Goal: Information Seeking & Learning: Learn about a topic

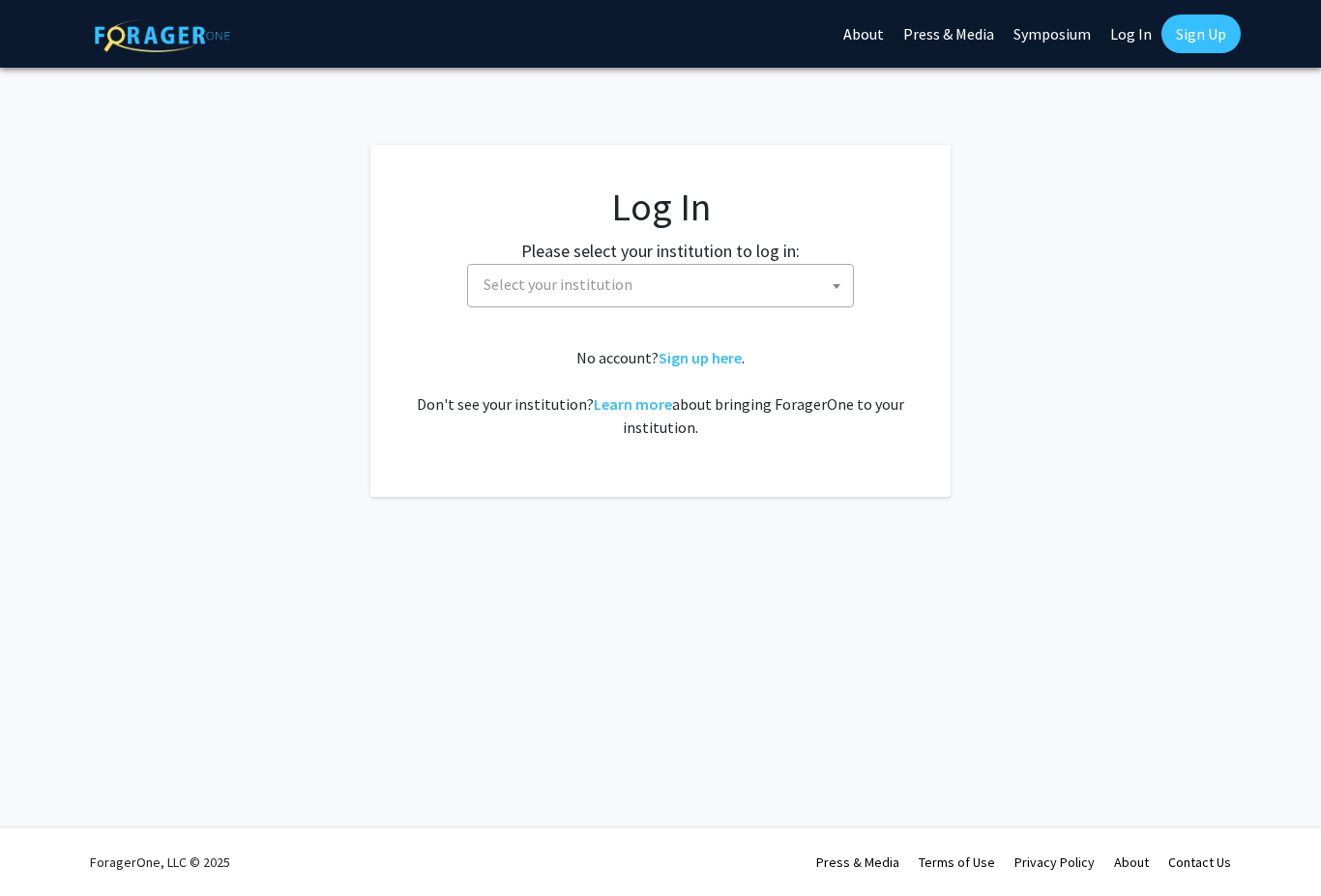
select select
click at [808, 274] on span "Select your institution" at bounding box center [664, 285] width 378 height 39
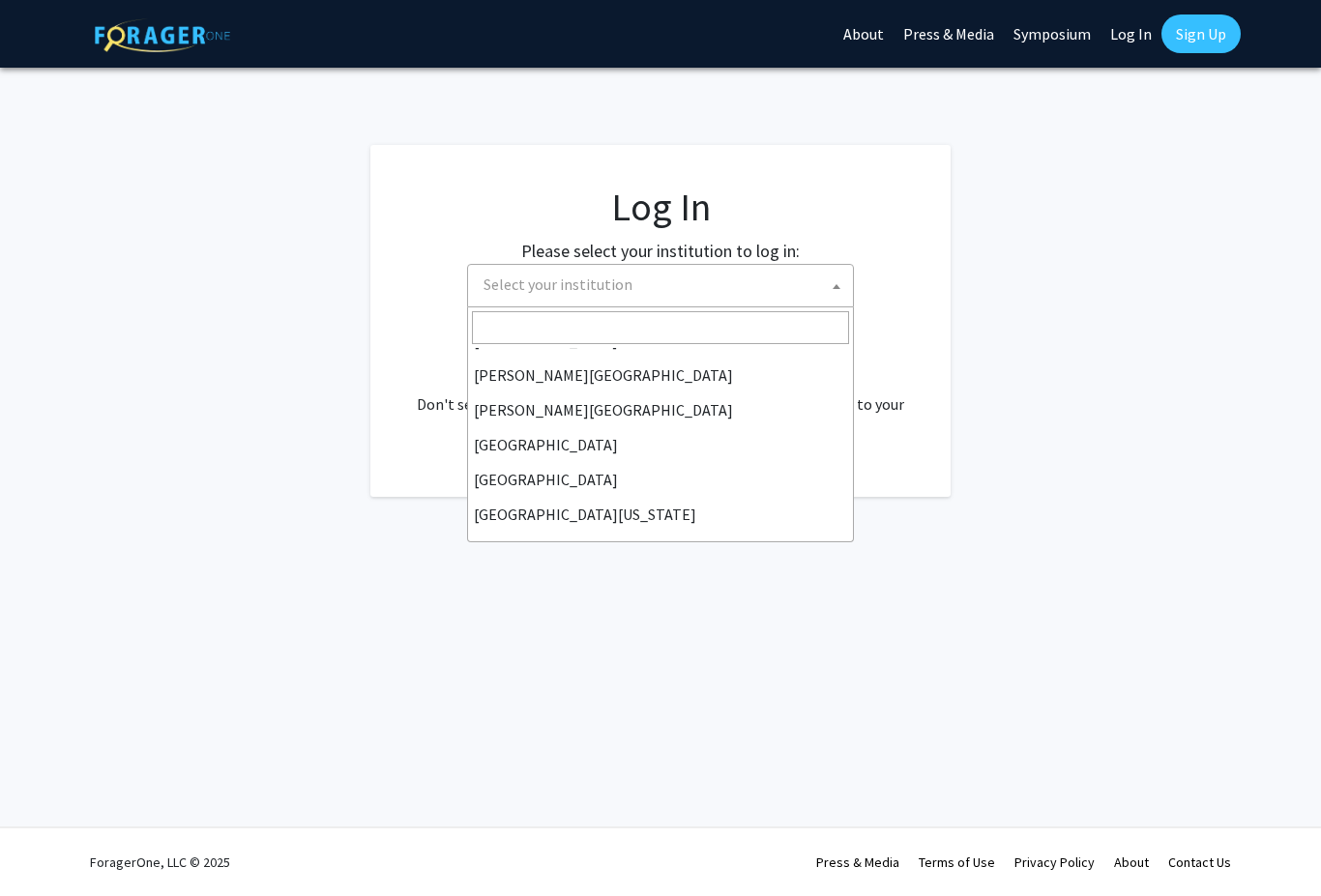
scroll to position [67, 0]
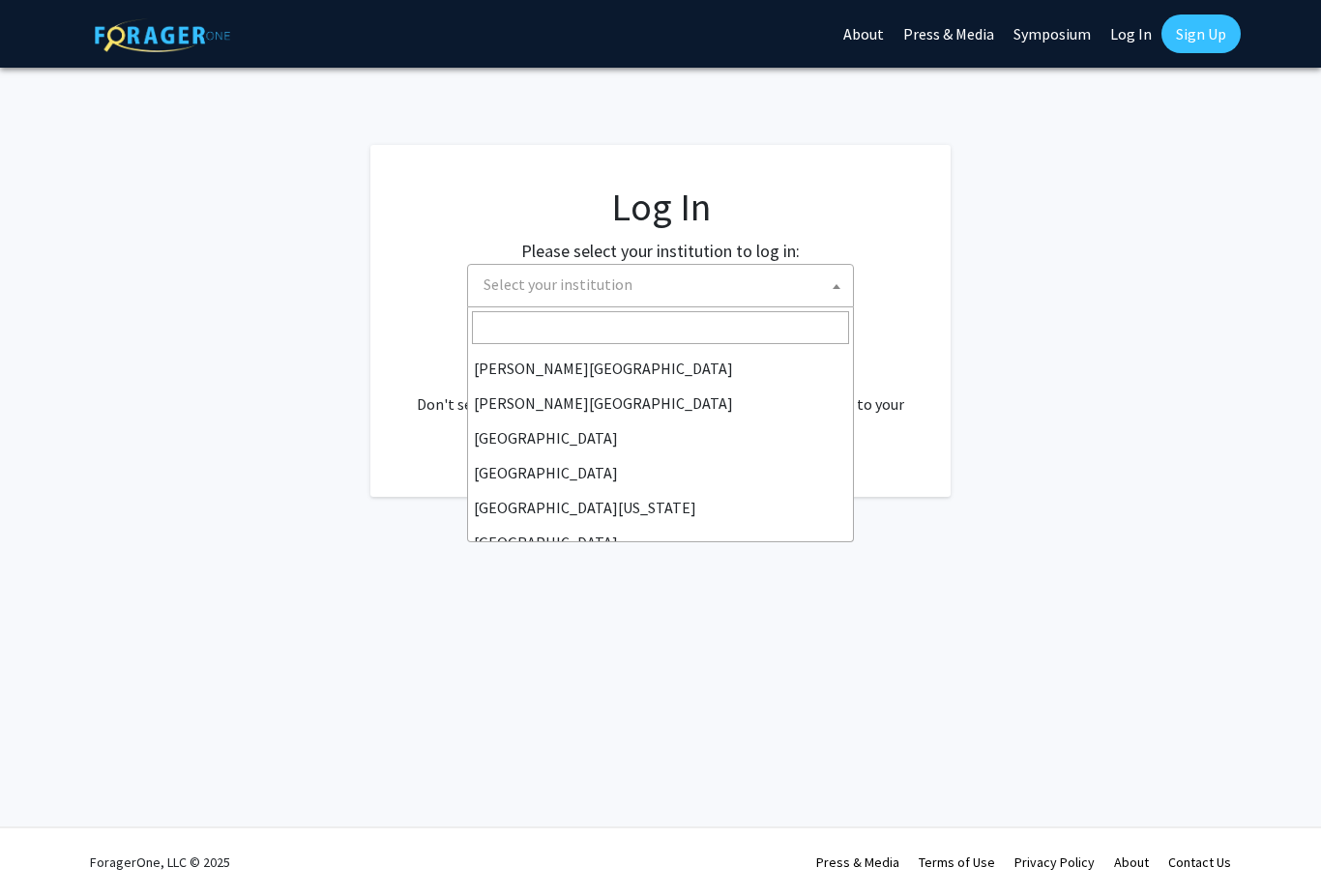
click at [750, 329] on input "Search" at bounding box center [660, 327] width 378 height 33
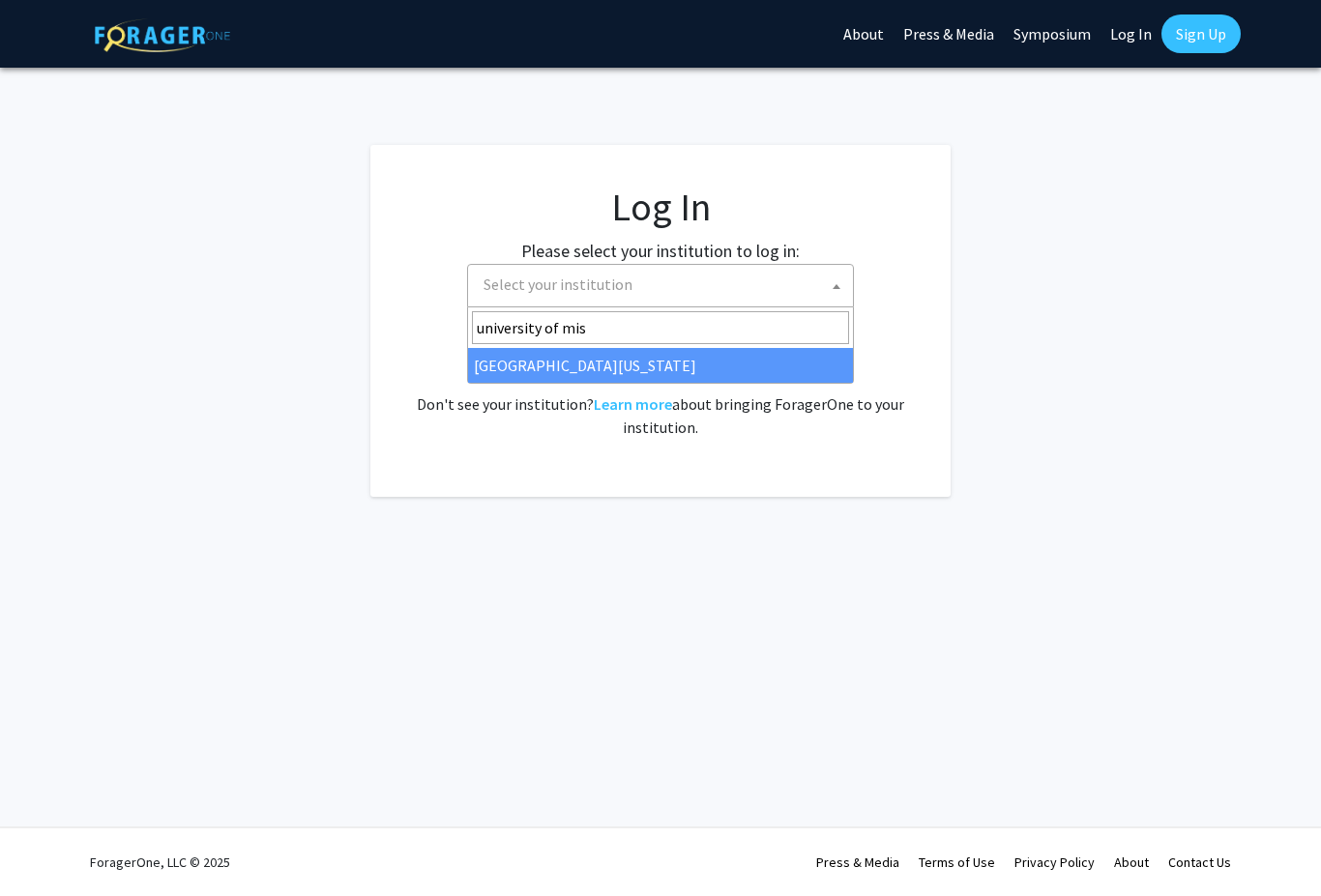
type input "university of miss"
select select "33"
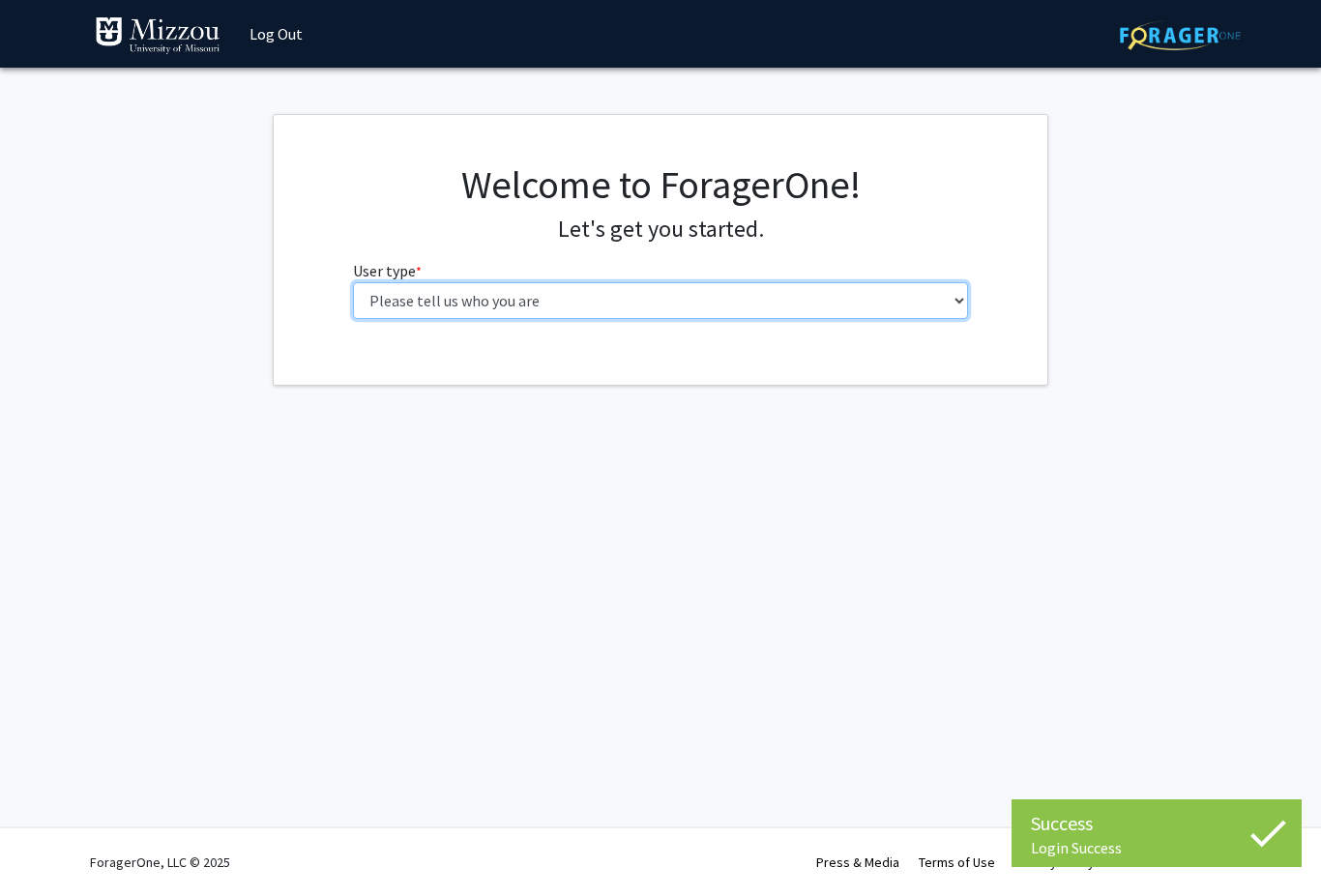
click at [908, 304] on select "Please tell us who you are Undergraduate Student Master's Student Doctoral Cand…" at bounding box center [660, 300] width 616 height 36
select select "1: undergrad"
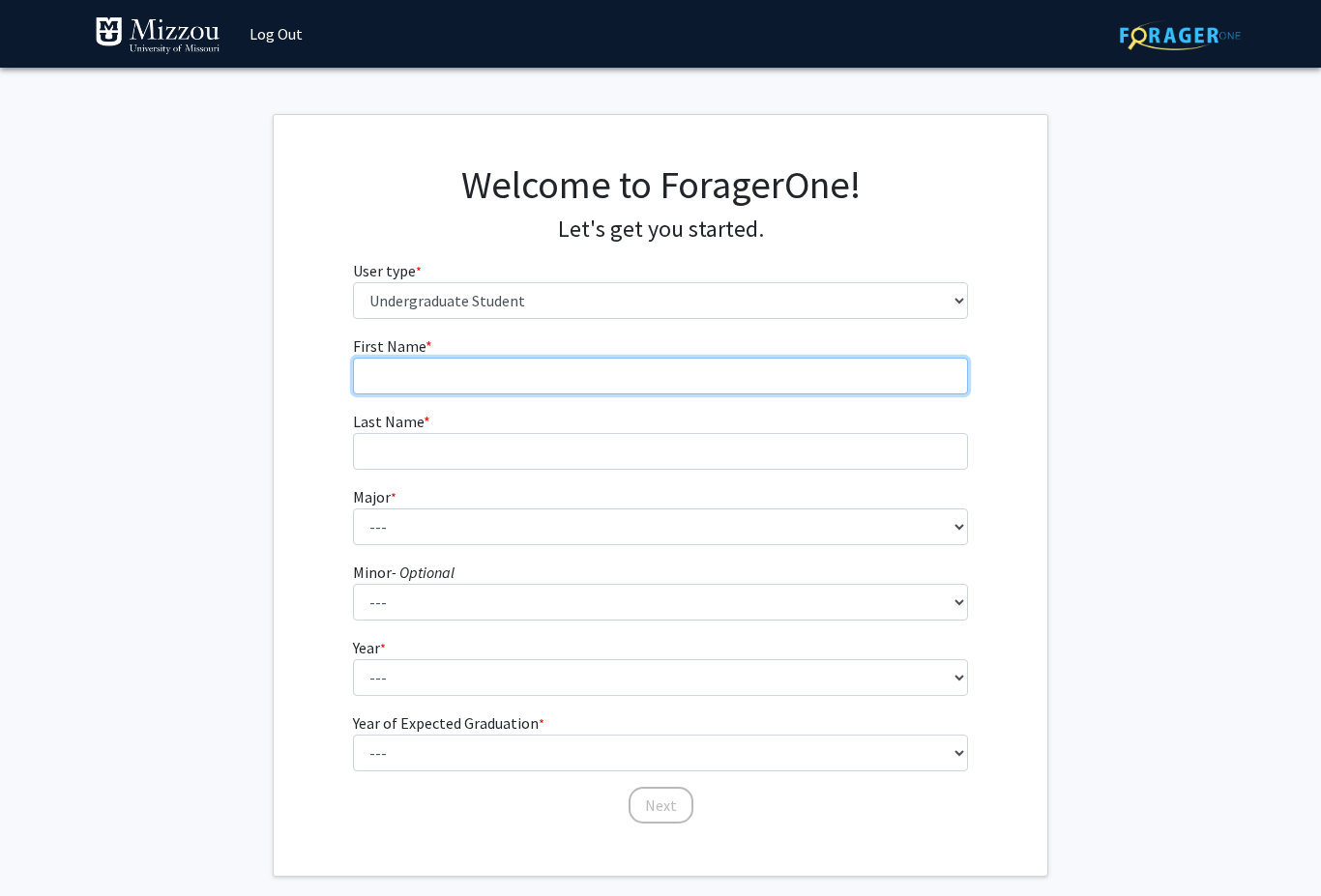
click at [884, 371] on input "First Name * required" at bounding box center [660, 376] width 616 height 36
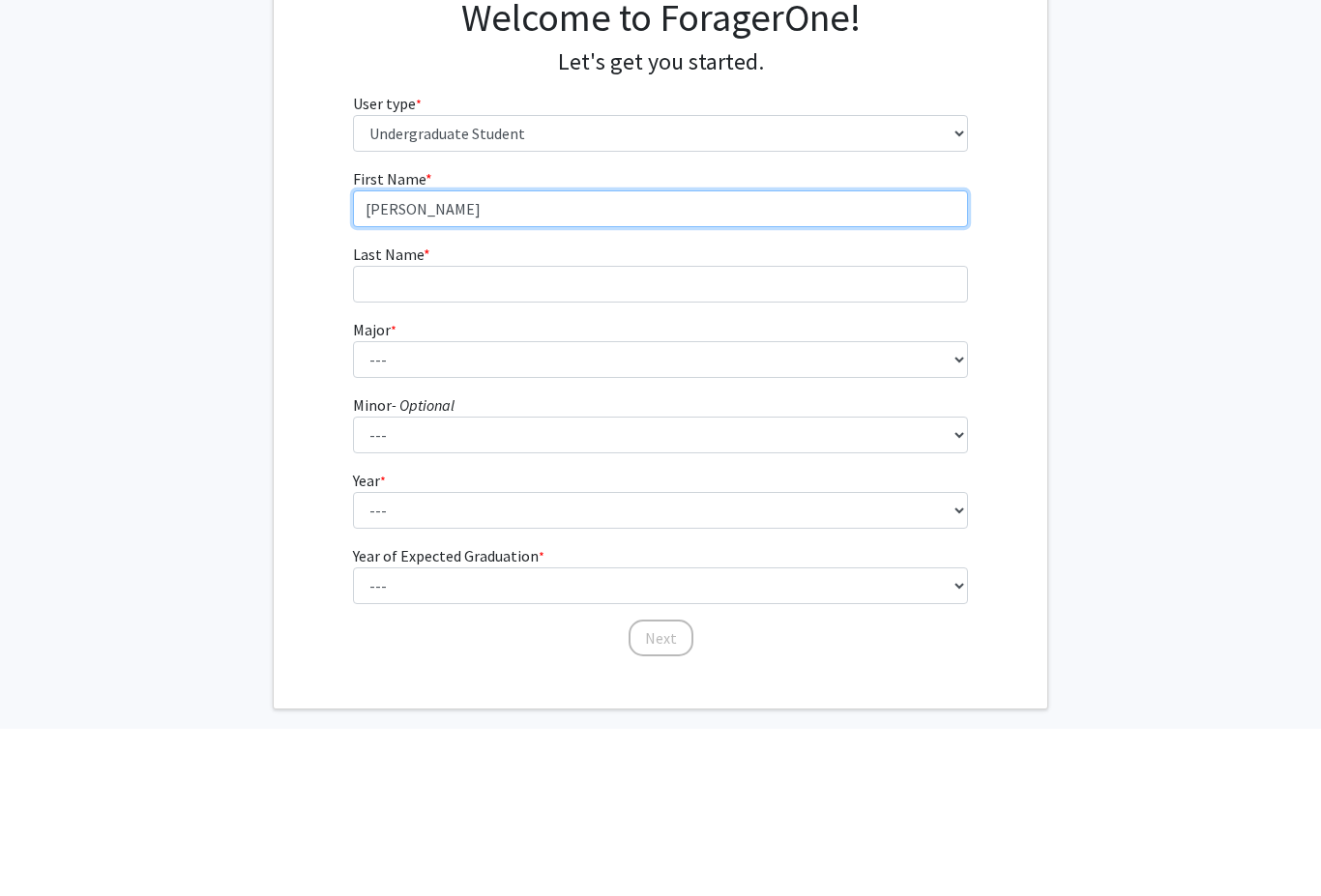
type input "[PERSON_NAME]"
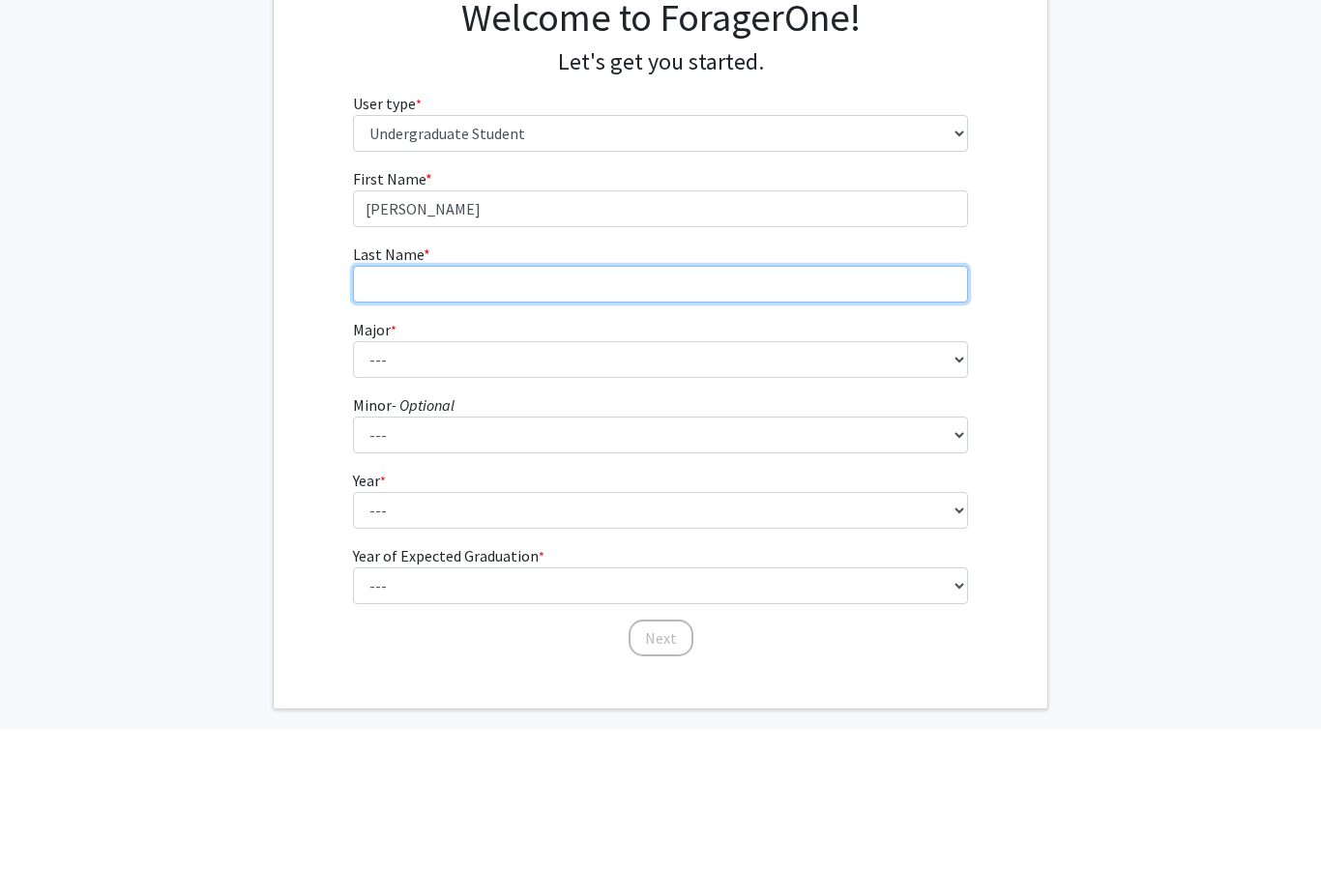
click at [822, 433] on input "Last Name * required" at bounding box center [660, 450] width 616 height 36
type input "[PERSON_NAME]"
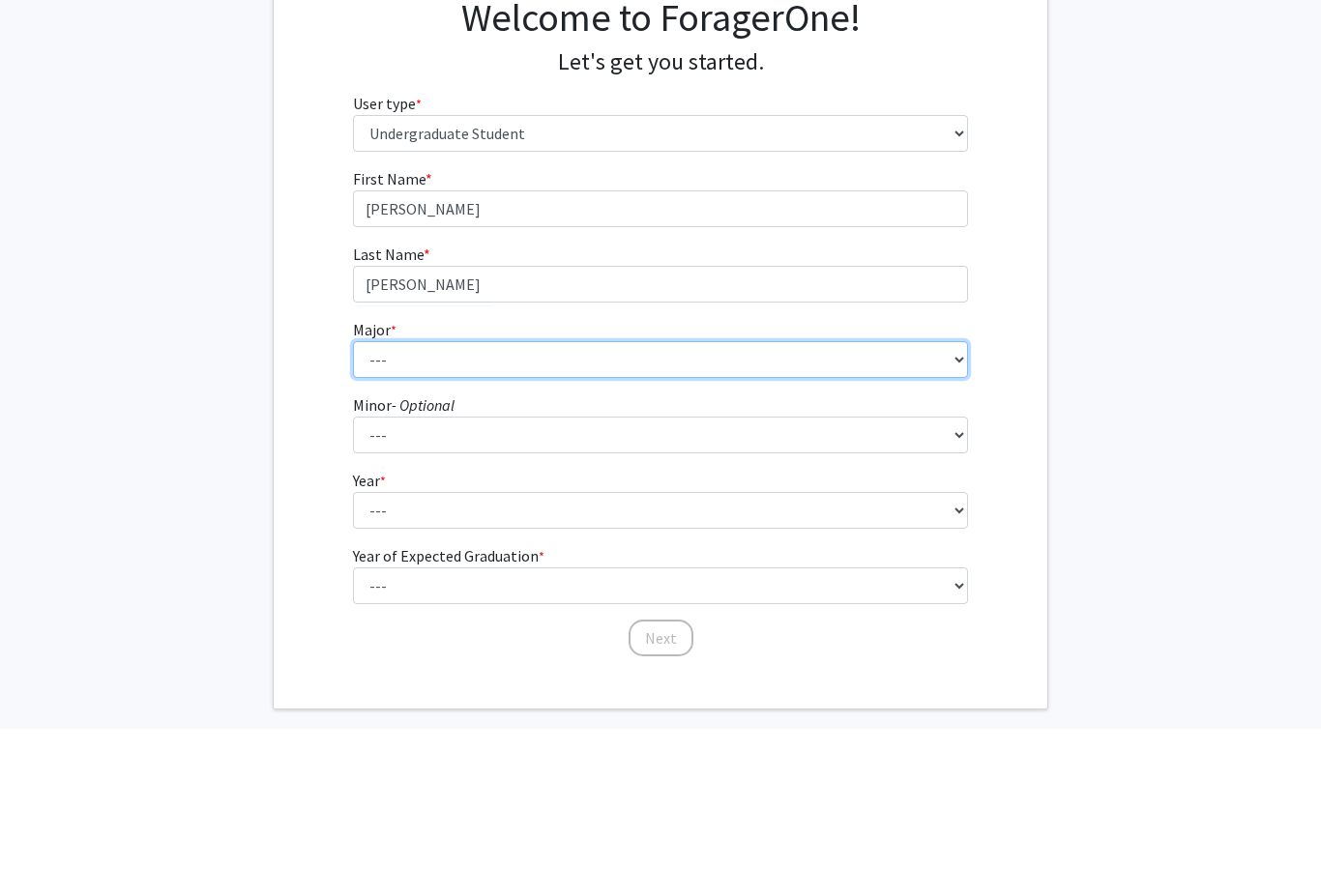
click at [870, 509] on select "--- Agribusiness Management Agricultural Education Agricultural Education: Comm…" at bounding box center [660, 526] width 616 height 36
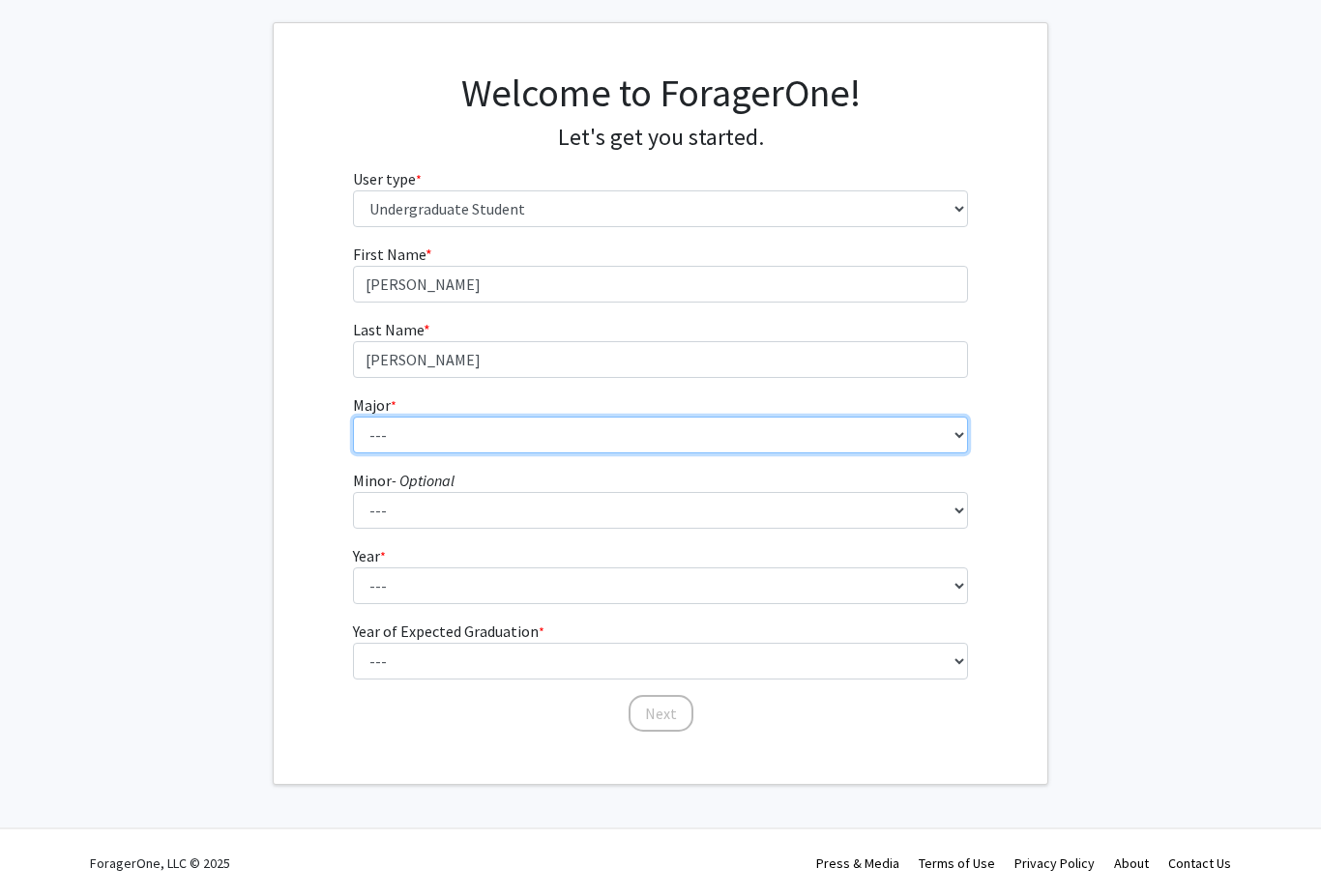
select select "14: 2503"
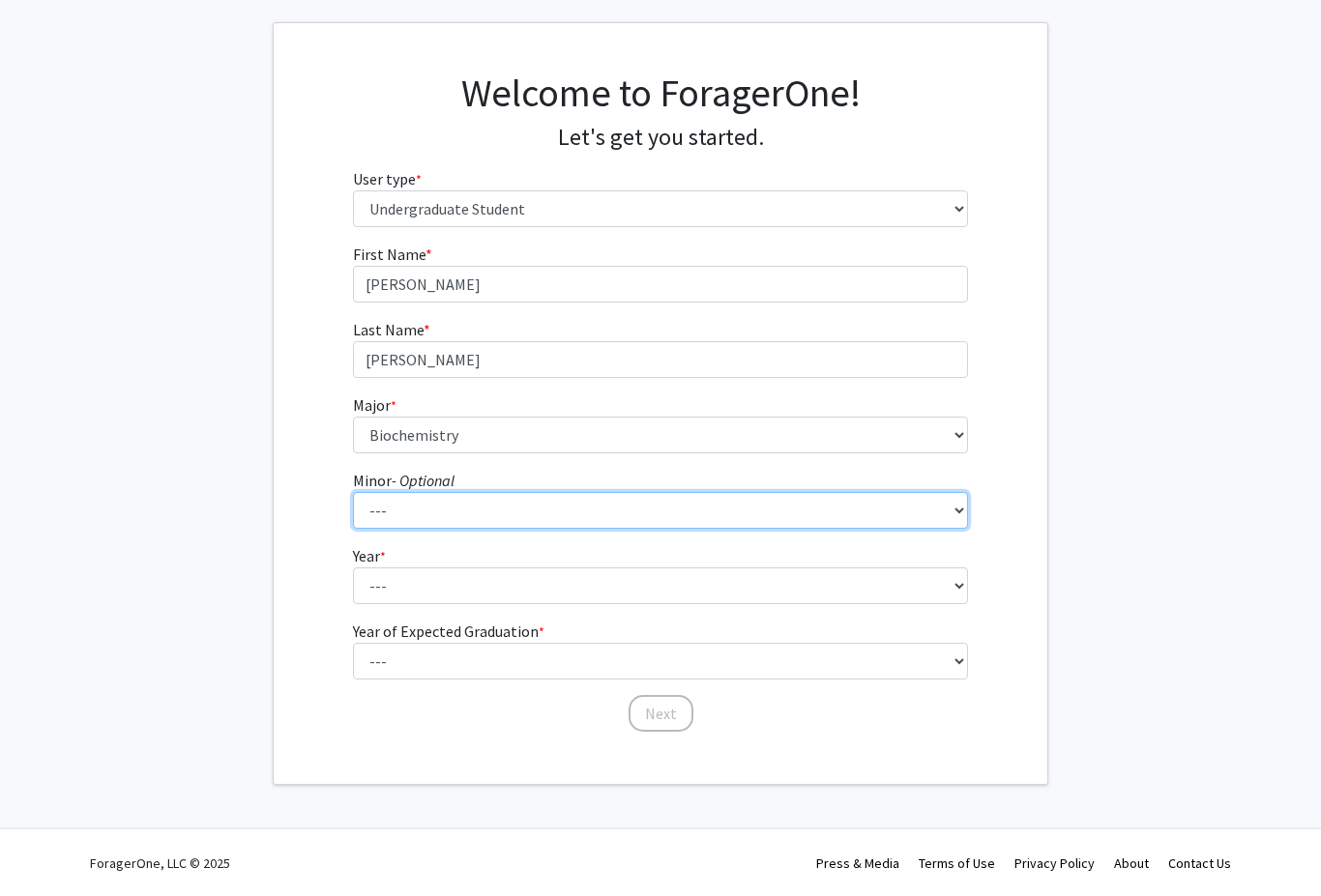
click at [793, 521] on select "--- Accountancy Aerospace Engineering Aerospace Studies Agribusiness Management…" at bounding box center [660, 510] width 616 height 36
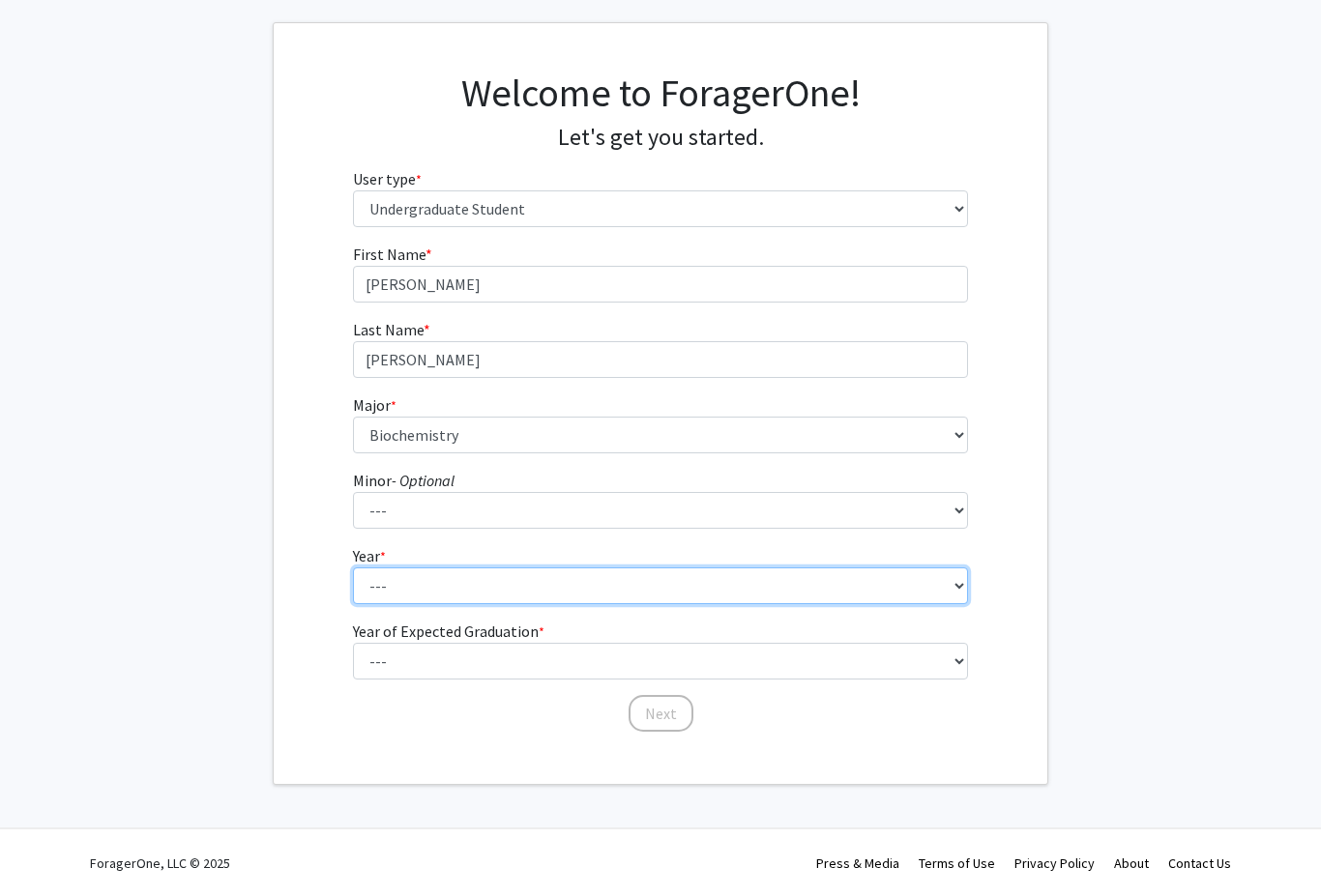
click at [867, 602] on select "--- First-year Sophomore Junior Senior Postbaccalaureate Certificate" at bounding box center [660, 586] width 616 height 36
select select "1: first-year"
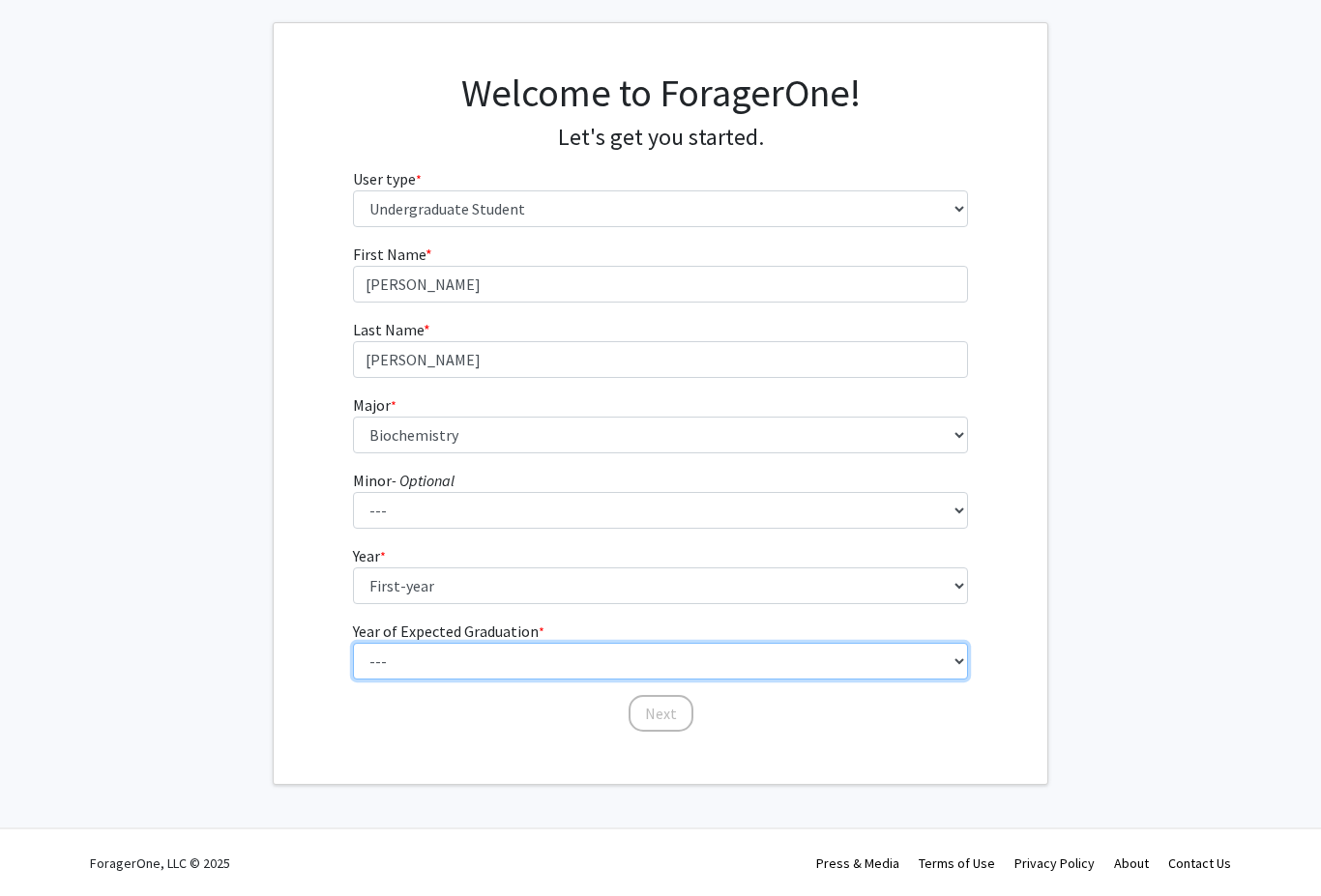
click at [802, 673] on select "--- 2025 2026 2027 2028 2029 2030 2031 2032 2033 2034" at bounding box center [660, 660] width 616 height 36
select select "5: 2029"
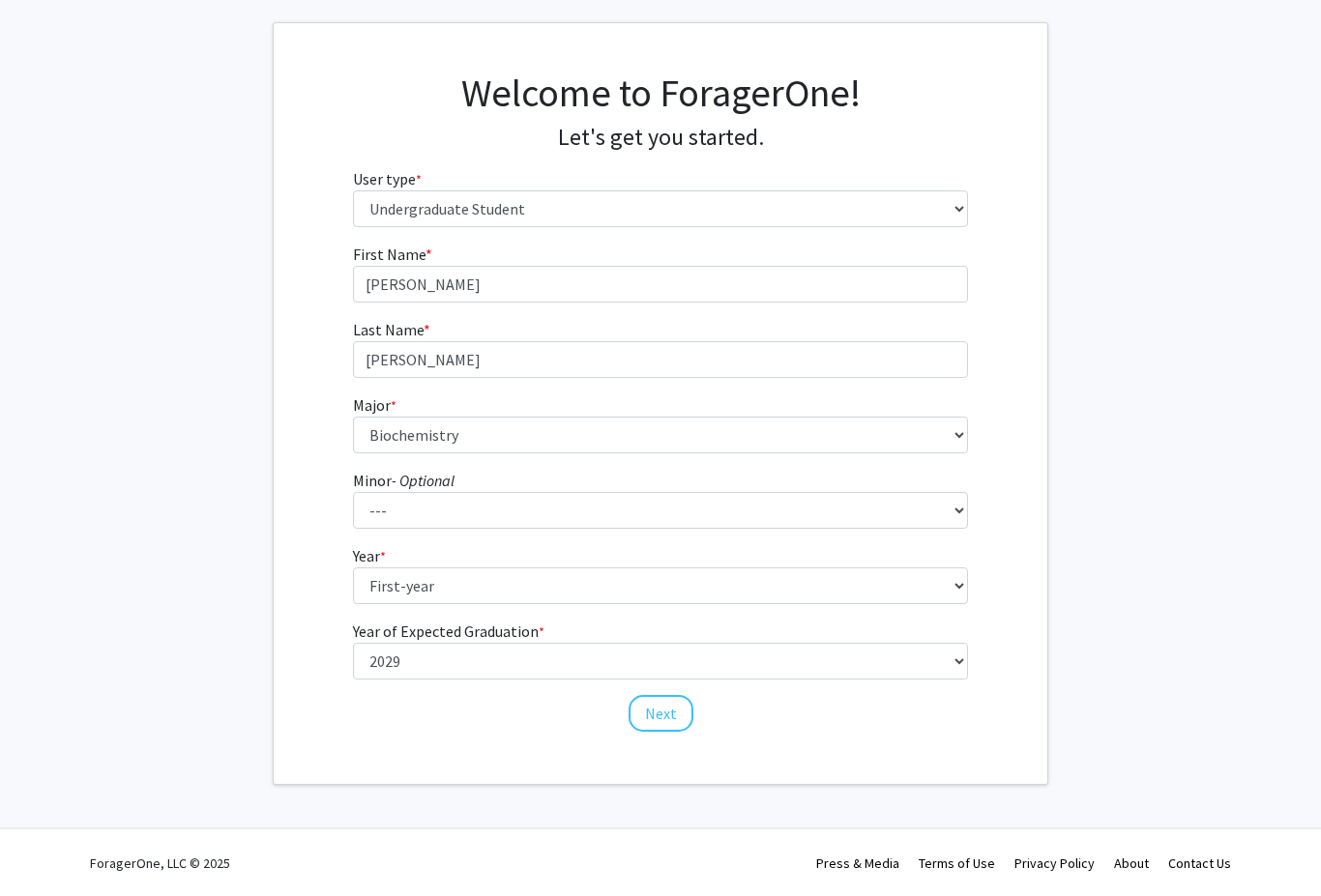
click at [660, 718] on button "Next" at bounding box center [661, 713] width 65 height 36
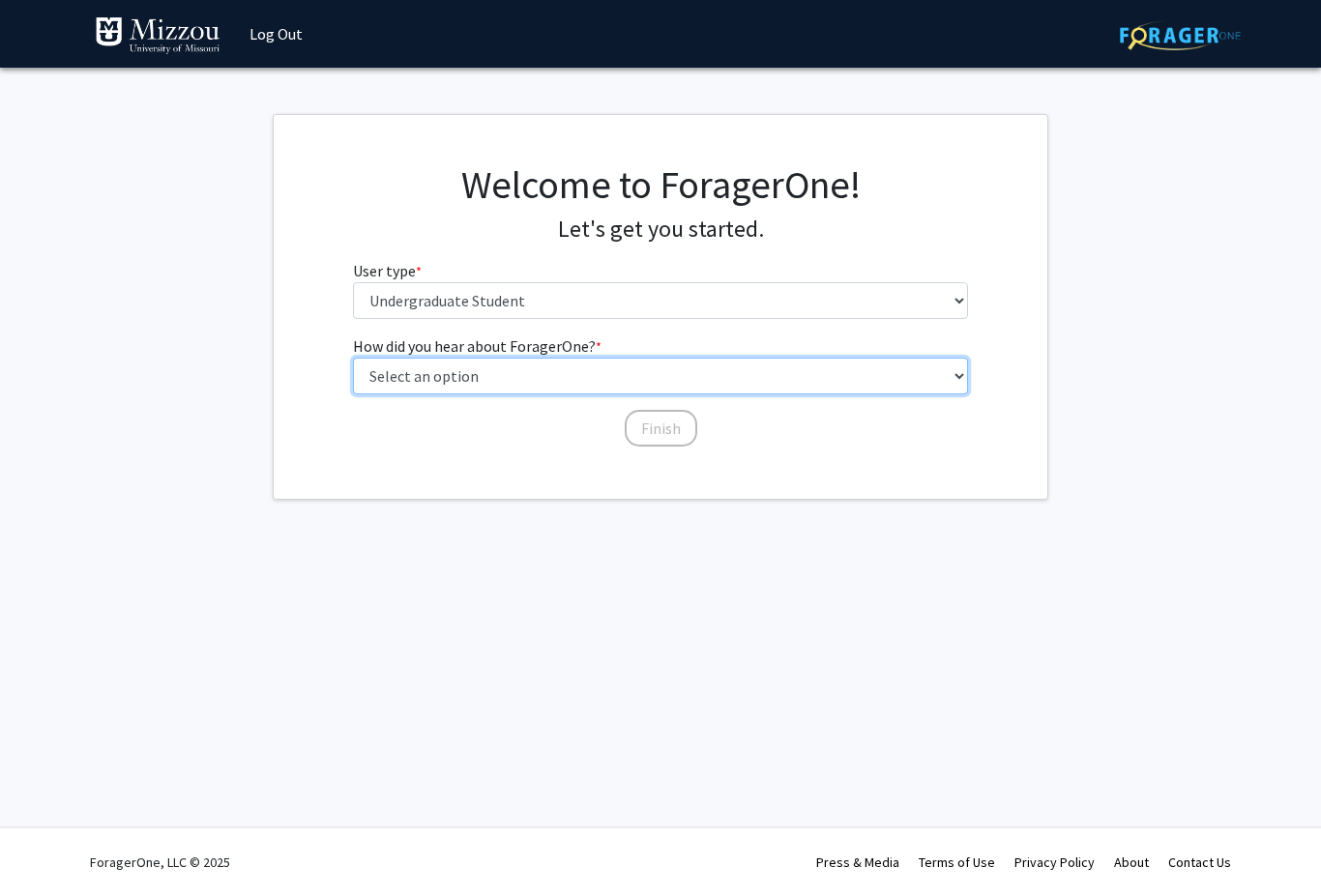
click at [756, 368] on select "Select an option Peer/student recommendation Faculty/staff recommendation Unive…" at bounding box center [660, 376] width 616 height 36
select select "2: faculty_recommendation"
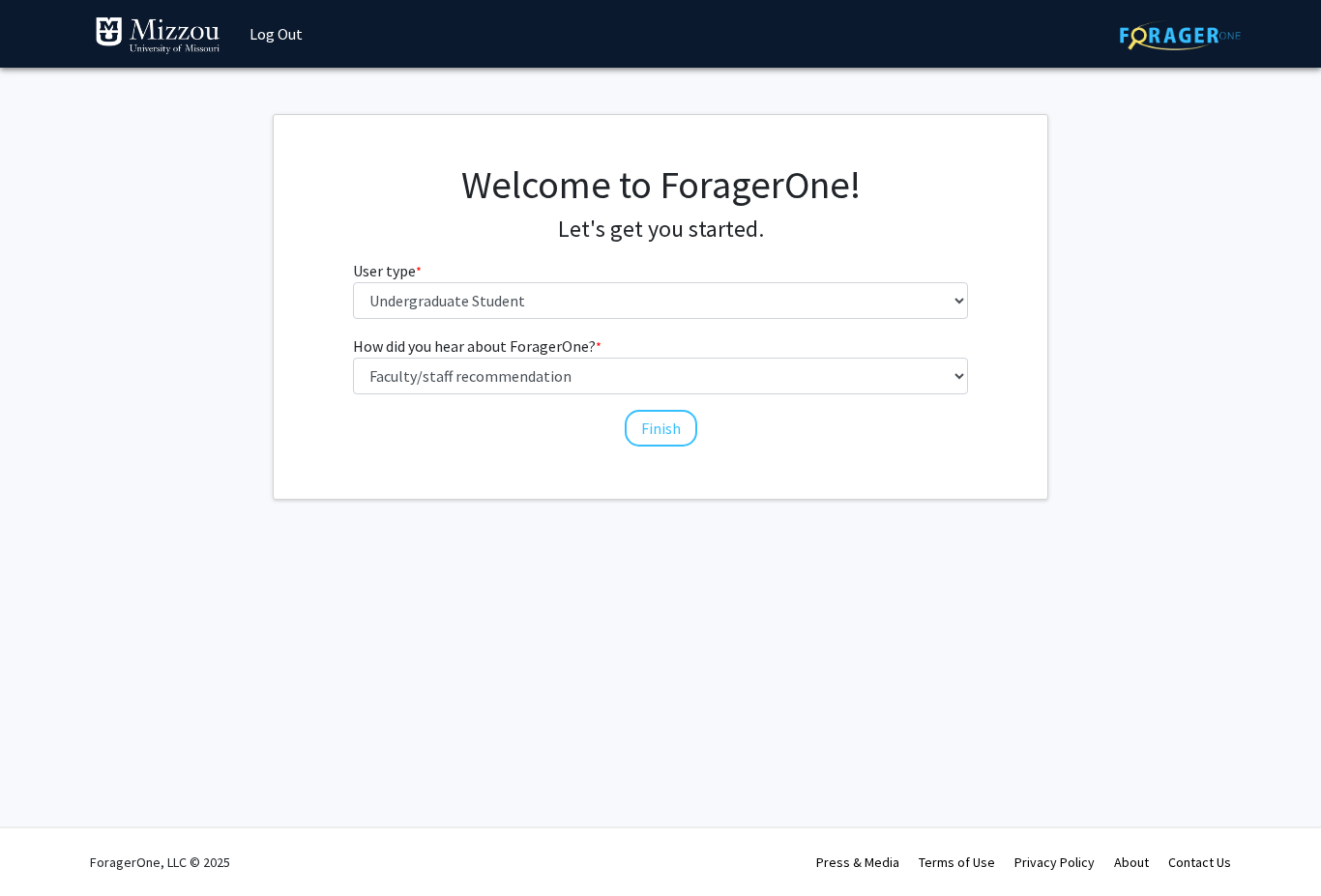
click at [654, 417] on button "Finish" at bounding box center [661, 428] width 73 height 36
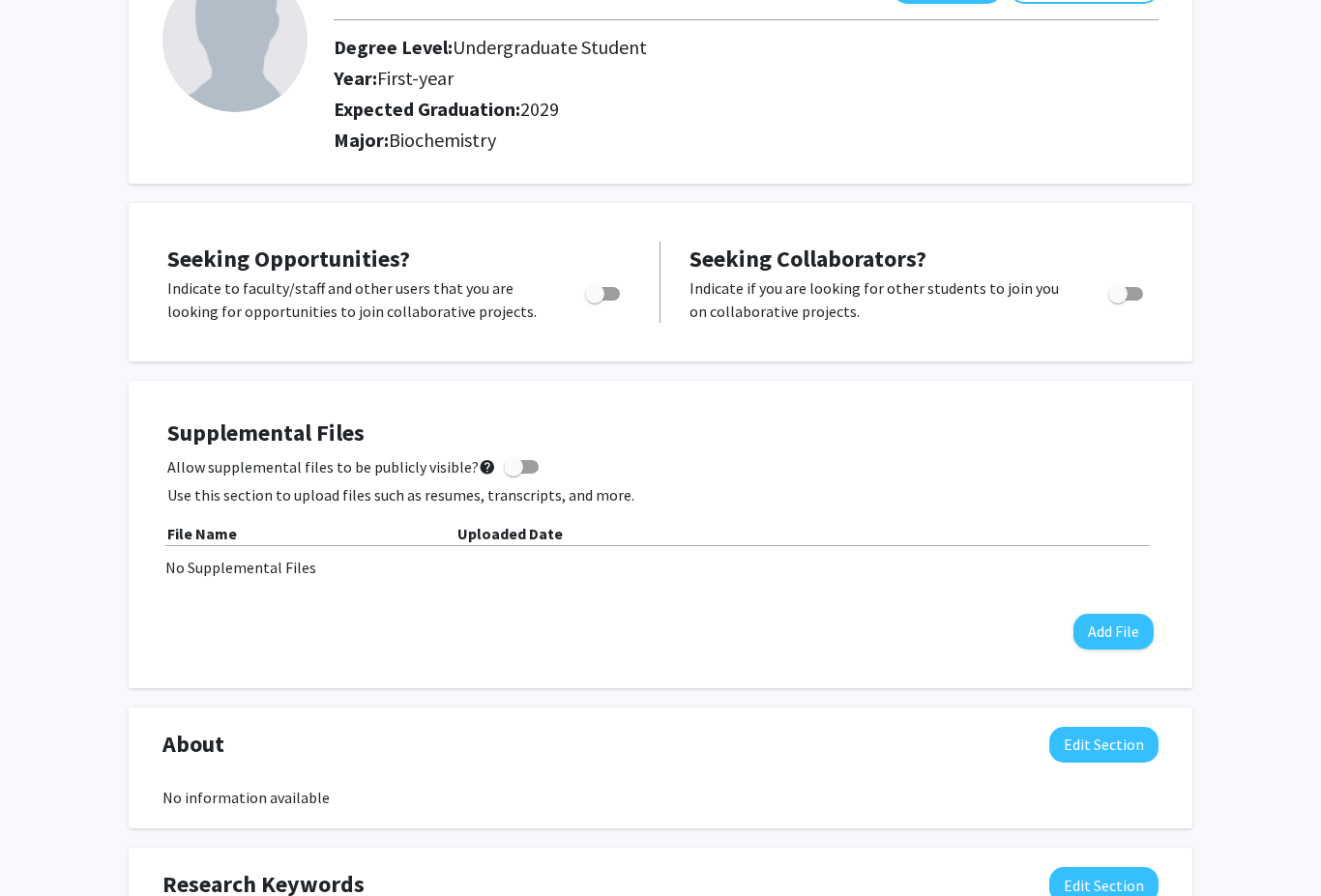
scroll to position [161, 0]
click at [609, 272] on div "Seeking Opportunities? Indicate to faculty/staff and other users that you are l…" at bounding box center [399, 282] width 463 height 81
click at [594, 293] on span "Toggle" at bounding box center [594, 294] width 20 height 20
click at [594, 301] on input "Are you actively seeking opportunities?" at bounding box center [593, 301] width 1 height 1
checkbox input "true"
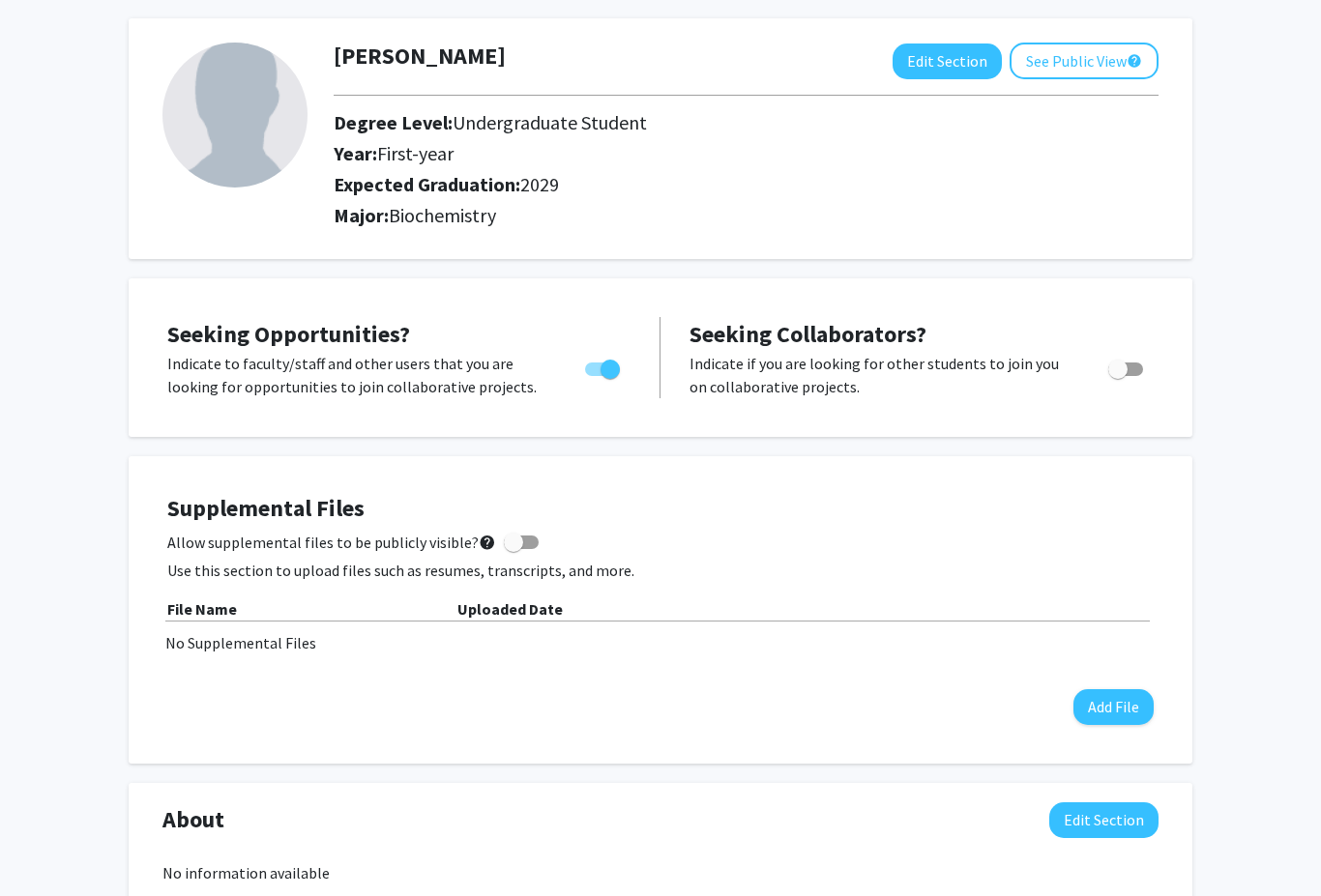
scroll to position [0, 0]
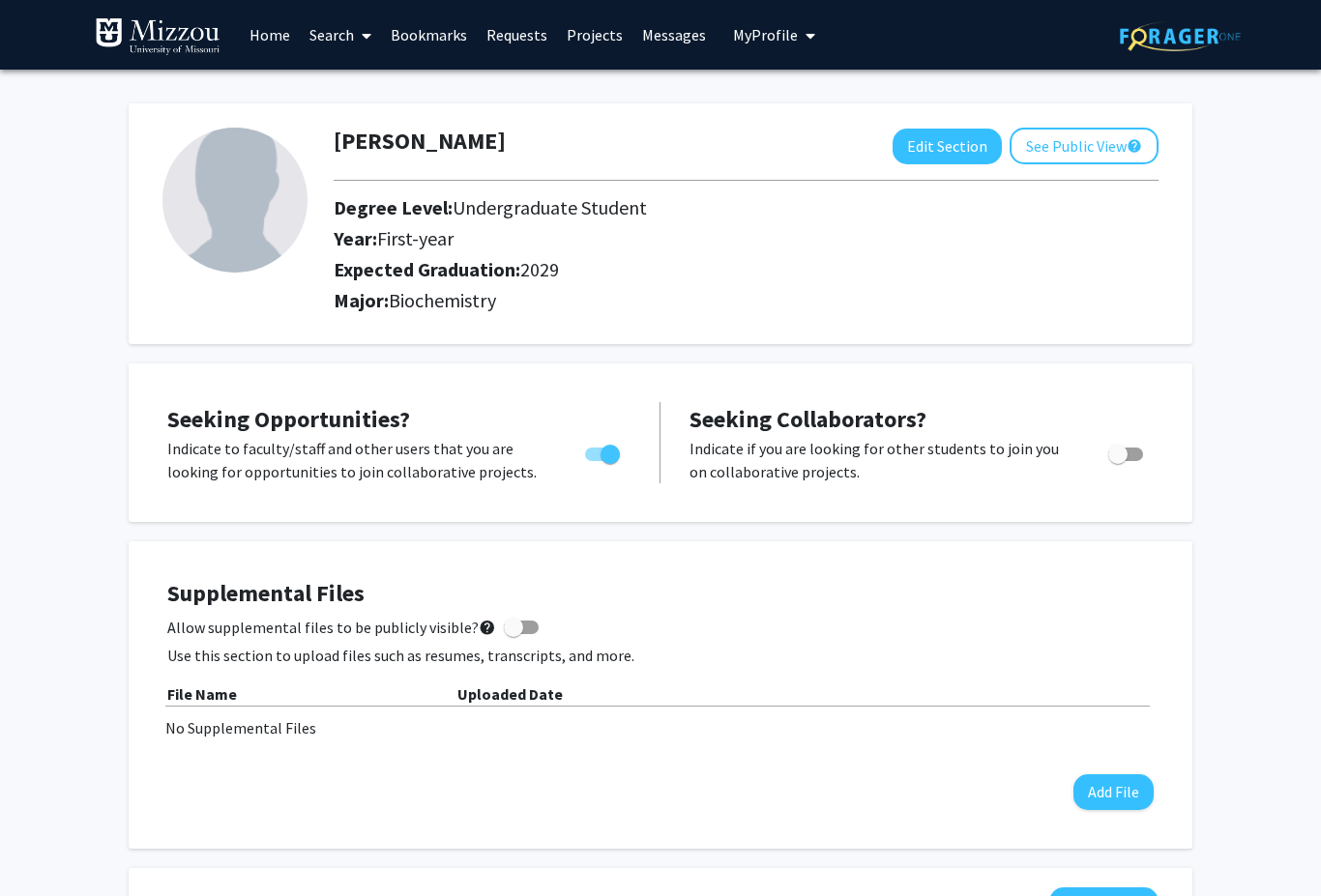
click at [365, 38] on icon at bounding box center [367, 35] width 10 height 16
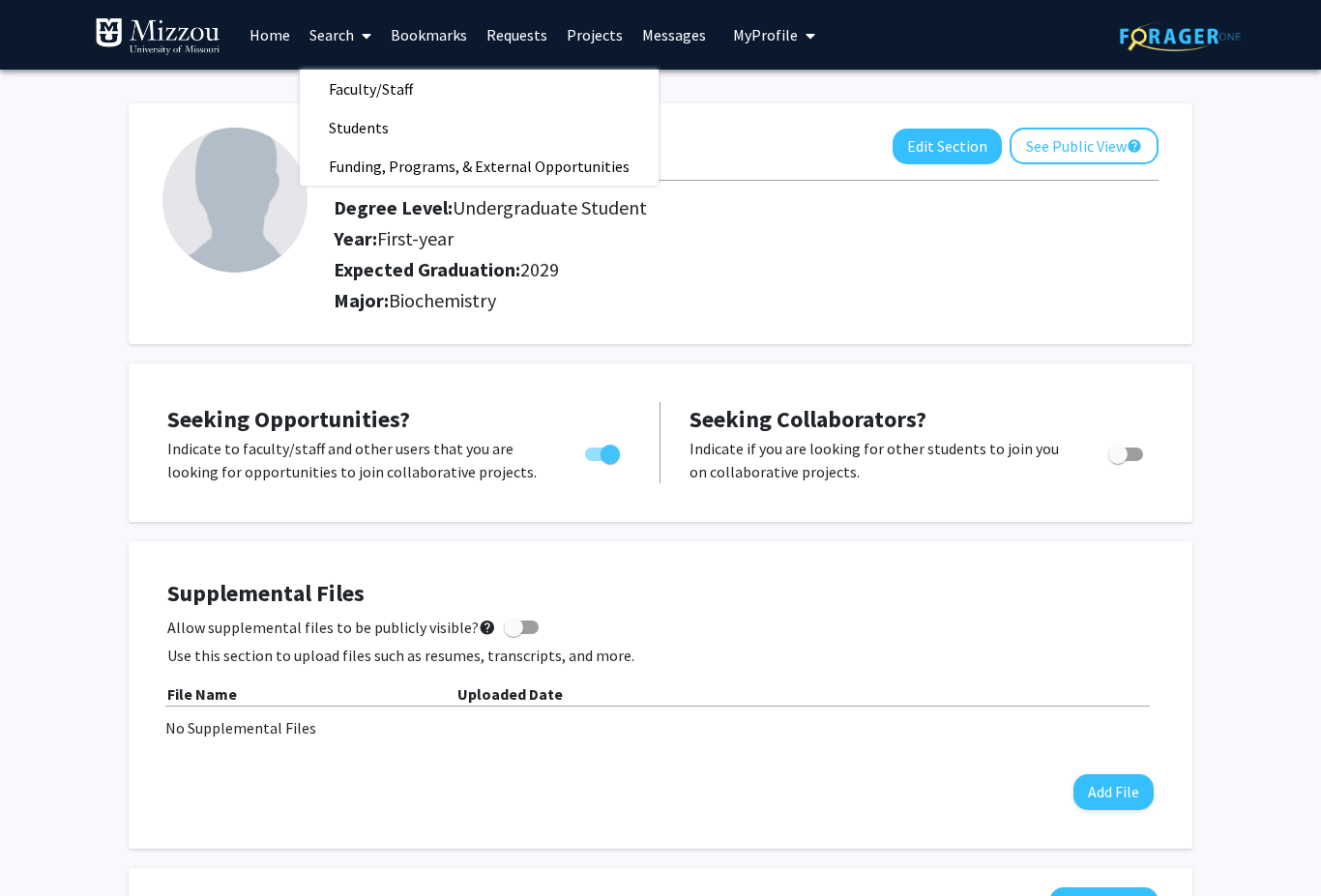
click at [339, 165] on span "Funding, Programs, & External Opportunities" at bounding box center [479, 166] width 359 height 38
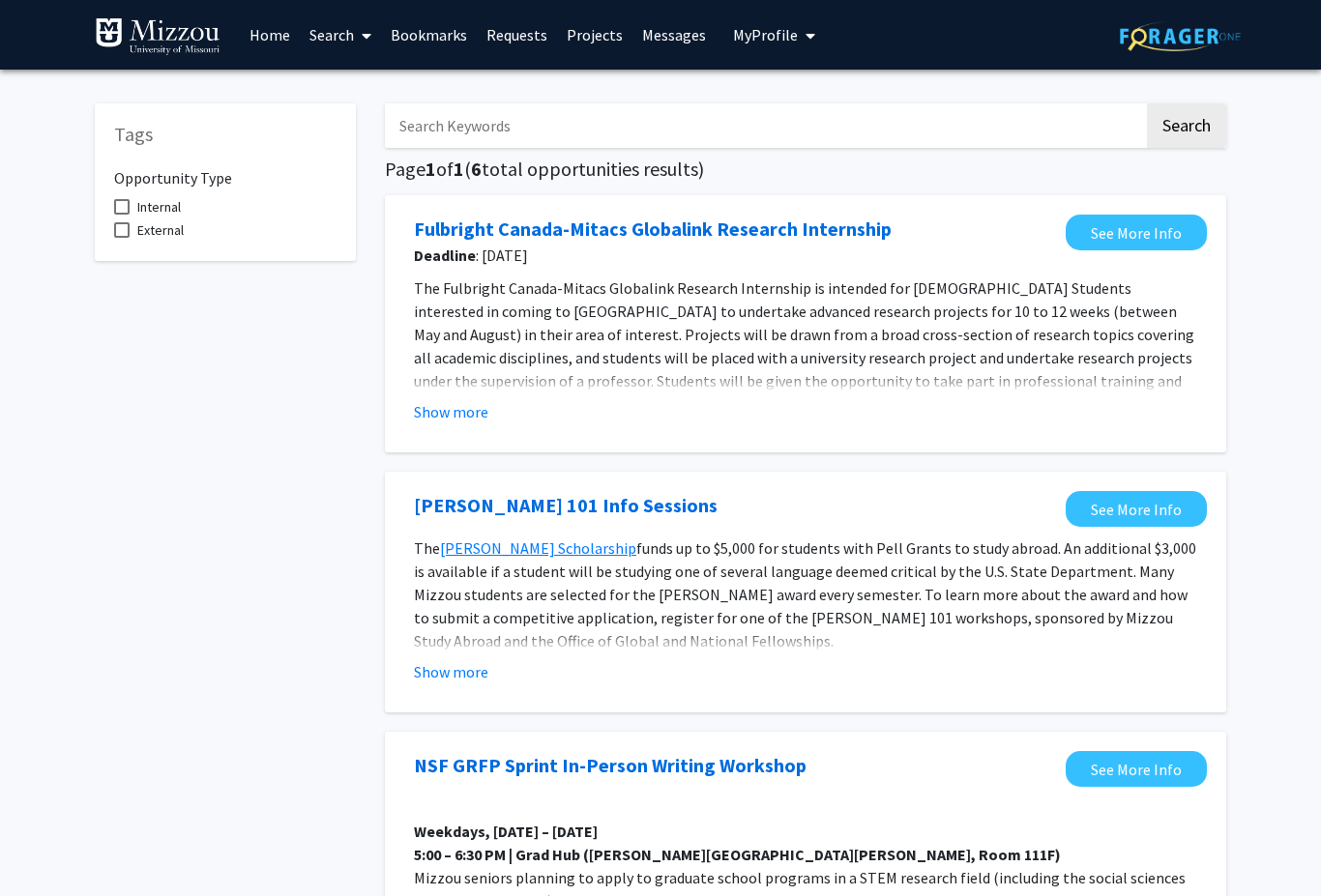
click at [355, 25] on span at bounding box center [363, 35] width 18 height 68
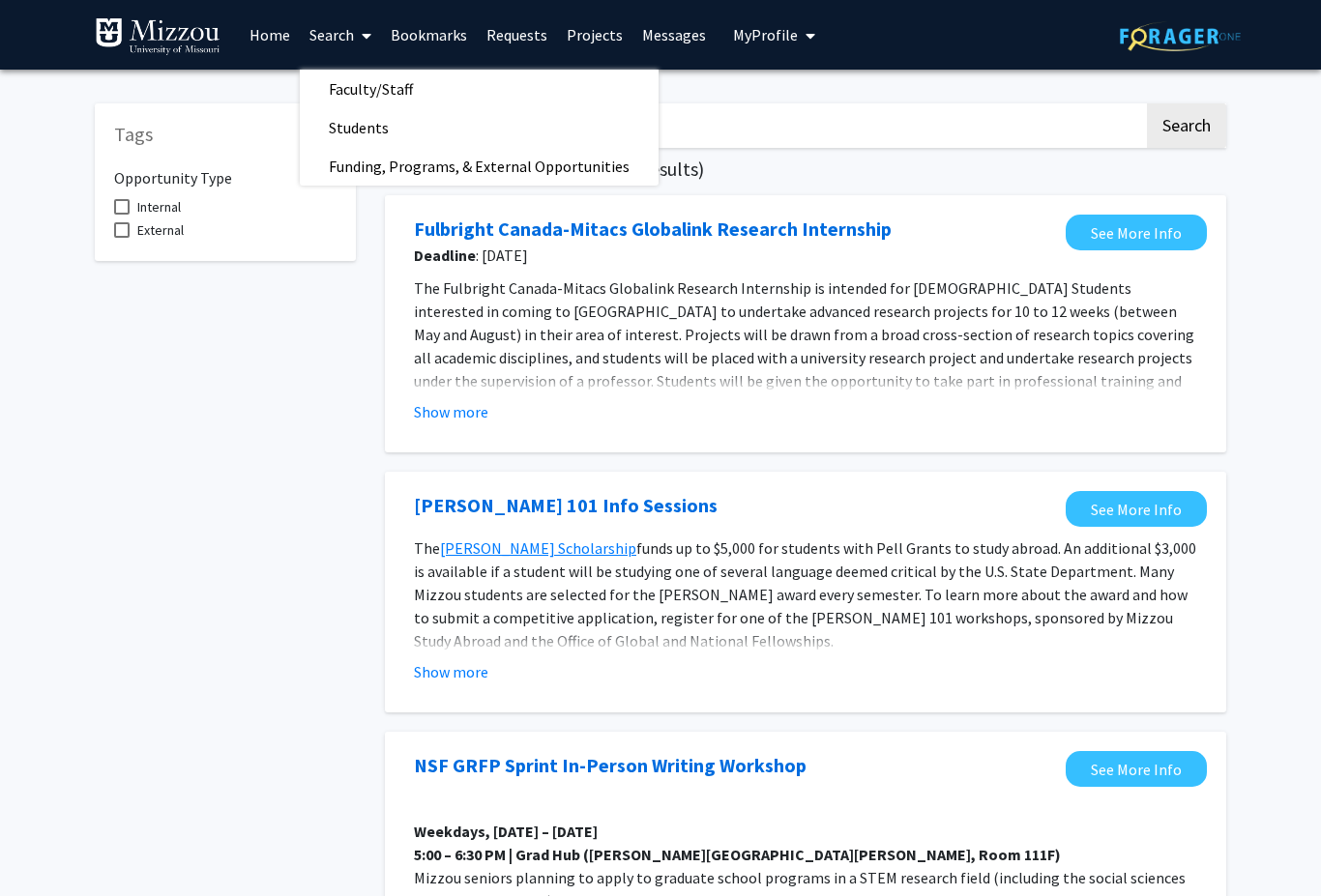
click at [333, 88] on span "Faculty/Staff" at bounding box center [371, 89] width 142 height 38
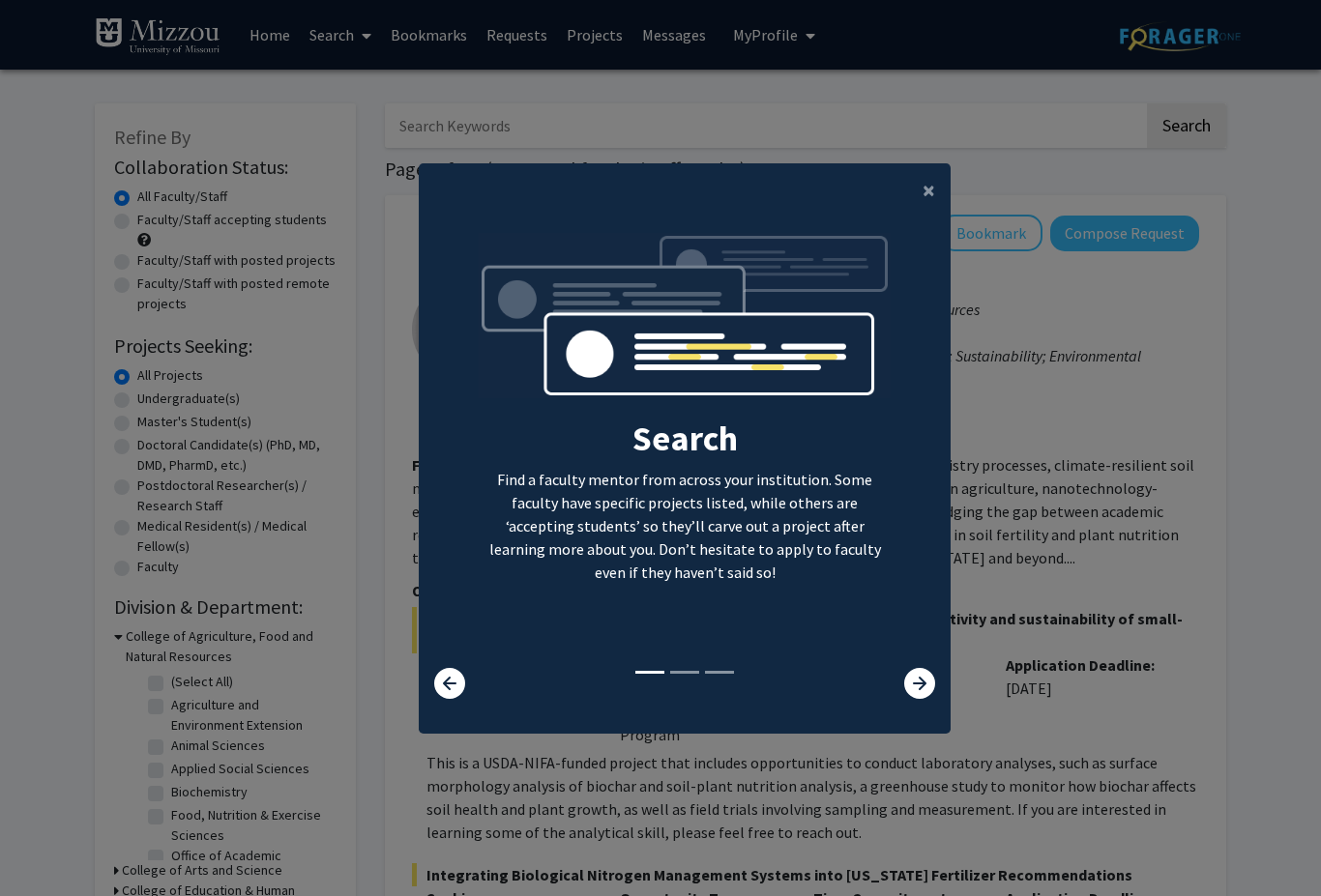
click at [931, 205] on span "×" at bounding box center [929, 190] width 13 height 30
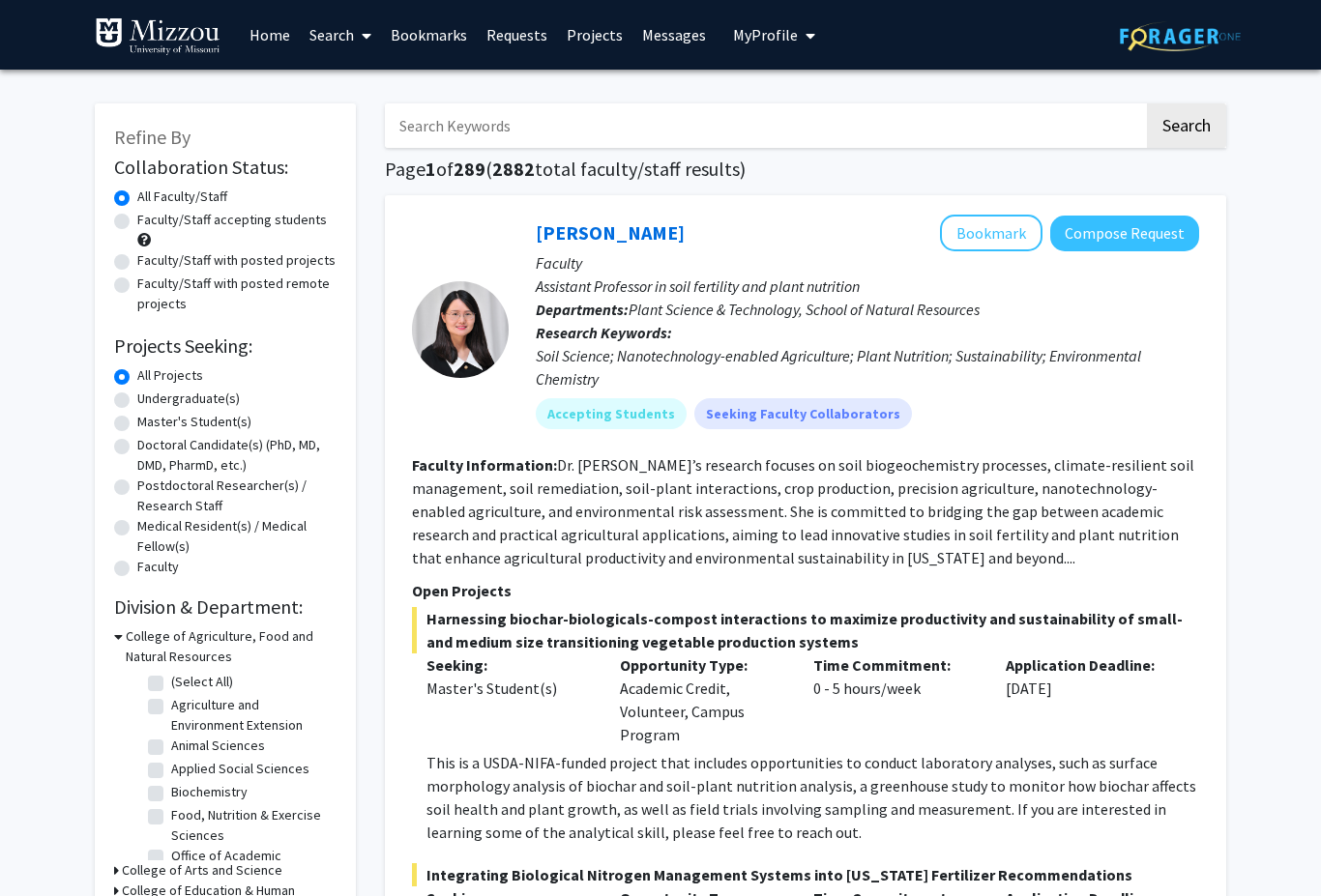
click at [137, 405] on label "Undergraduate(s)" at bounding box center [188, 398] width 103 height 21
click at [137, 401] on input "Undergraduate(s)" at bounding box center [143, 394] width 13 height 13
radio input "true"
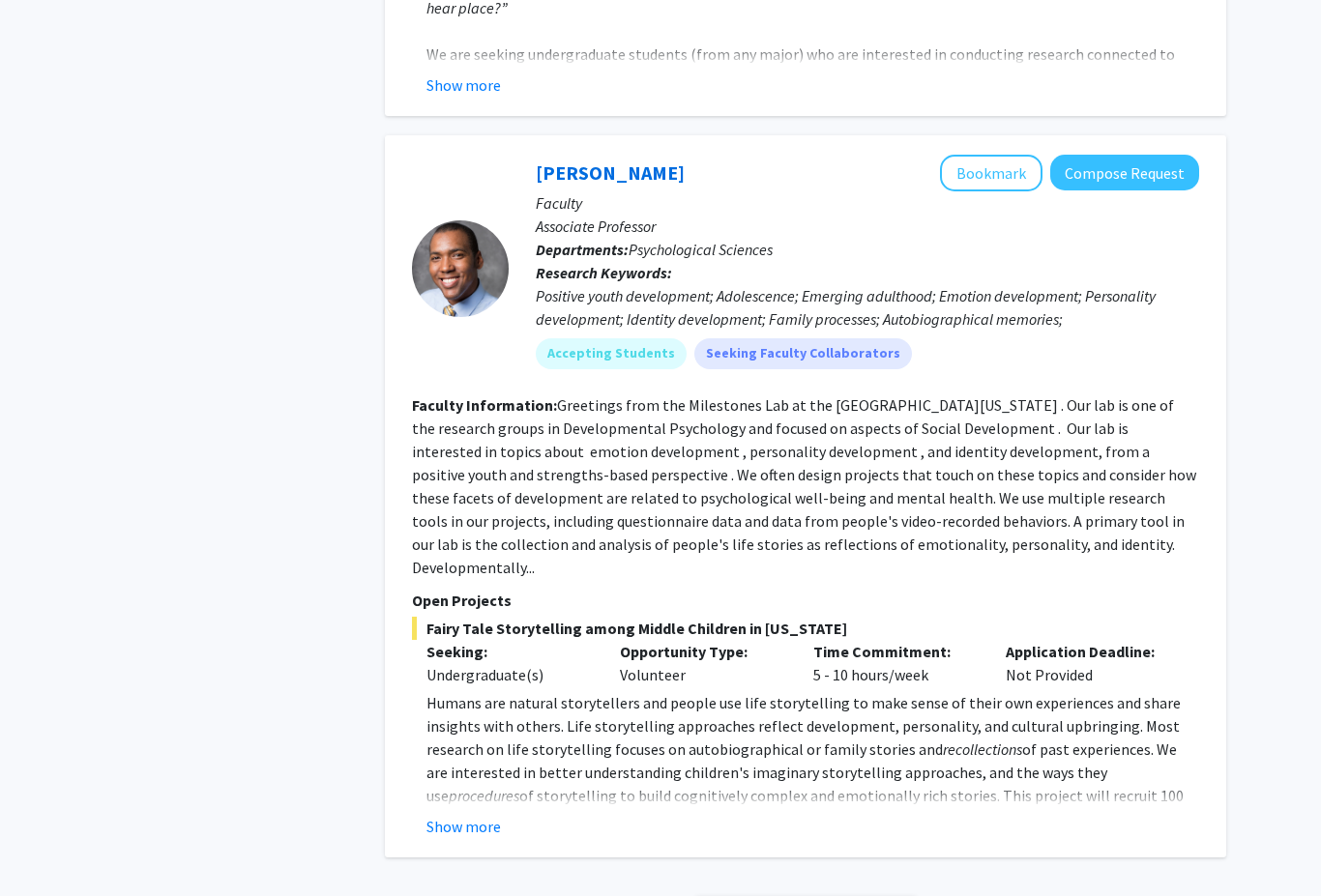
scroll to position [8471, 0]
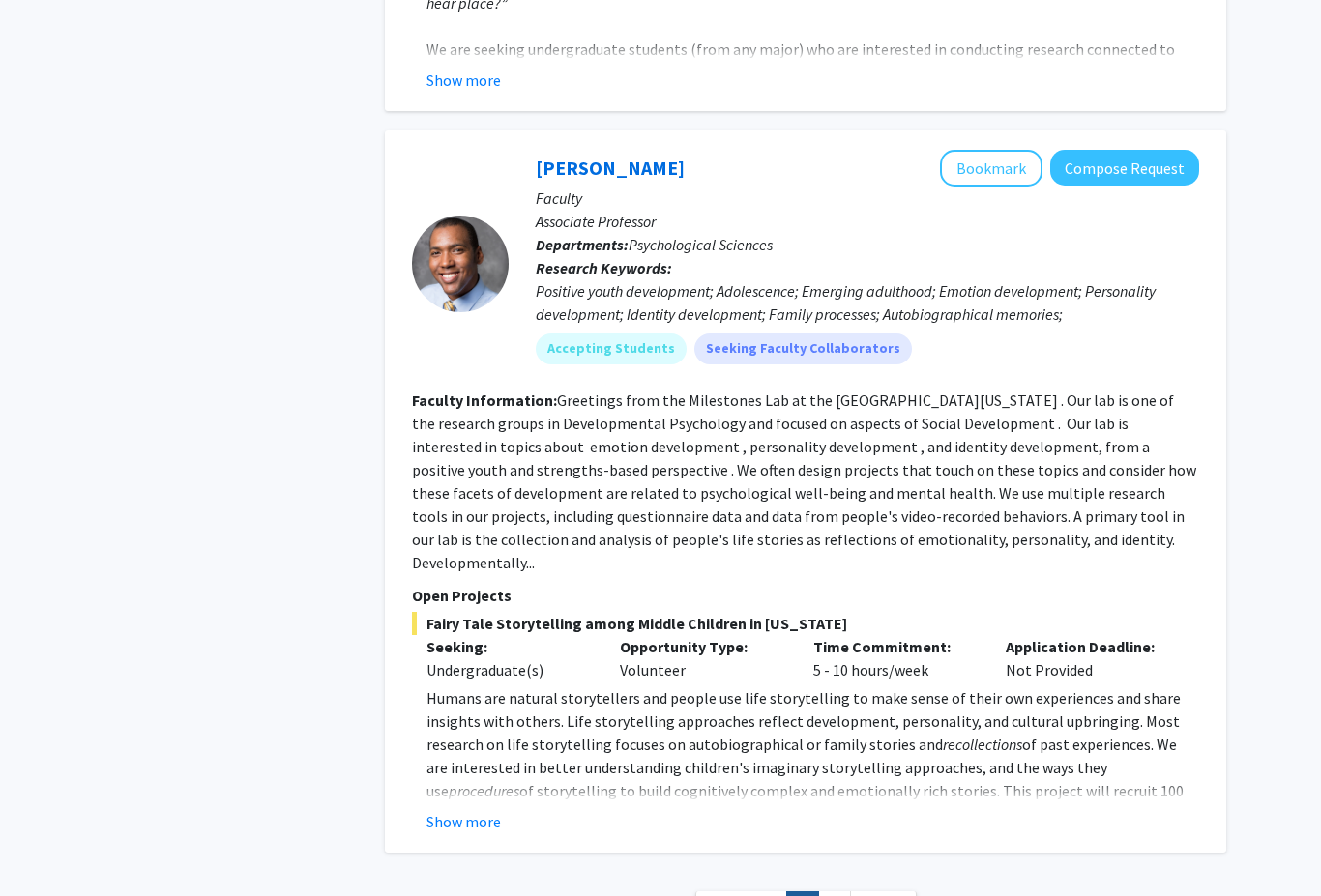
click at [493, 810] on button "Show more" at bounding box center [464, 822] width 75 height 24
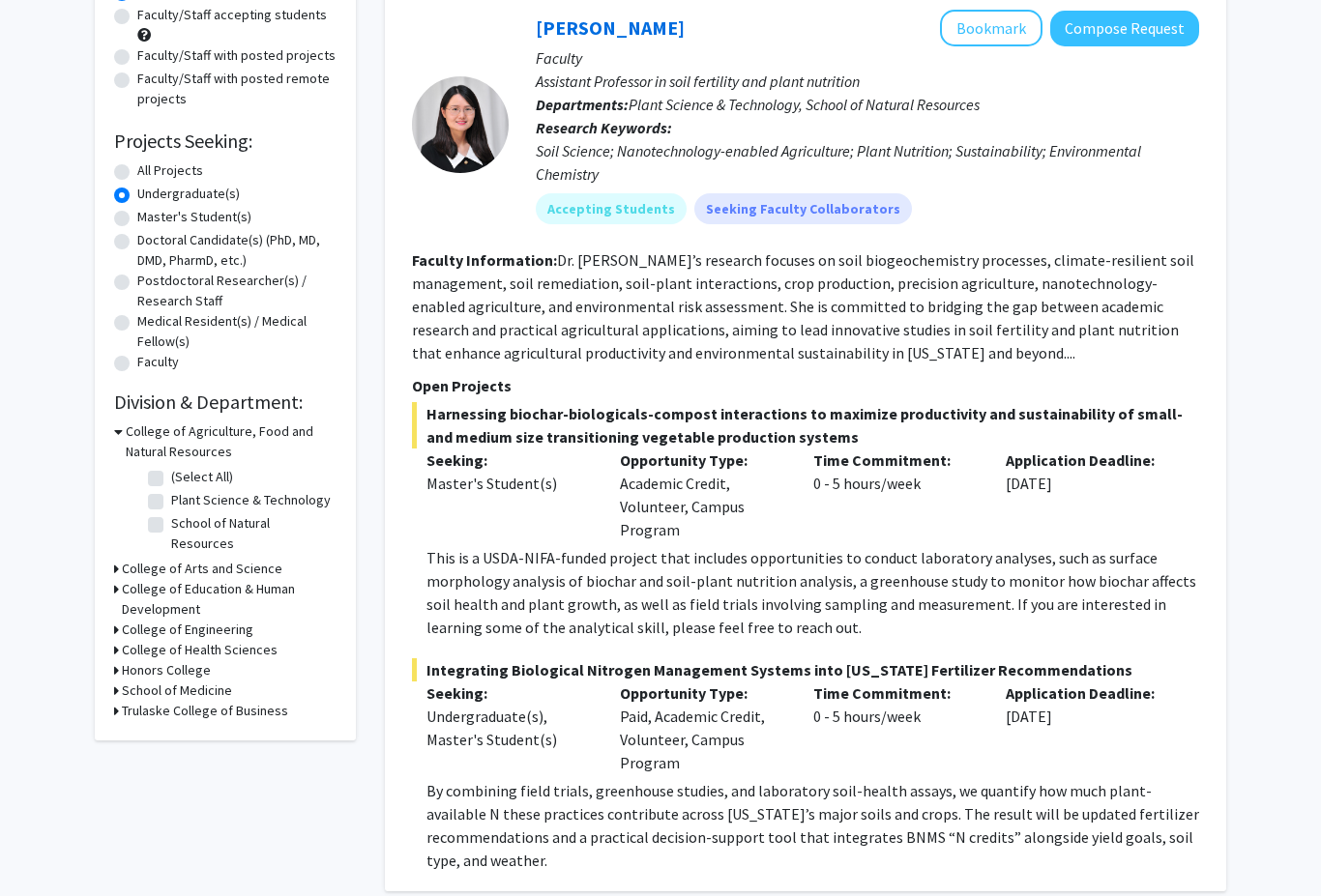
scroll to position [212, 0]
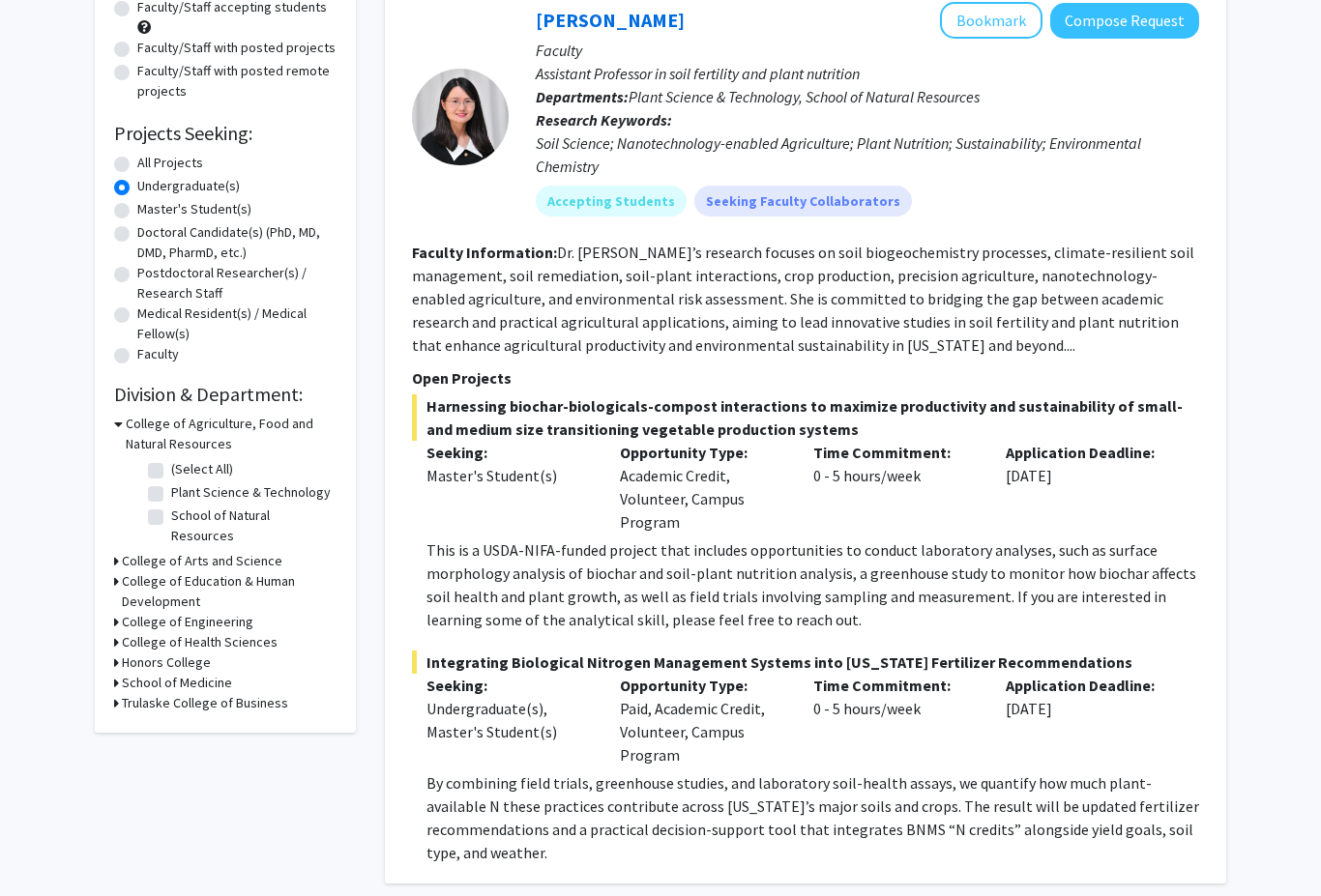
click at [117, 633] on icon at bounding box center [116, 643] width 5 height 21
click at [172, 657] on label "Health Sciences" at bounding box center [218, 667] width 93 height 21
click at [172, 657] on input "Health Sciences" at bounding box center [177, 663] width 13 height 13
checkbox input "true"
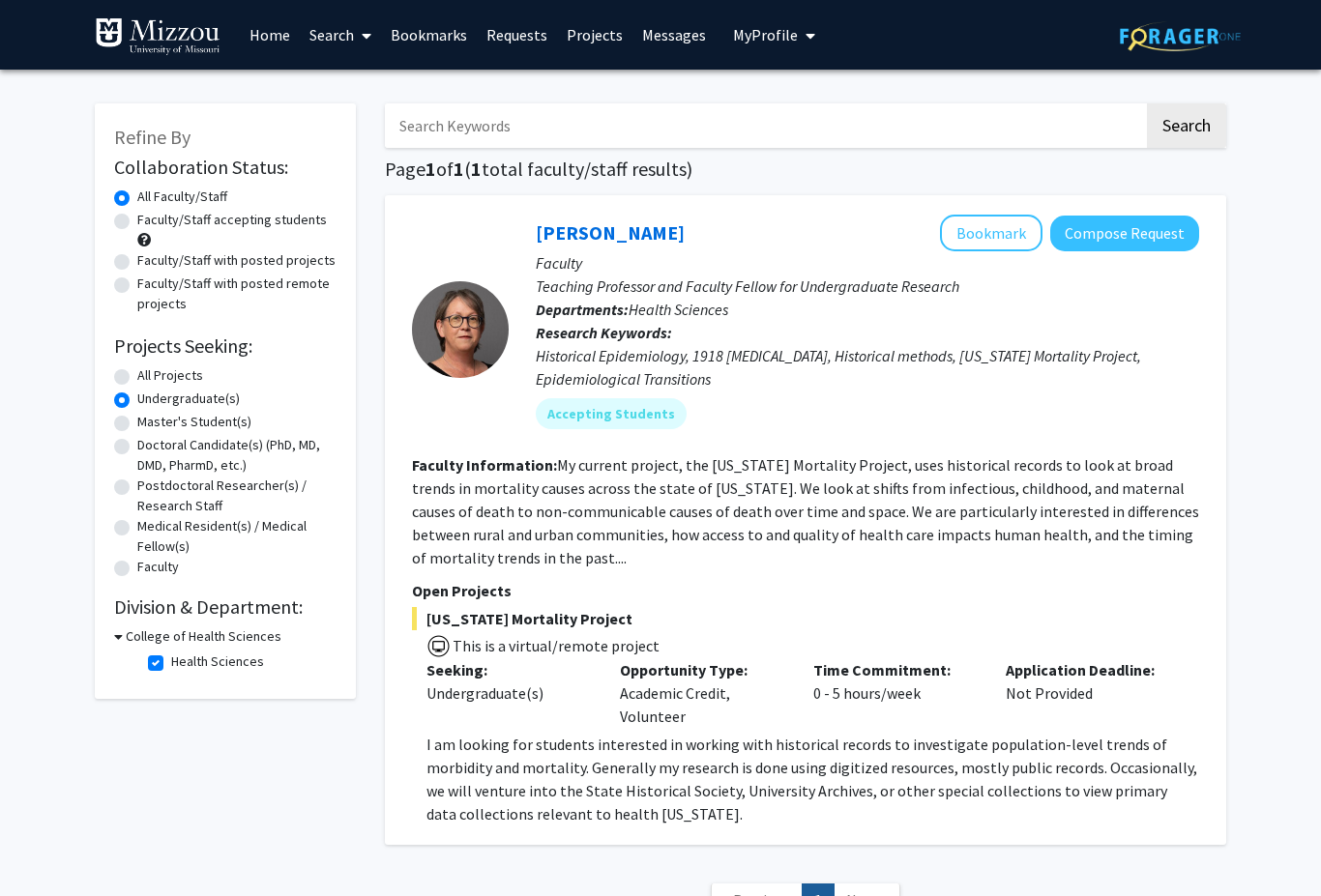
click at [172, 658] on label "Health Sciences" at bounding box center [218, 661] width 93 height 21
click at [172, 658] on input "Health Sciences" at bounding box center [177, 657] width 13 height 13
checkbox input "false"
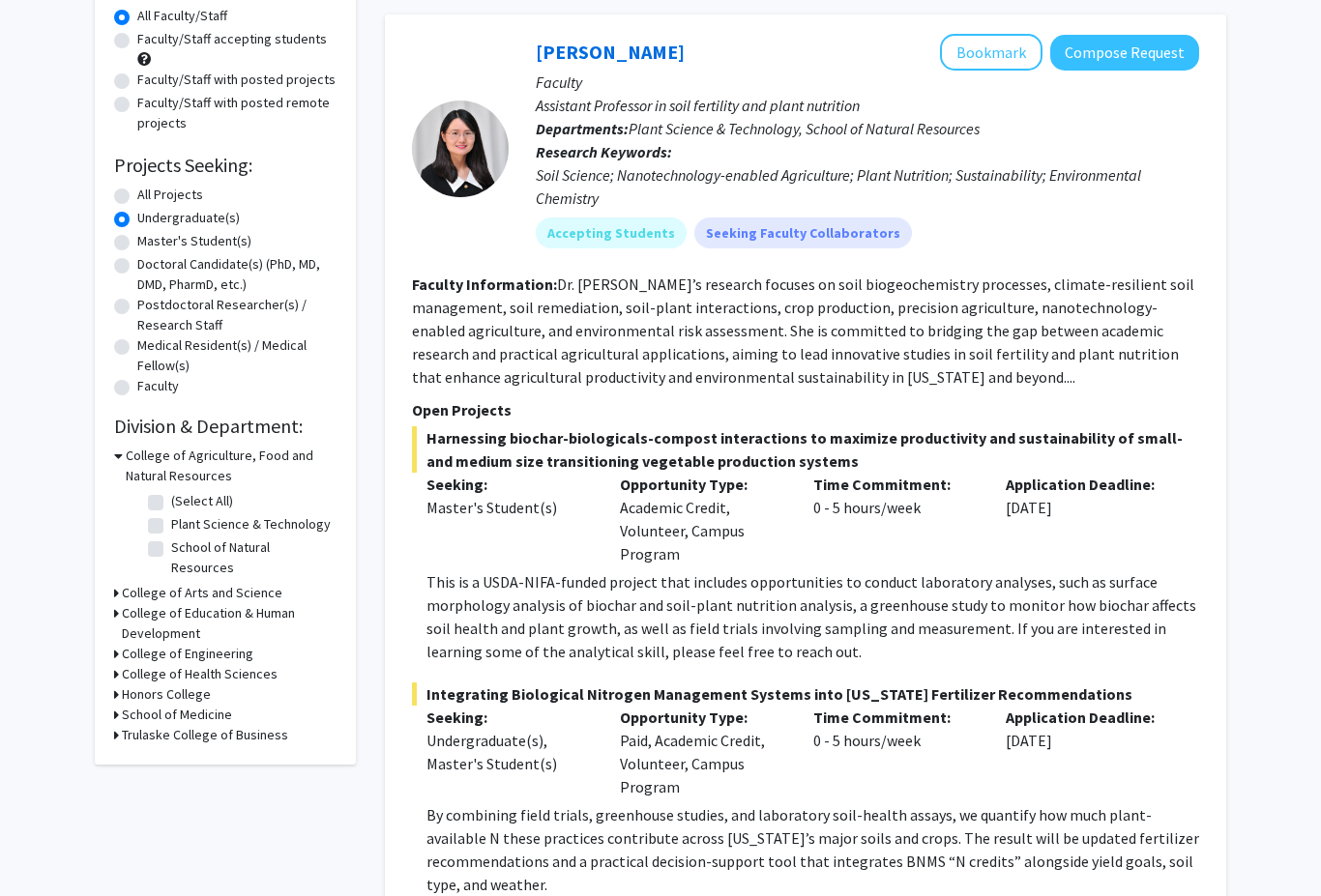
scroll to position [237, 0]
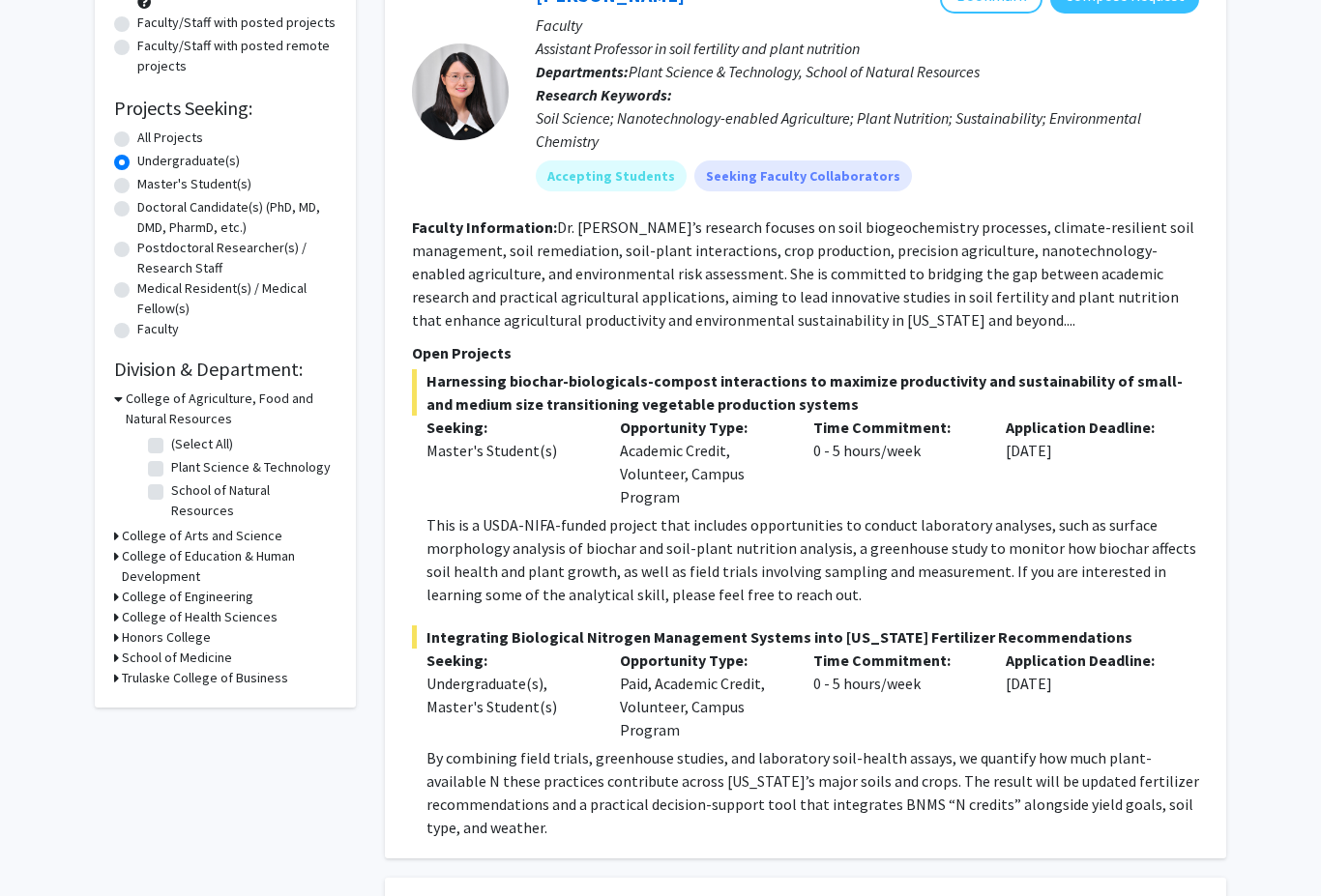
click at [172, 442] on label "(Select All)" at bounding box center [202, 445] width 62 height 21
click at [172, 442] on input "(Select All)" at bounding box center [177, 441] width 13 height 13
checkbox input "true"
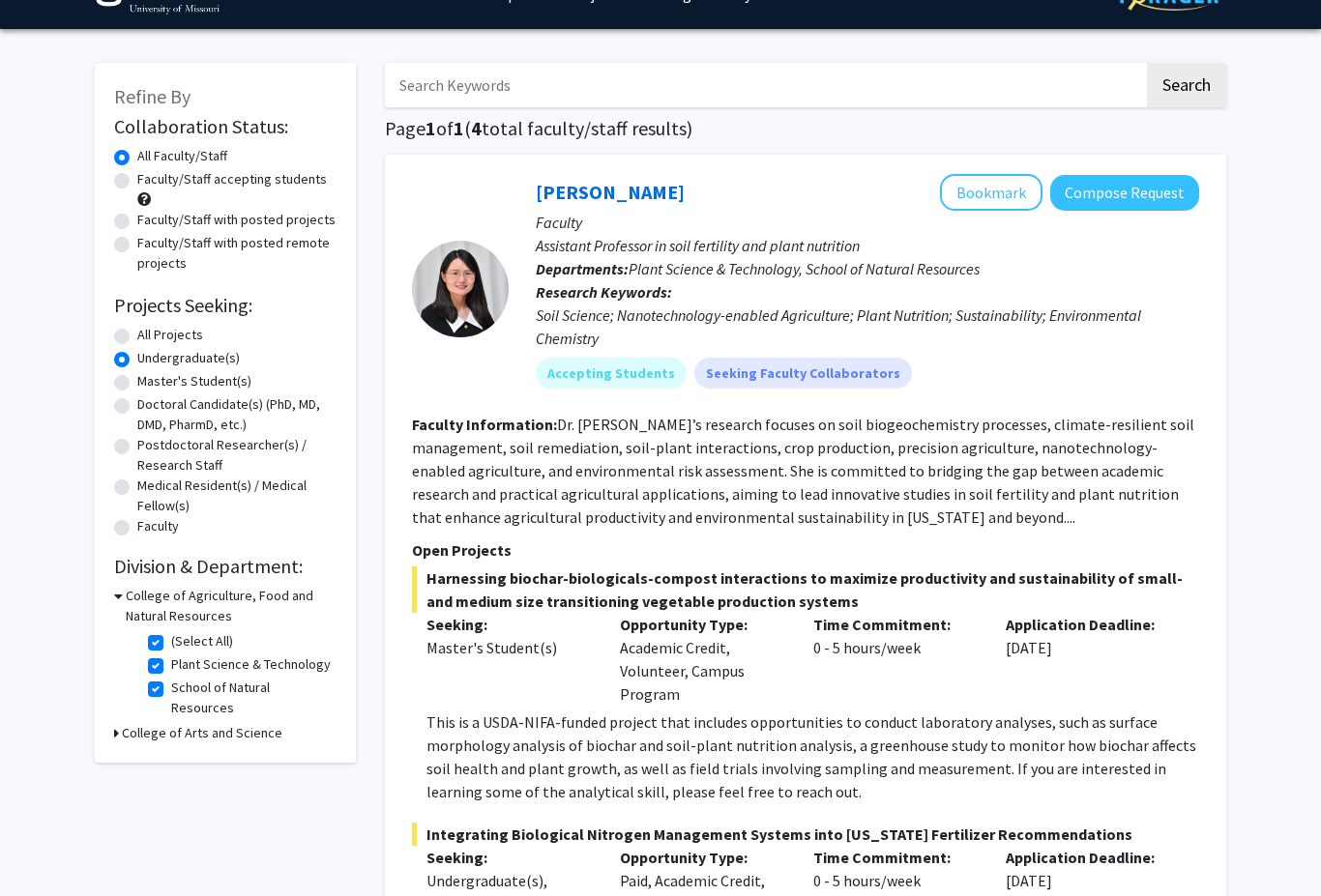
scroll to position [41, 0]
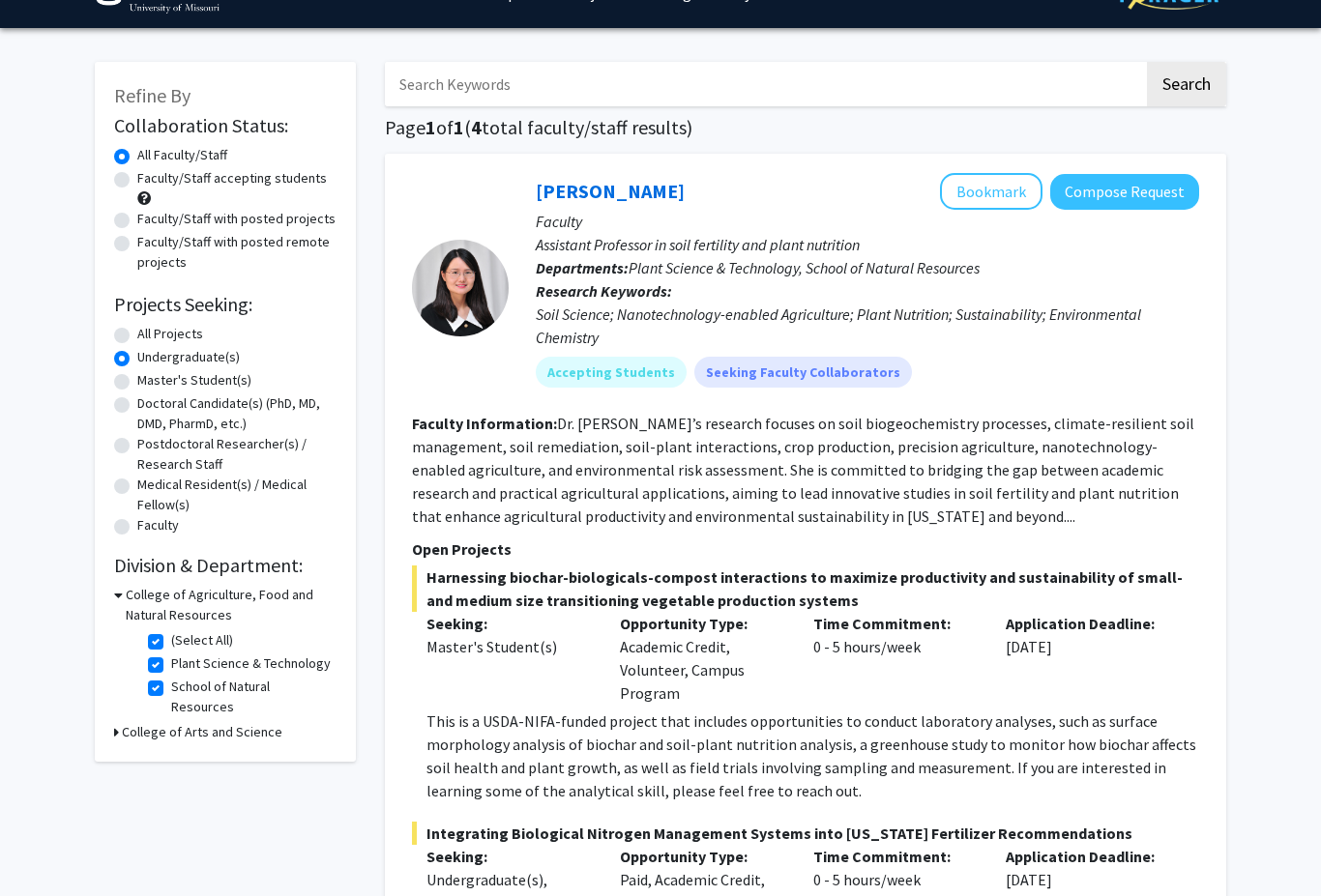
click at [124, 723] on h3 "College of Arts and Science" at bounding box center [202, 732] width 161 height 21
click at [115, 723] on icon at bounding box center [118, 732] width 9 height 21
click at [172, 643] on label "(Select All)" at bounding box center [202, 641] width 62 height 21
click at [172, 643] on input "(Select All)" at bounding box center [177, 637] width 13 height 13
checkbox input "false"
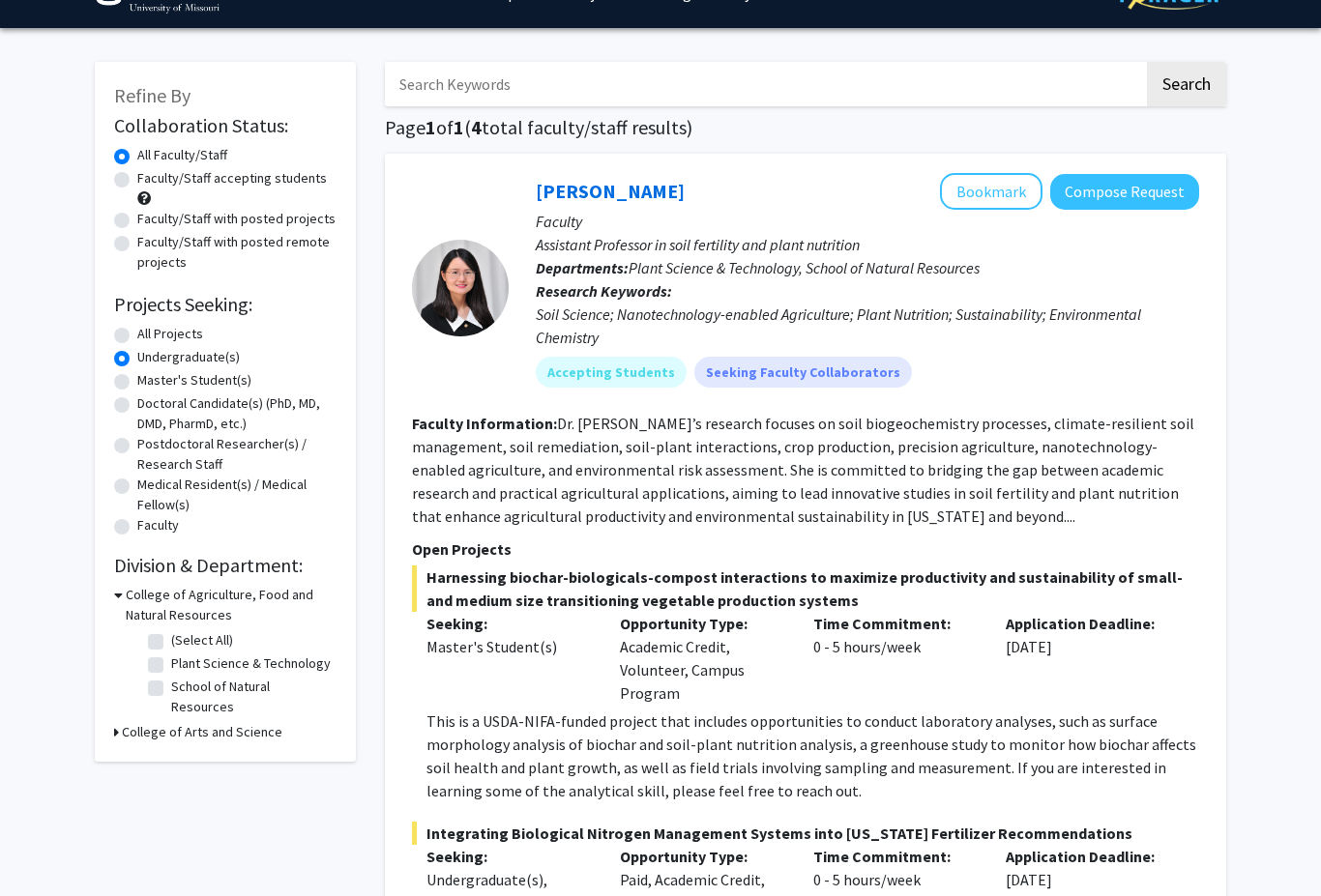
checkbox input "false"
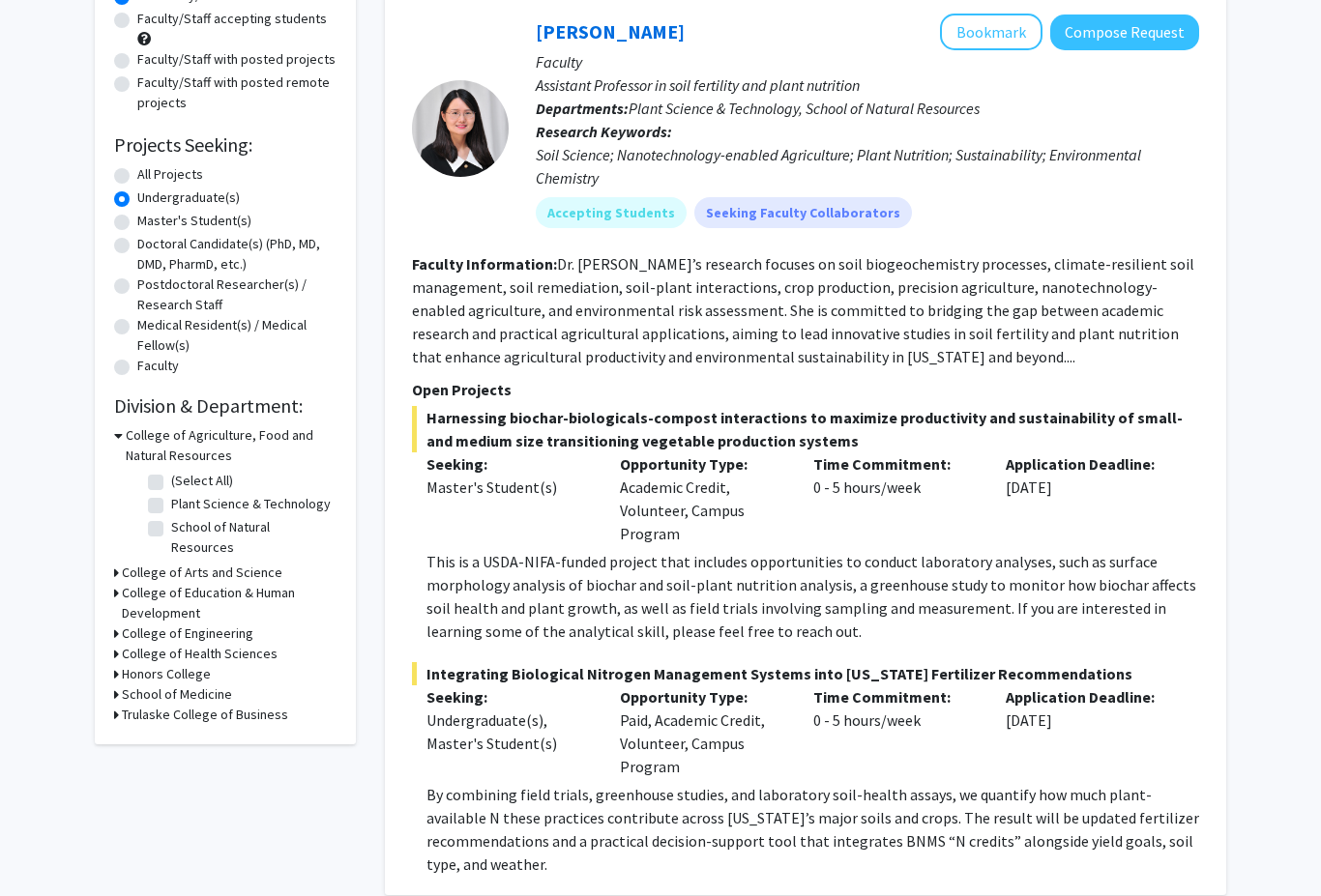
scroll to position [201, 0]
click at [114, 644] on icon at bounding box center [116, 654] width 5 height 21
click at [172, 669] on label "Health Sciences" at bounding box center [218, 679] width 93 height 21
click at [172, 669] on input "Health Sciences" at bounding box center [177, 675] width 13 height 13
checkbox input "true"
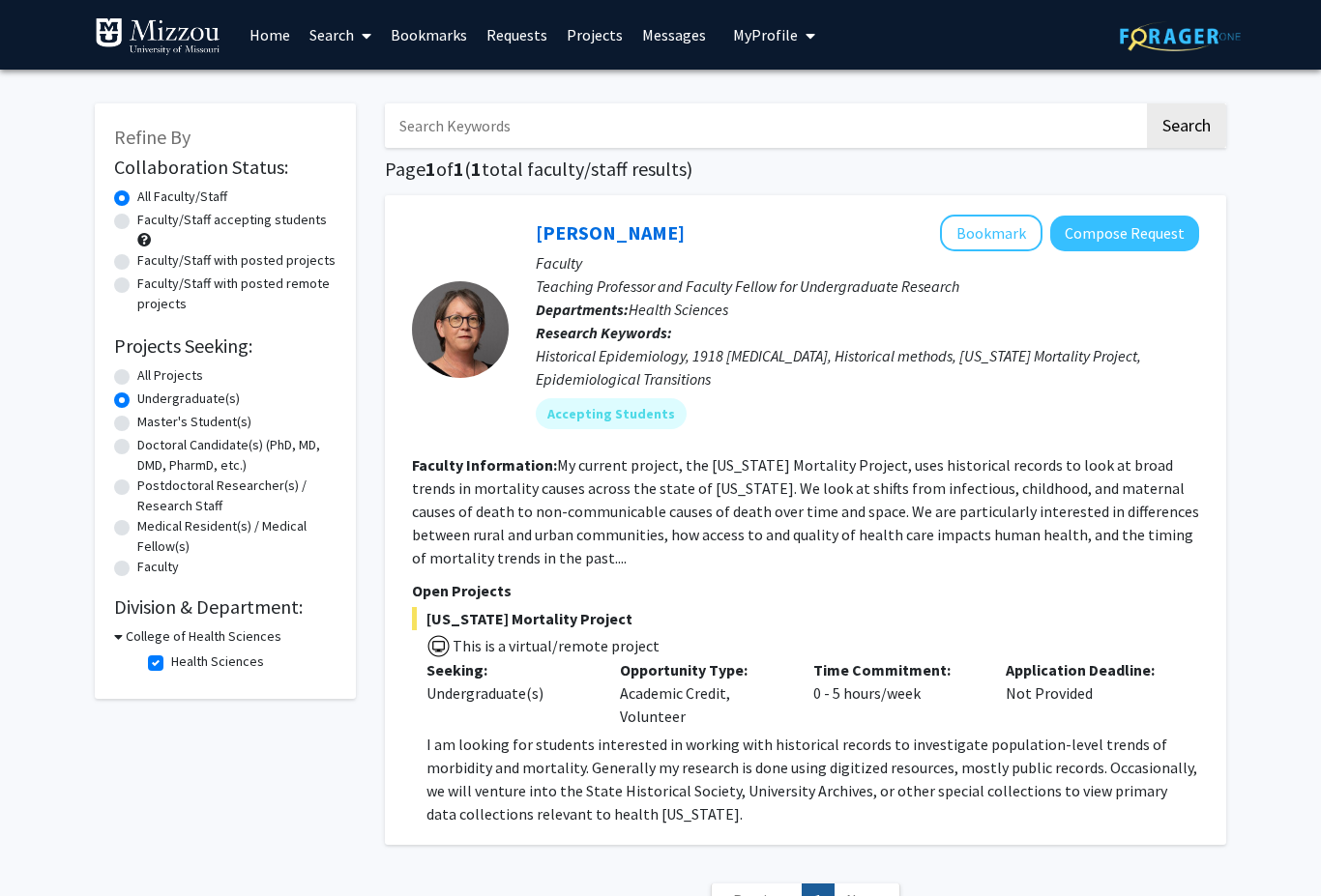
click at [117, 632] on icon at bounding box center [118, 637] width 9 height 21
click at [124, 627] on h3 "College of Health Sciences" at bounding box center [200, 637] width 156 height 21
click at [172, 659] on label "Health Sciences" at bounding box center [218, 661] width 93 height 21
click at [172, 659] on input "Health Sciences" at bounding box center [177, 657] width 13 height 13
checkbox input "false"
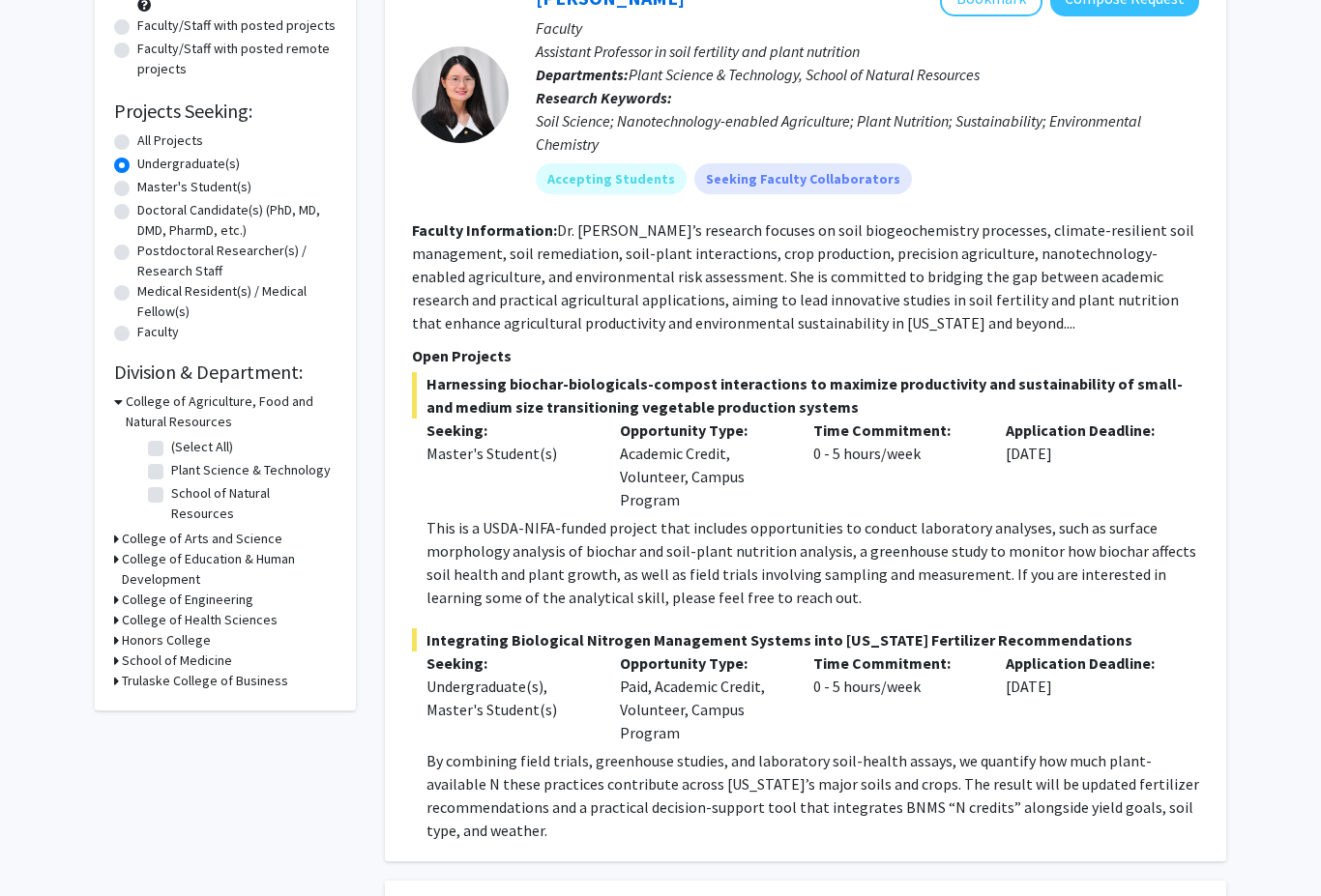
click at [114, 530] on icon at bounding box center [116, 540] width 5 height 21
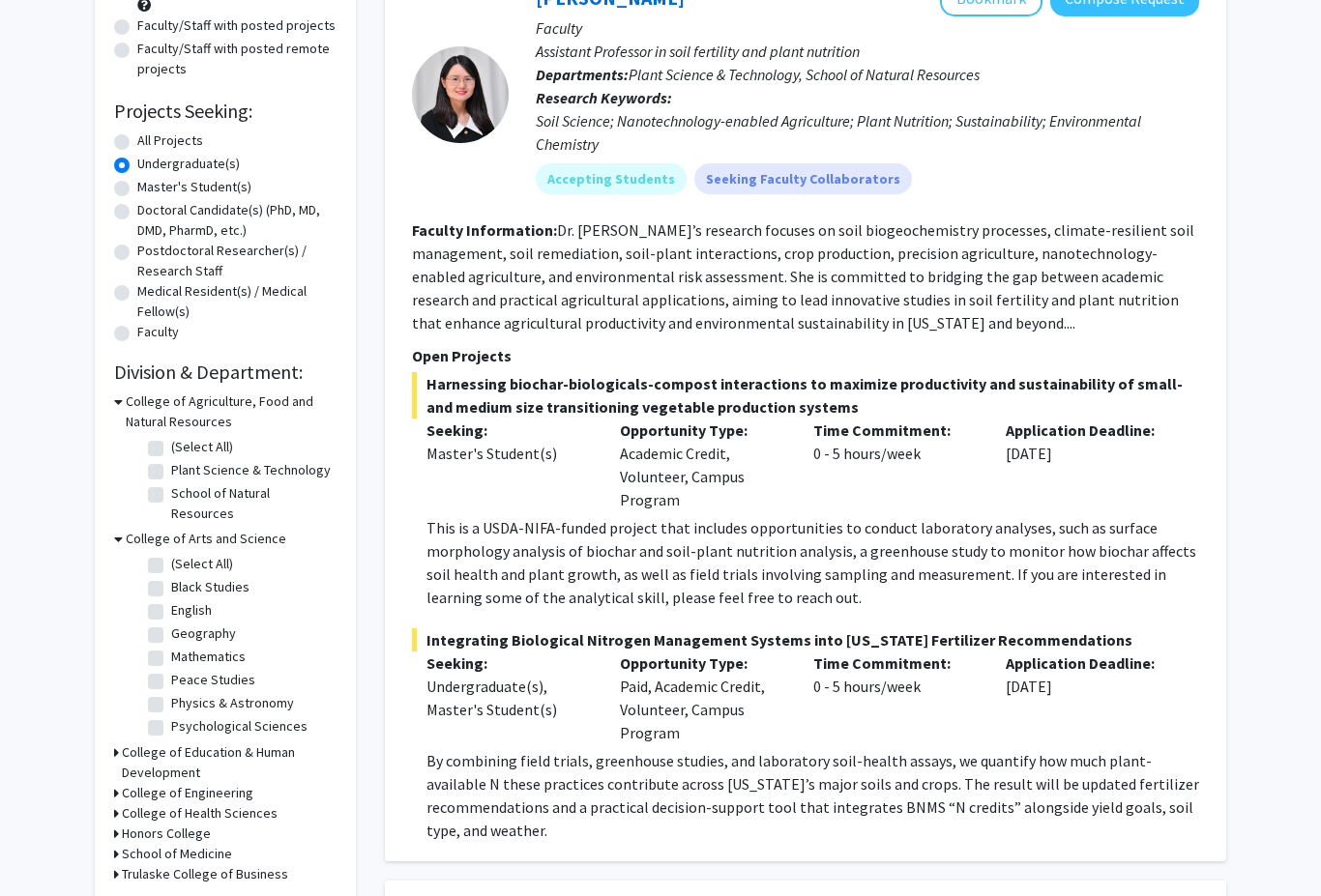
scroll to position [235, 0]
click at [172, 717] on label "Psychological Sciences" at bounding box center [240, 726] width 136 height 21
click at [172, 717] on input "Psychological Sciences" at bounding box center [177, 723] width 13 height 13
checkbox input "true"
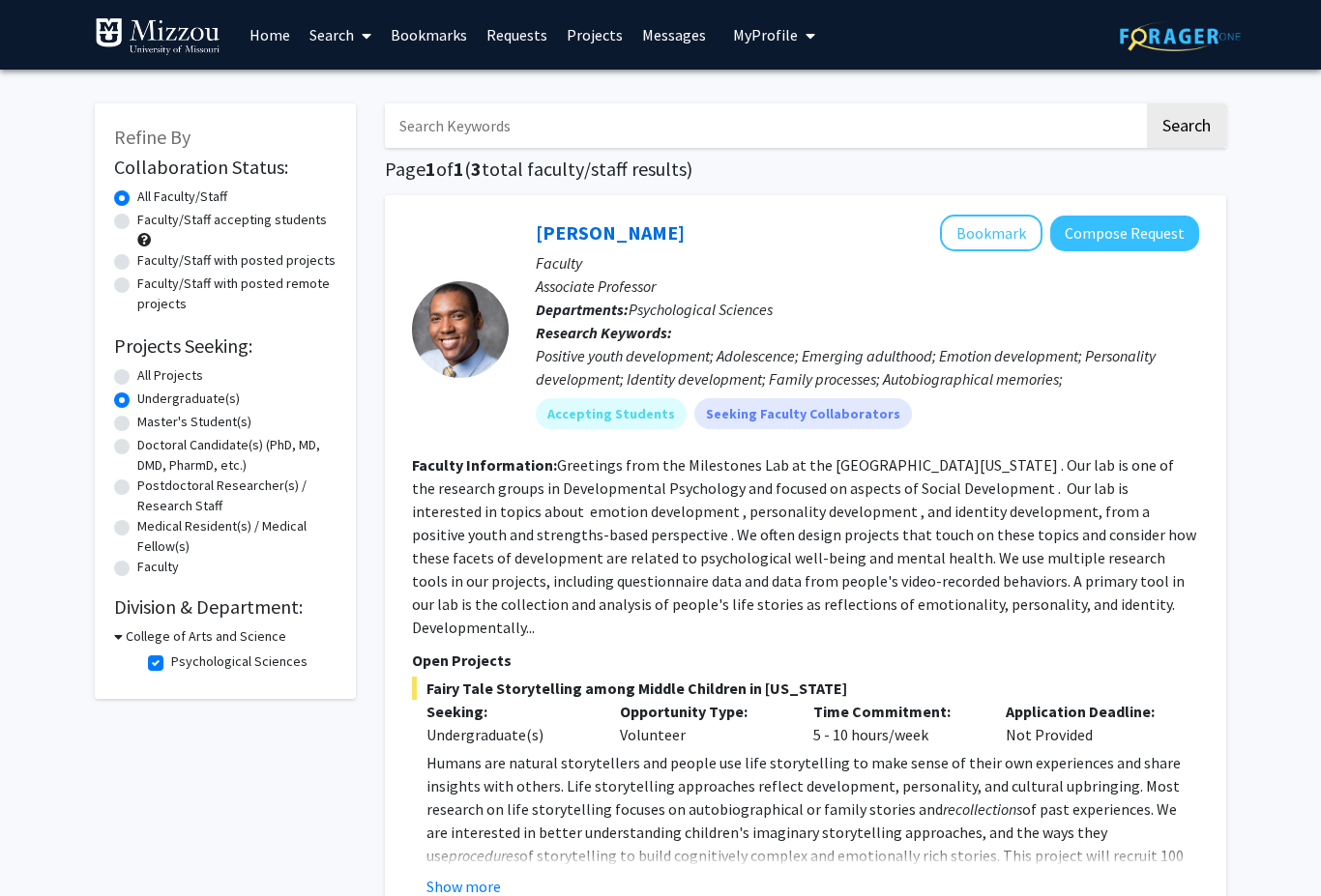
click at [172, 664] on label "Psychological Sciences" at bounding box center [240, 661] width 136 height 21
click at [172, 664] on input "Psychological Sciences" at bounding box center [177, 657] width 13 height 13
checkbox input "false"
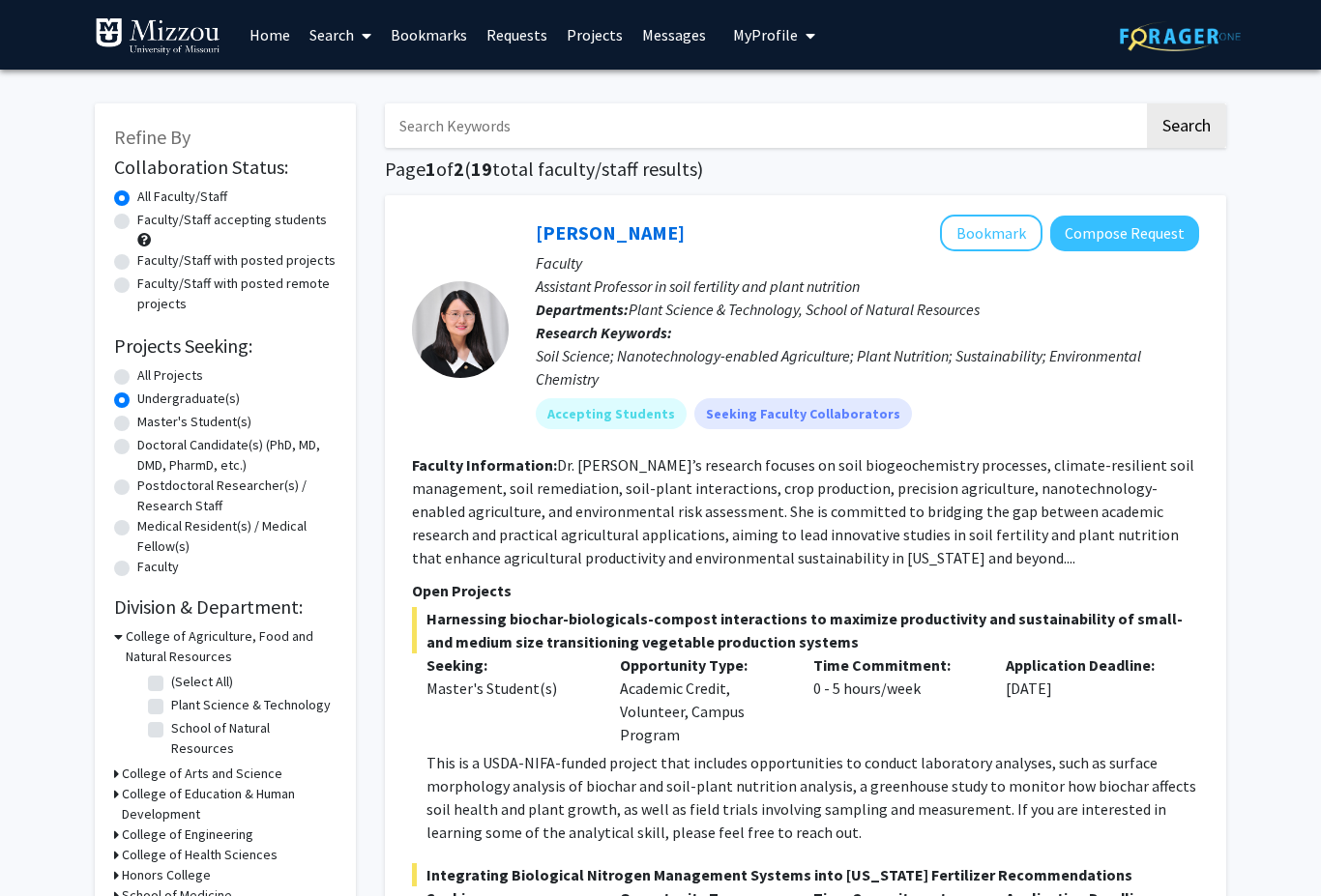
click at [118, 632] on icon at bounding box center [118, 637] width 9 height 21
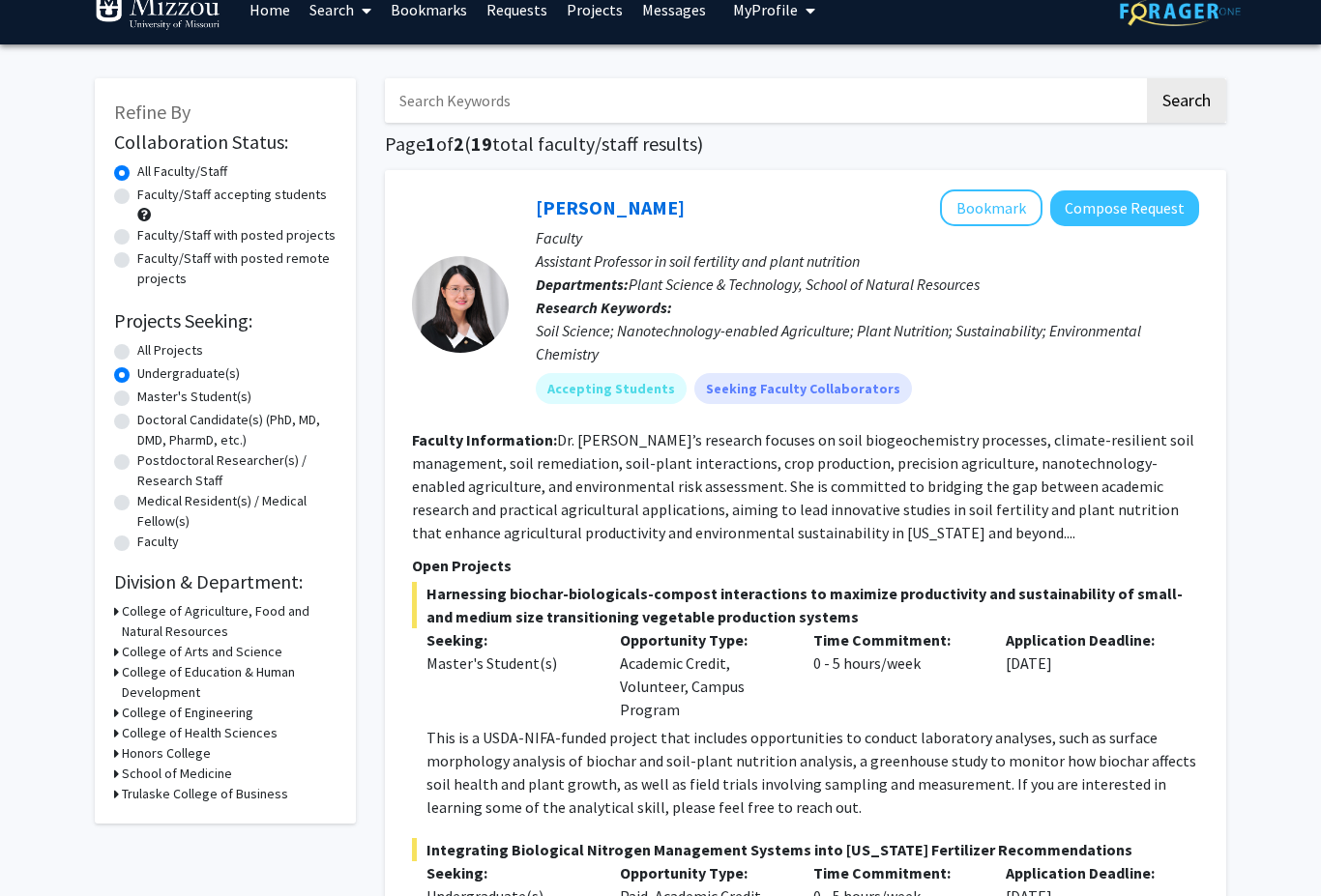
scroll to position [29, 0]
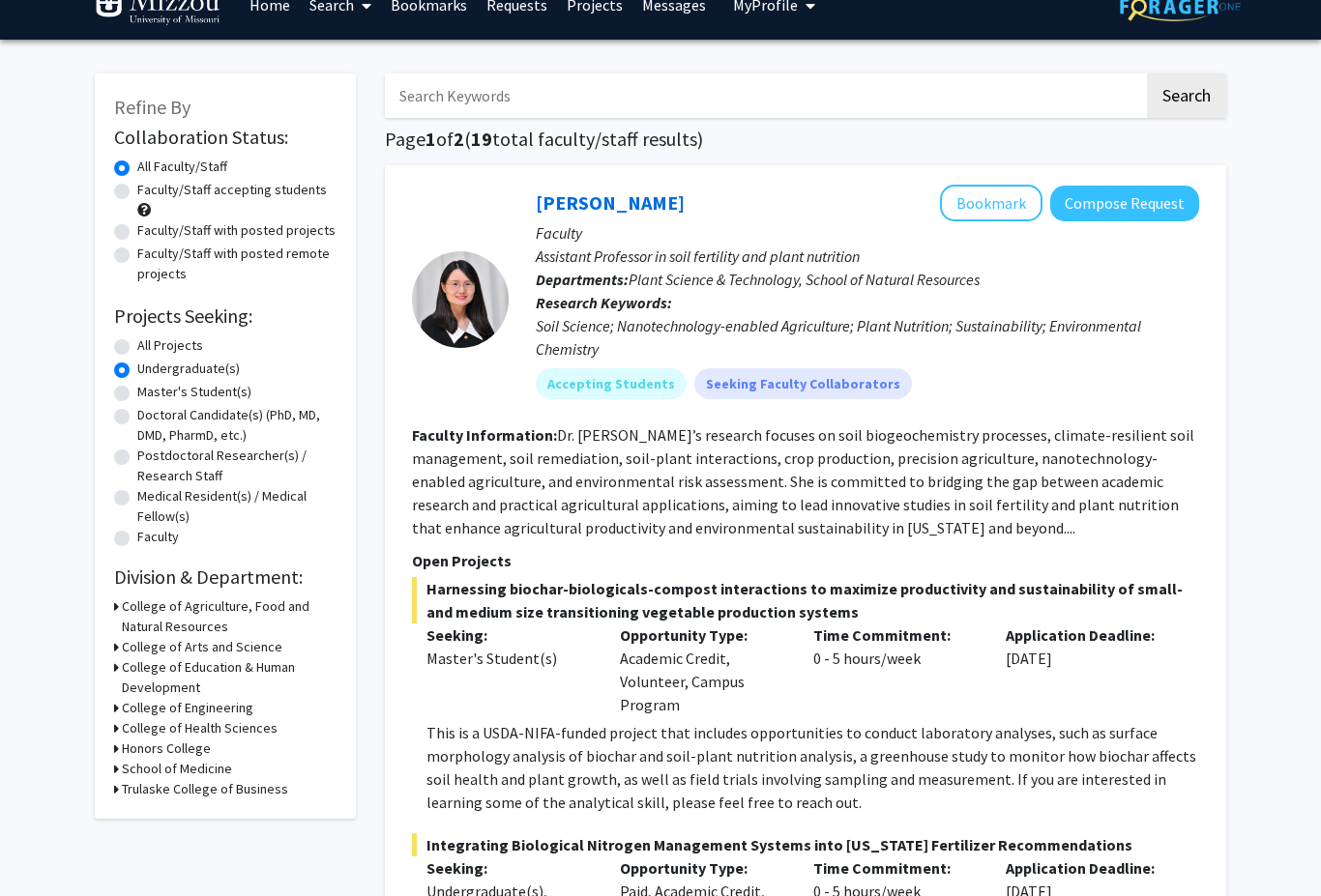
click at [108, 725] on div "Refine By Collaboration Status: Collaboration Status All Faculty/Staff Collabor…" at bounding box center [225, 448] width 261 height 745
click at [116, 741] on icon at bounding box center [116, 749] width 5 height 21
click at [120, 738] on icon at bounding box center [118, 748] width 9 height 21
click at [118, 770] on icon at bounding box center [116, 769] width 5 height 21
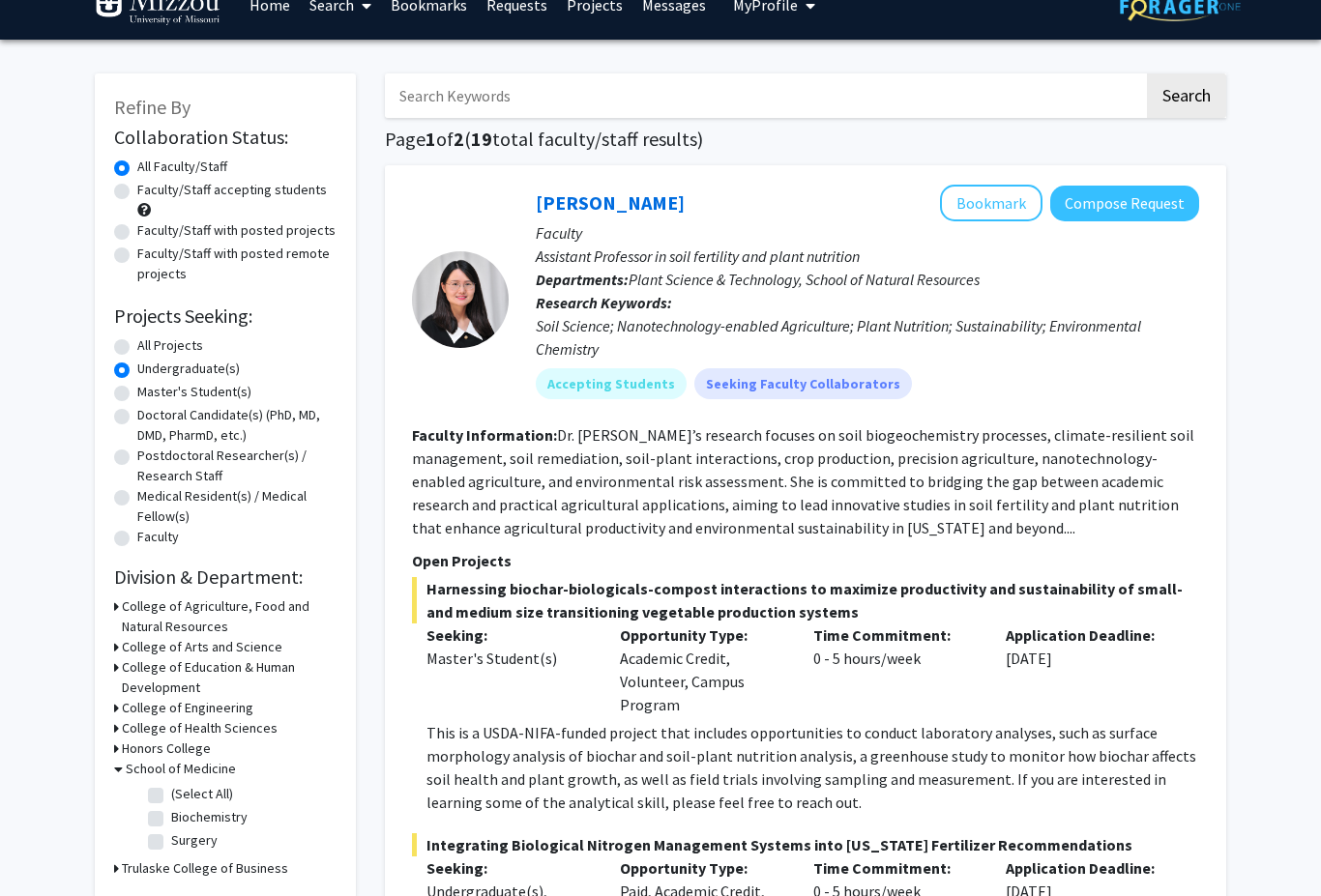
click at [172, 809] on label "Biochemistry" at bounding box center [209, 817] width 76 height 21
click at [172, 809] on input "Biochemistry" at bounding box center [177, 813] width 13 height 13
checkbox input "true"
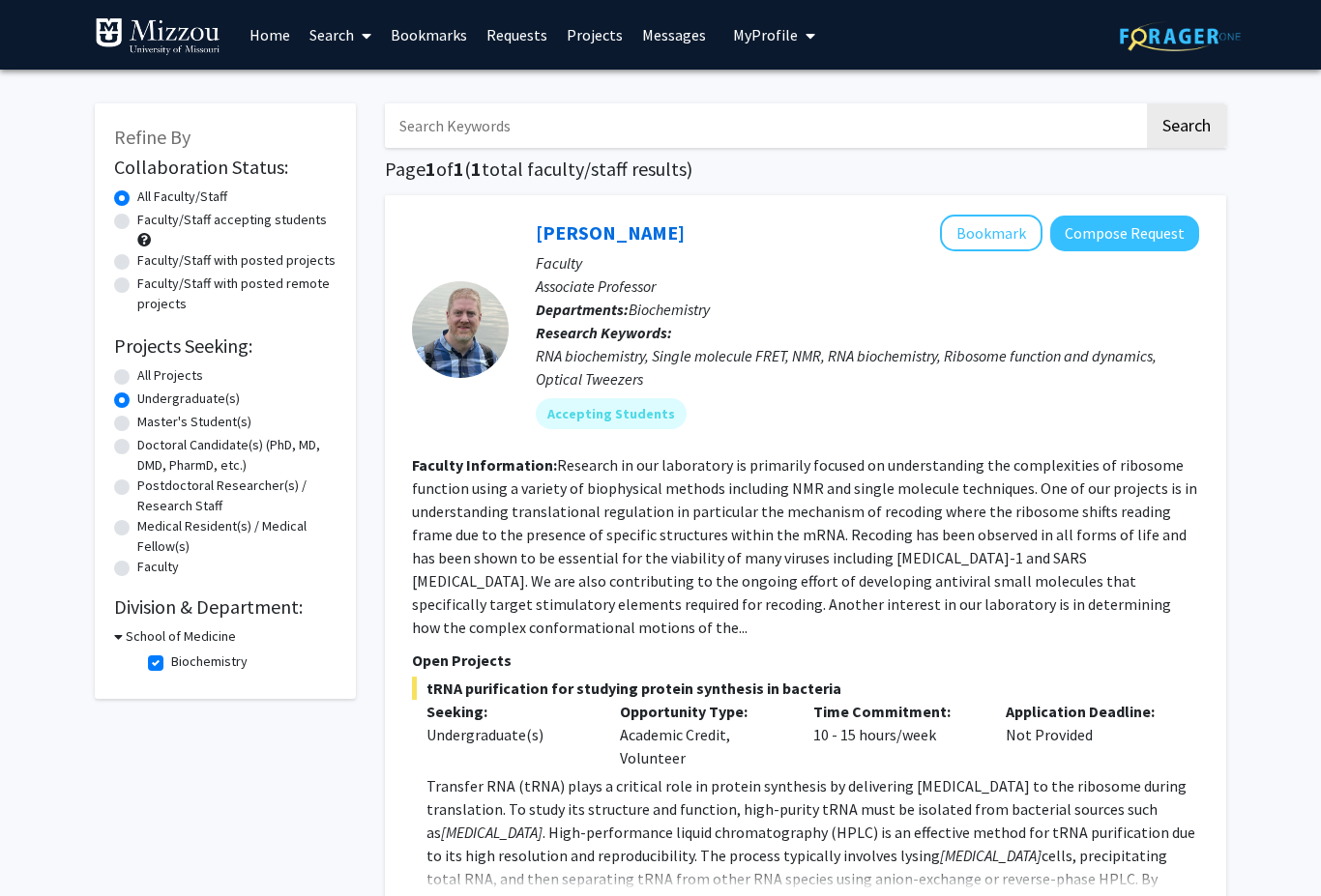
click at [119, 632] on icon at bounding box center [118, 637] width 9 height 21
click at [117, 633] on icon at bounding box center [116, 637] width 5 height 21
click at [154, 643] on h3 "School of Medicine" at bounding box center [181, 637] width 110 height 21
click at [125, 627] on h3 "School of Medicine" at bounding box center [177, 637] width 110 height 21
click at [172, 662] on label "Biochemistry" at bounding box center [209, 661] width 76 height 21
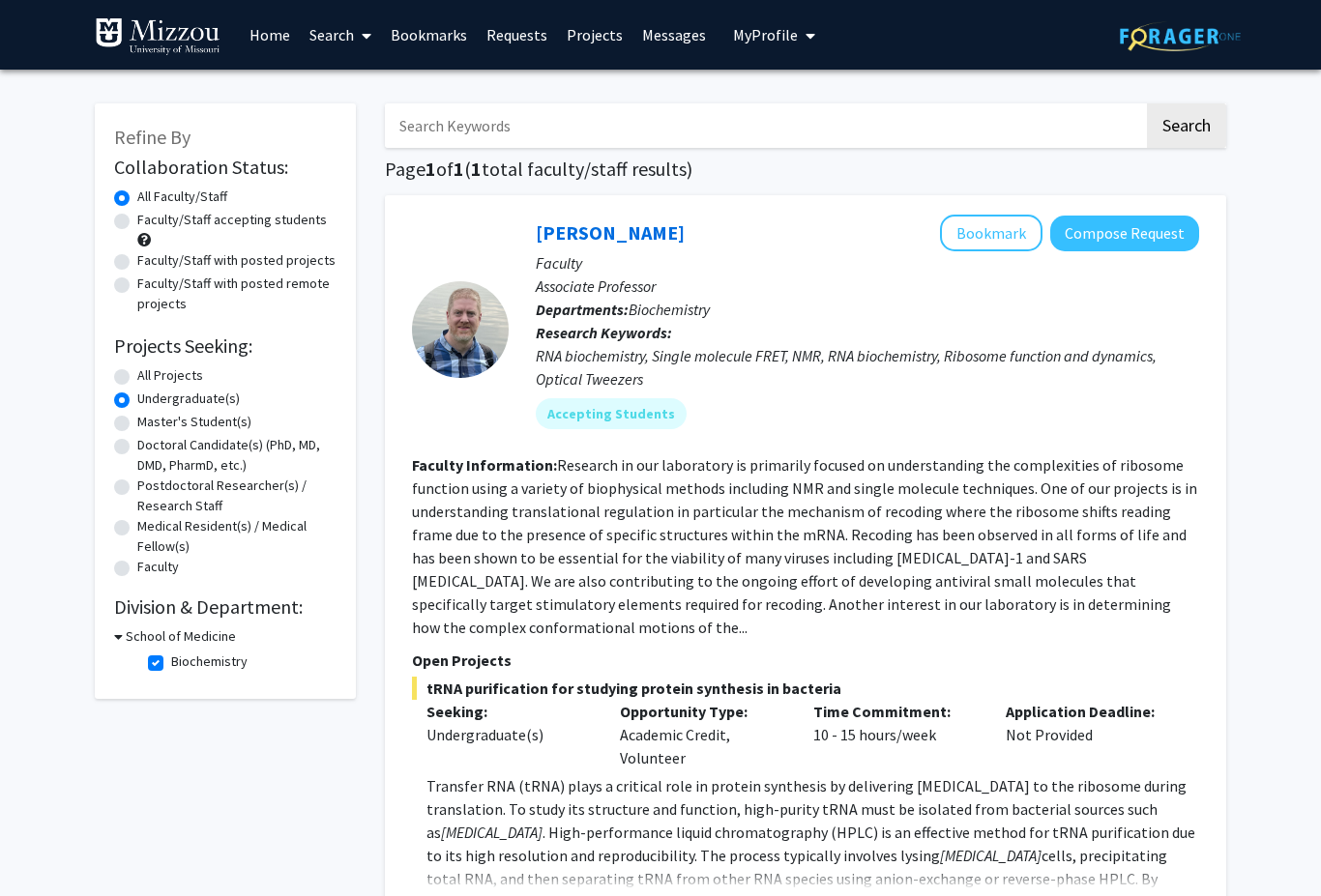
click at [172, 662] on input "Biochemistry" at bounding box center [177, 657] width 13 height 13
checkbox input "false"
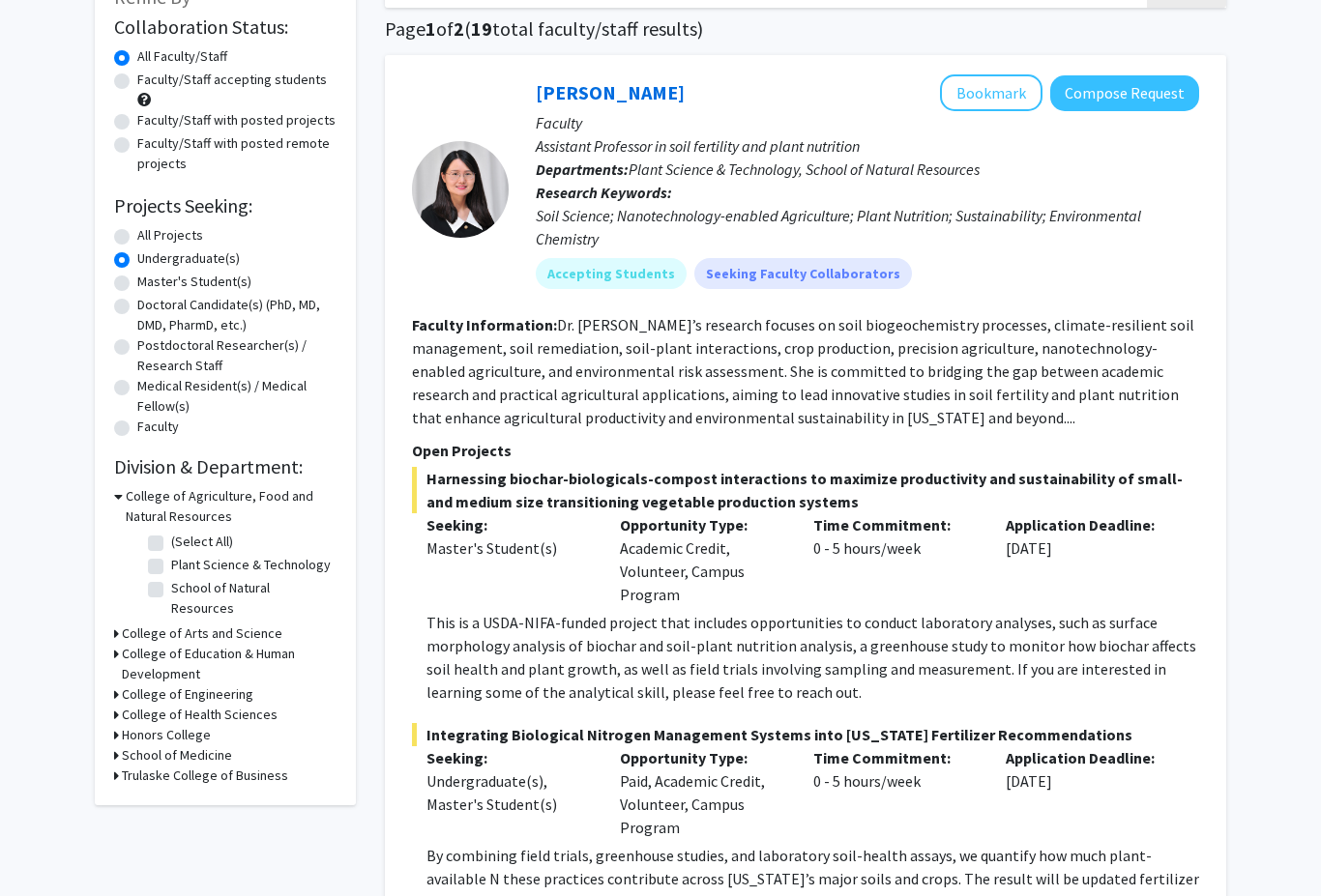
scroll to position [142, 0]
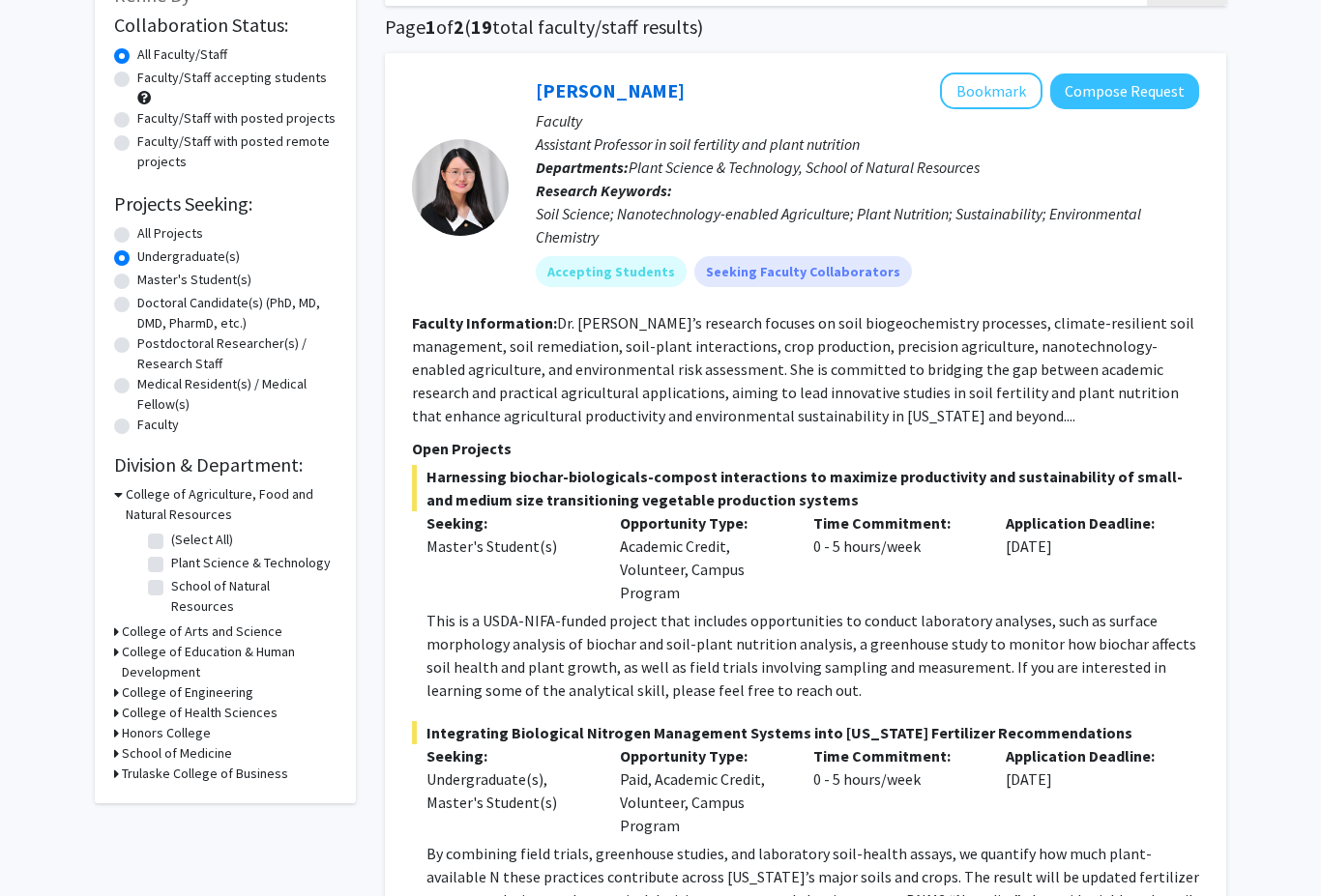
click at [115, 743] on icon at bounding box center [116, 753] width 5 height 21
click at [172, 769] on label "(Select All)" at bounding box center [202, 779] width 62 height 21
click at [172, 769] on input "(Select All)" at bounding box center [177, 775] width 13 height 13
checkbox input "true"
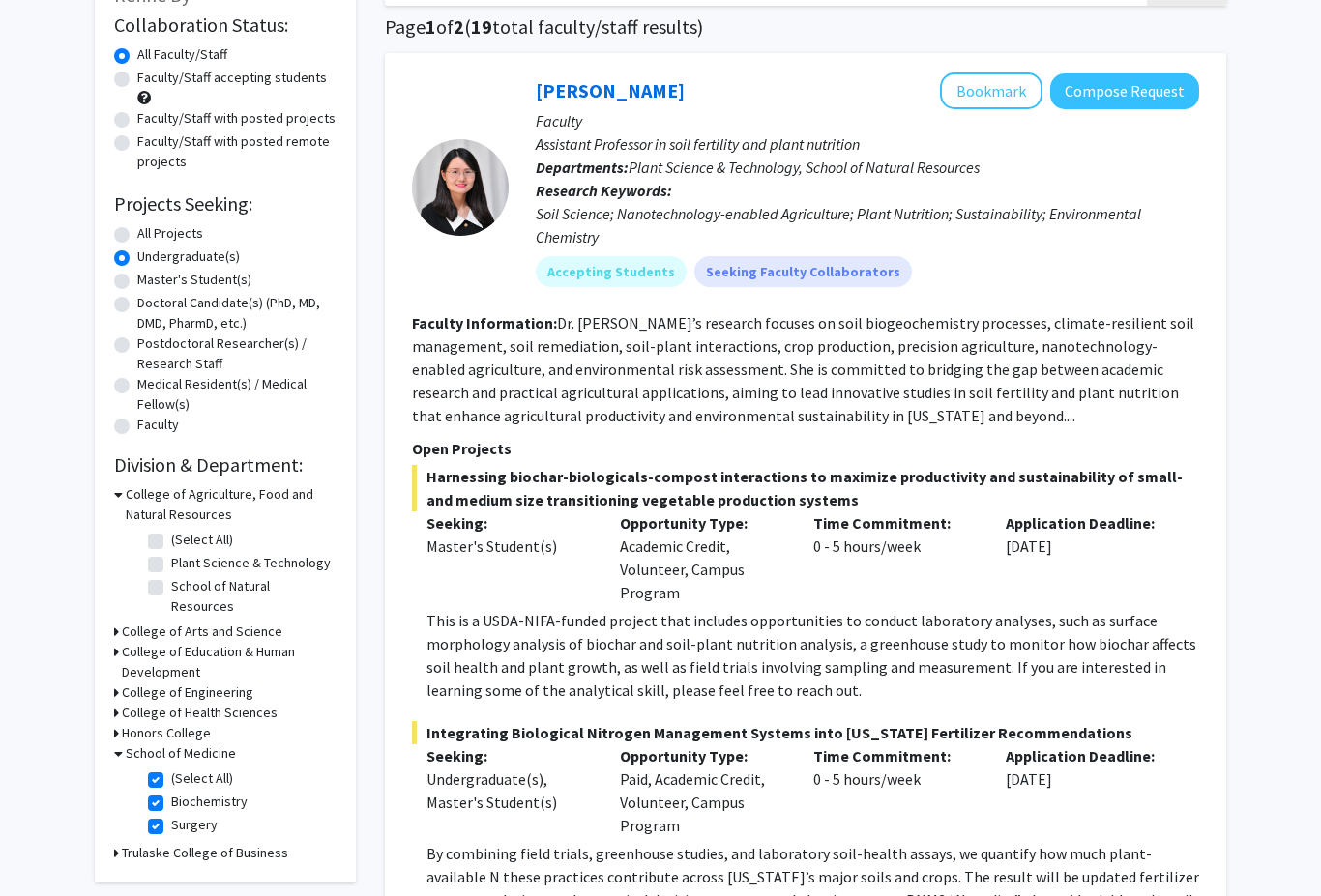
checkbox input "true"
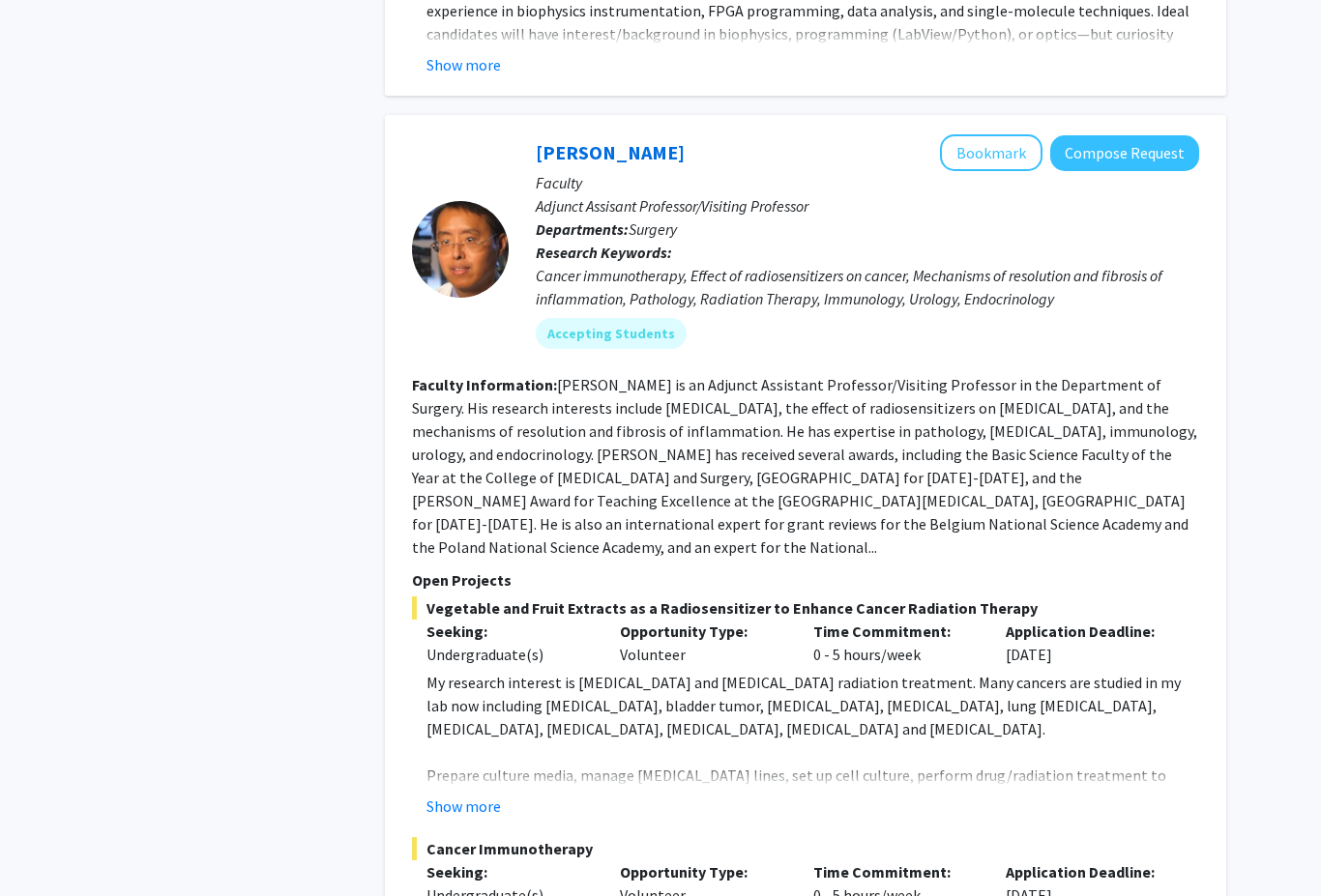
click at [1206, 563] on div "[PERSON_NAME] Bookmark Compose Request Faculty Adjunct Assisant Professor/Visit…" at bounding box center [804, 596] width 841 height 963
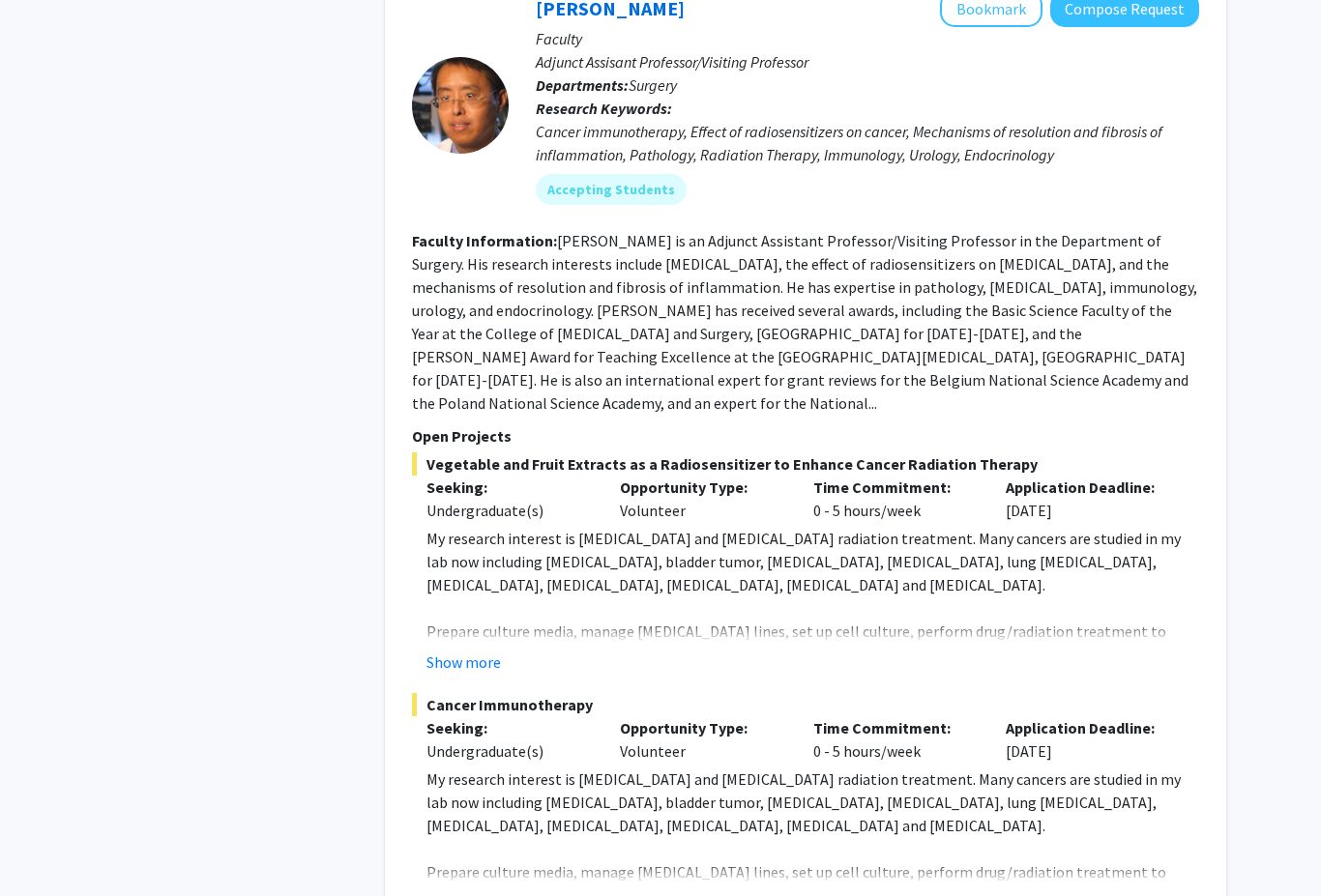
scroll to position [1932, 0]
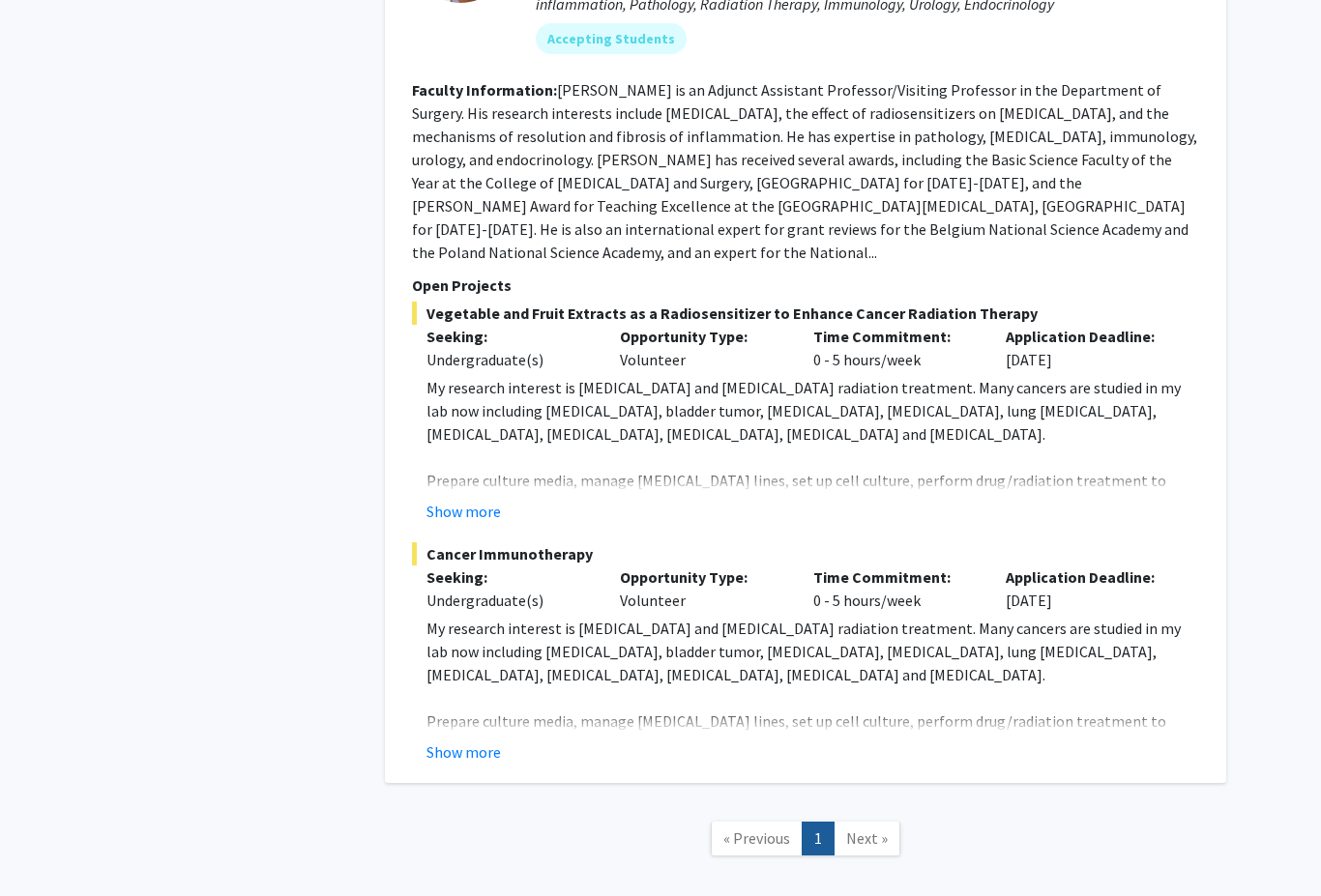
click at [491, 740] on button "Show more" at bounding box center [464, 752] width 75 height 24
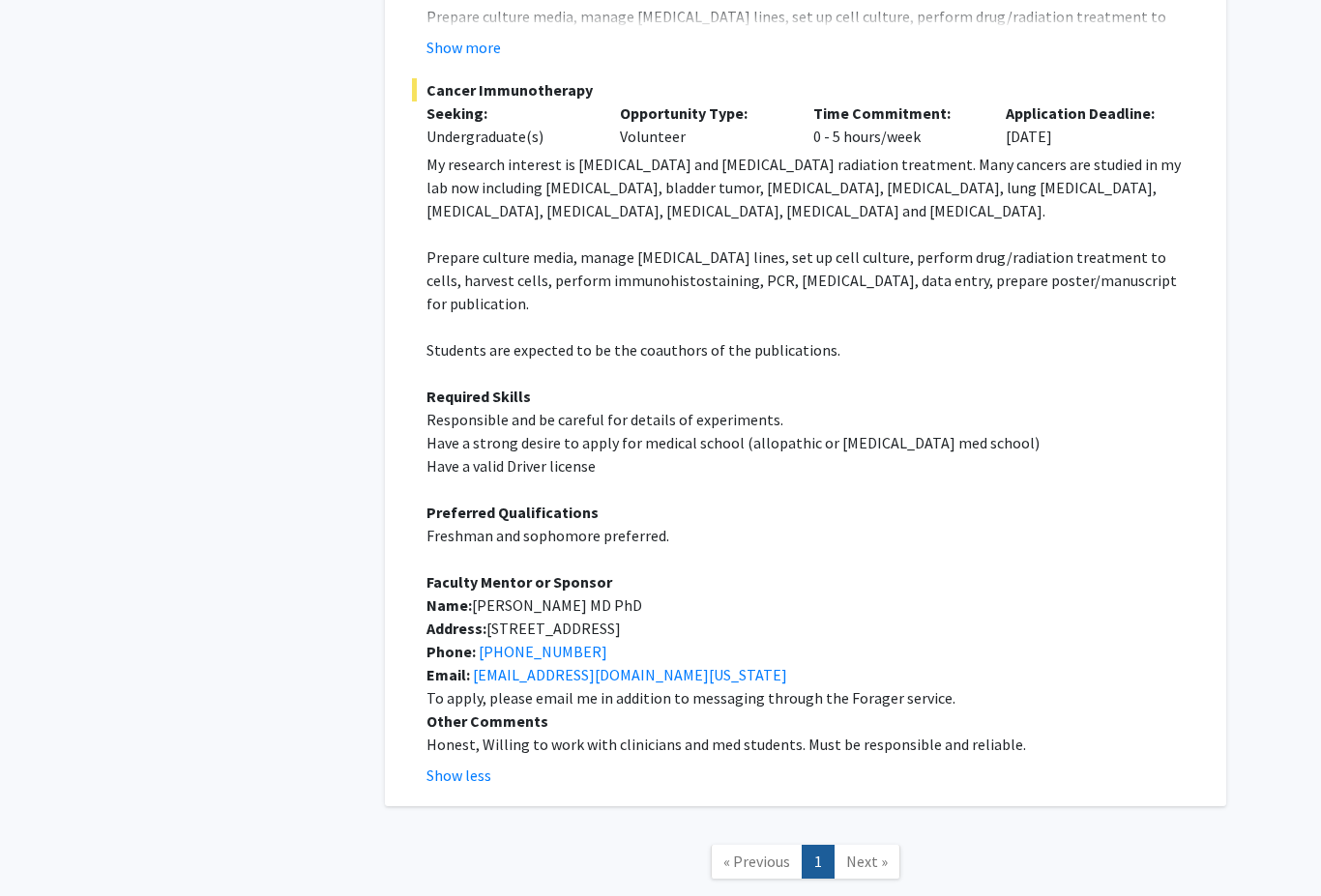
scroll to position [2396, 0]
click at [868, 852] on span "Next »" at bounding box center [867, 862] width 41 height 20
click at [859, 845] on link "Next »" at bounding box center [868, 862] width 67 height 34
click at [861, 852] on span "Next »" at bounding box center [867, 862] width 41 height 20
click at [820, 845] on link "1" at bounding box center [817, 862] width 33 height 34
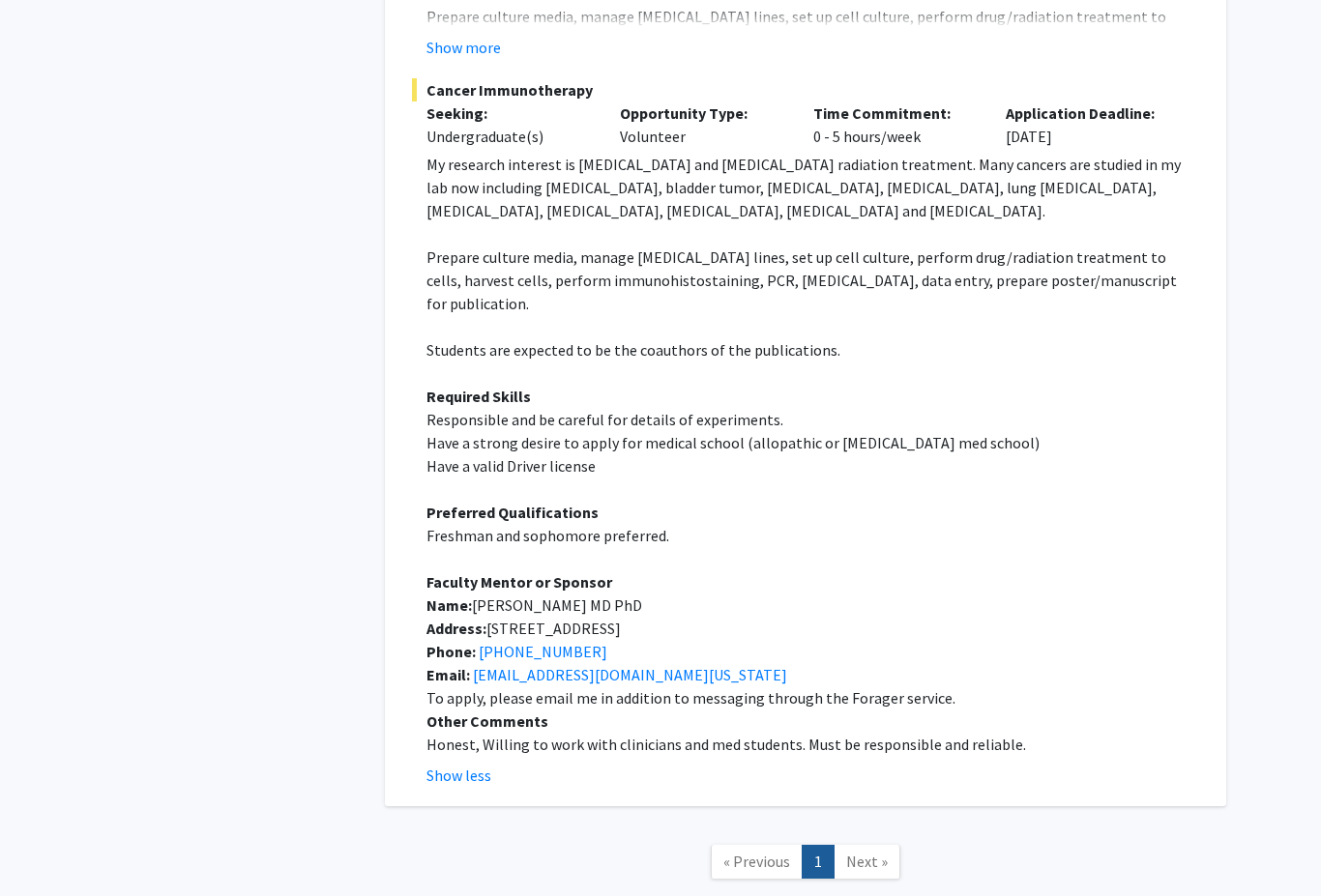
click at [763, 852] on span "« Previous" at bounding box center [757, 862] width 67 height 20
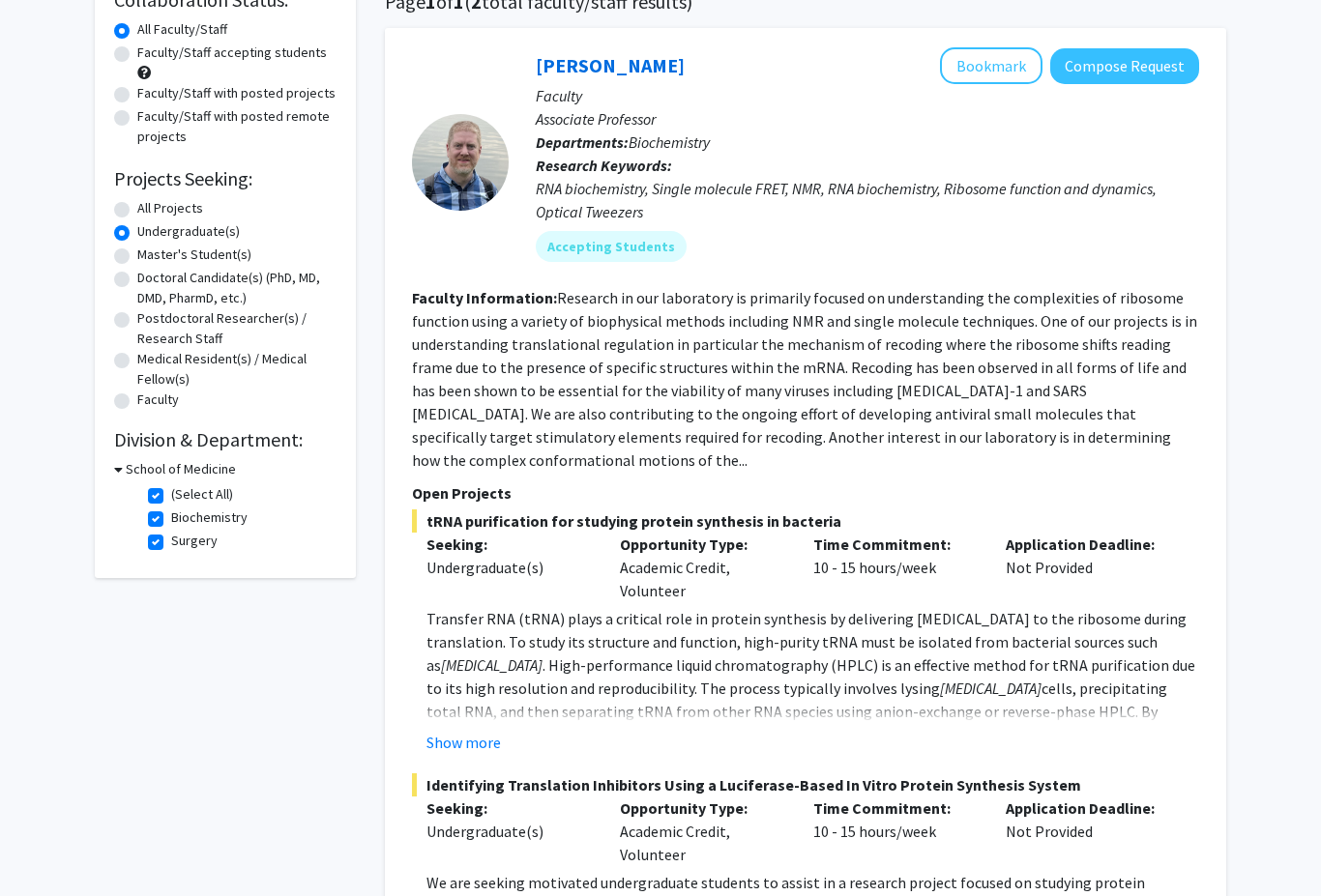
scroll to position [0, 0]
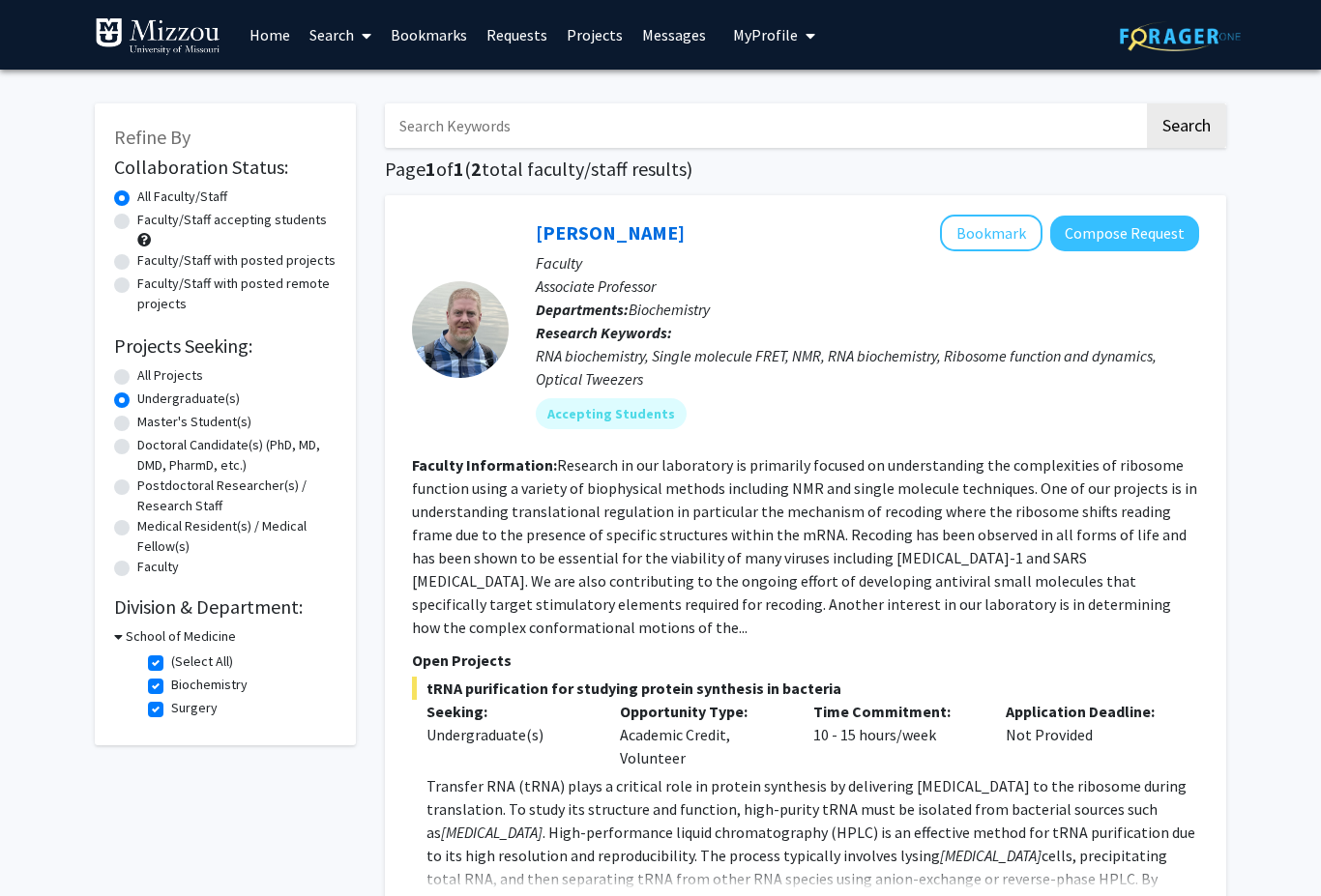
click at [172, 661] on label "(Select All)" at bounding box center [202, 661] width 62 height 21
click at [172, 661] on input "(Select All)" at bounding box center [177, 657] width 13 height 13
checkbox input "false"
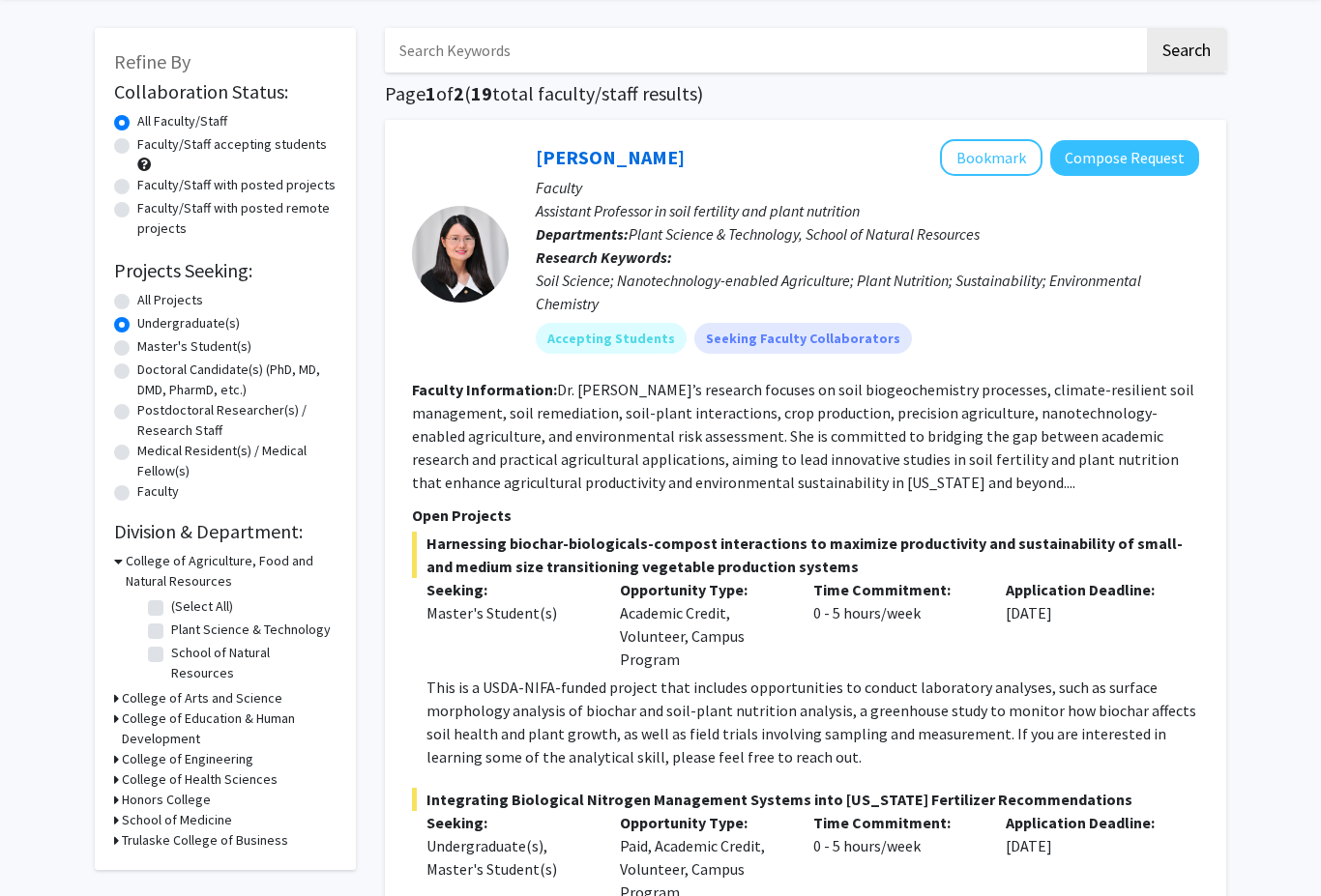
scroll to position [76, 0]
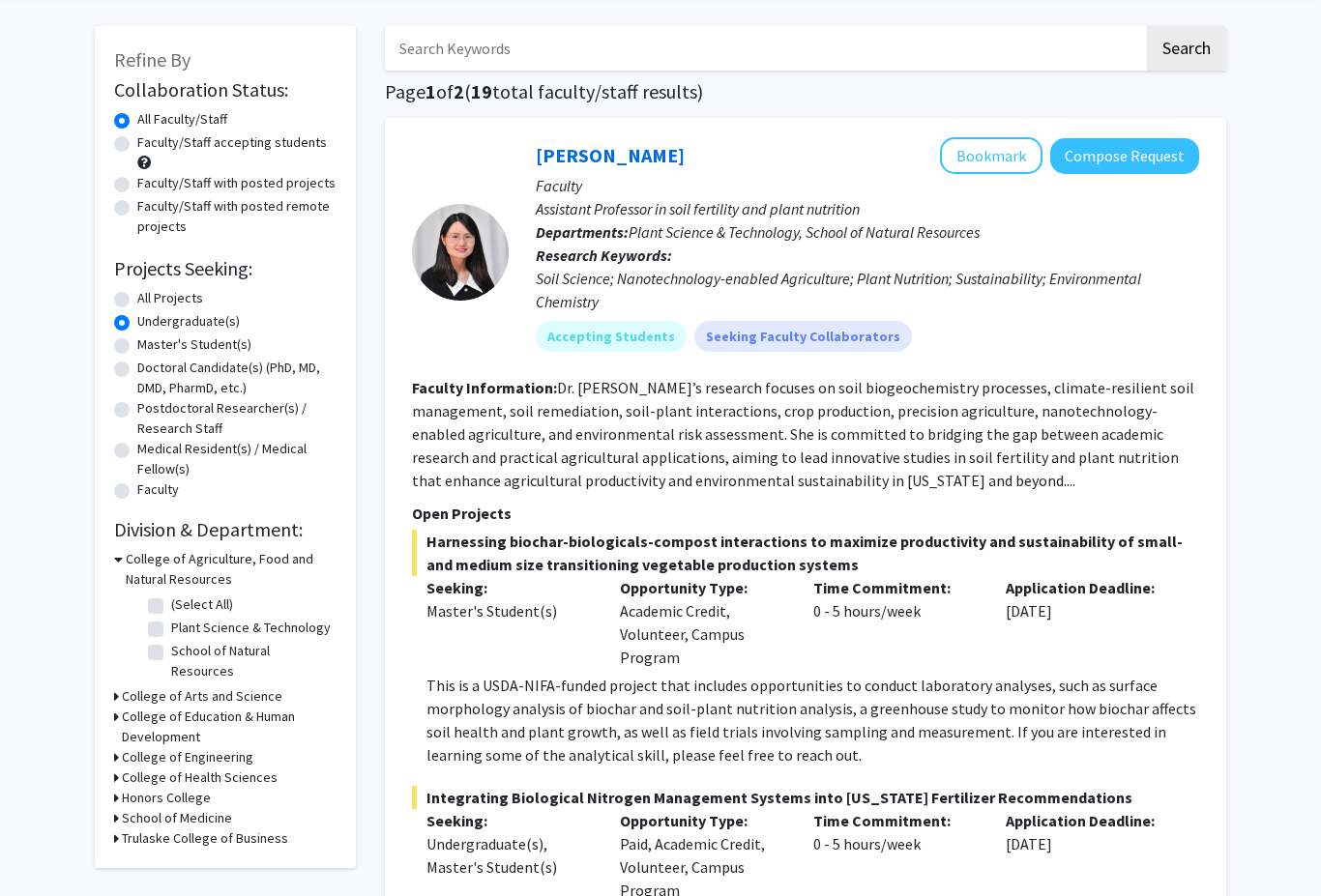
click at [118, 809] on icon at bounding box center [116, 819] width 5 height 21
click at [172, 880] on label "Surgery" at bounding box center [194, 890] width 46 height 21
click at [172, 880] on input "Surgery" at bounding box center [177, 886] width 13 height 13
checkbox input "true"
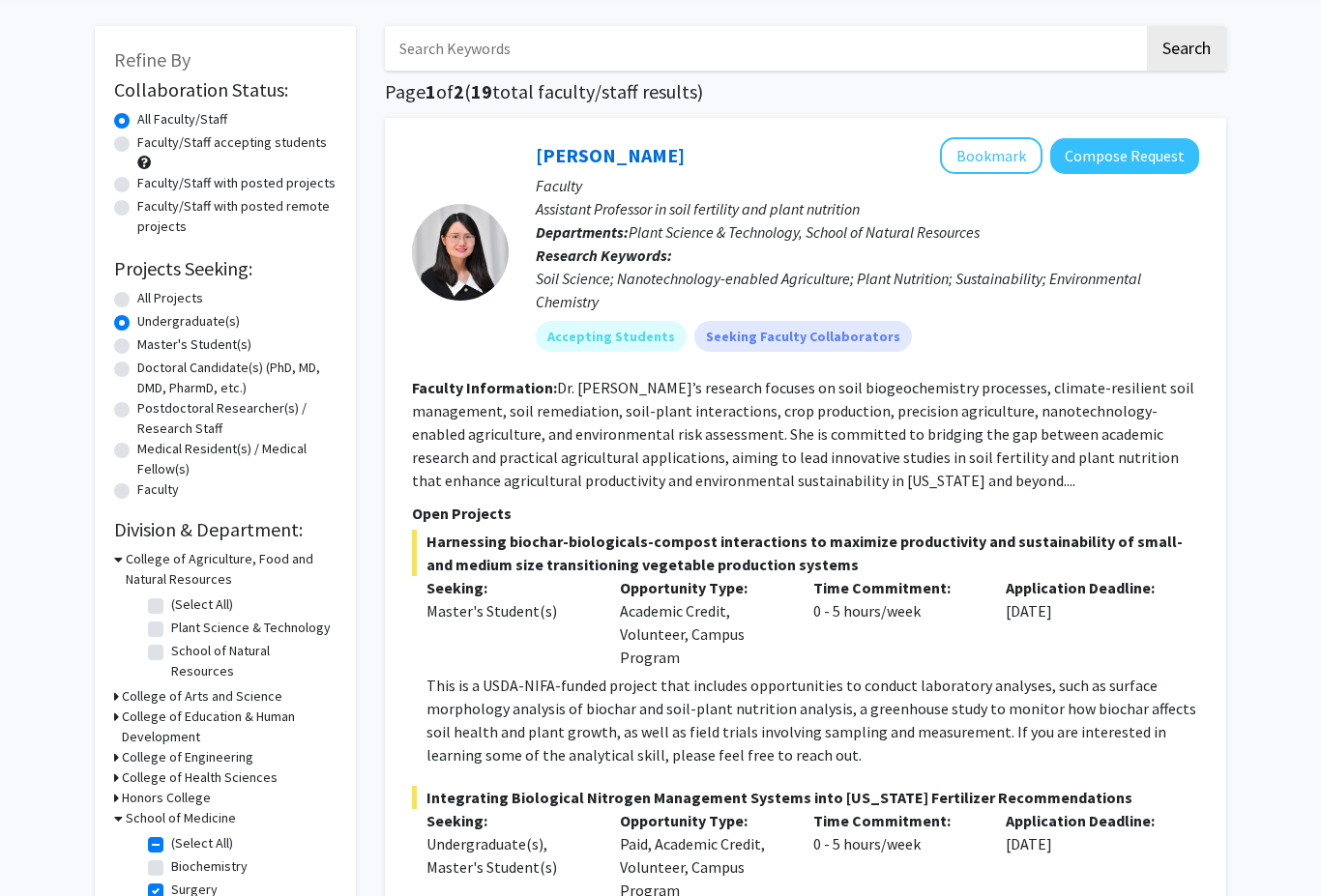
checkbox input "true"
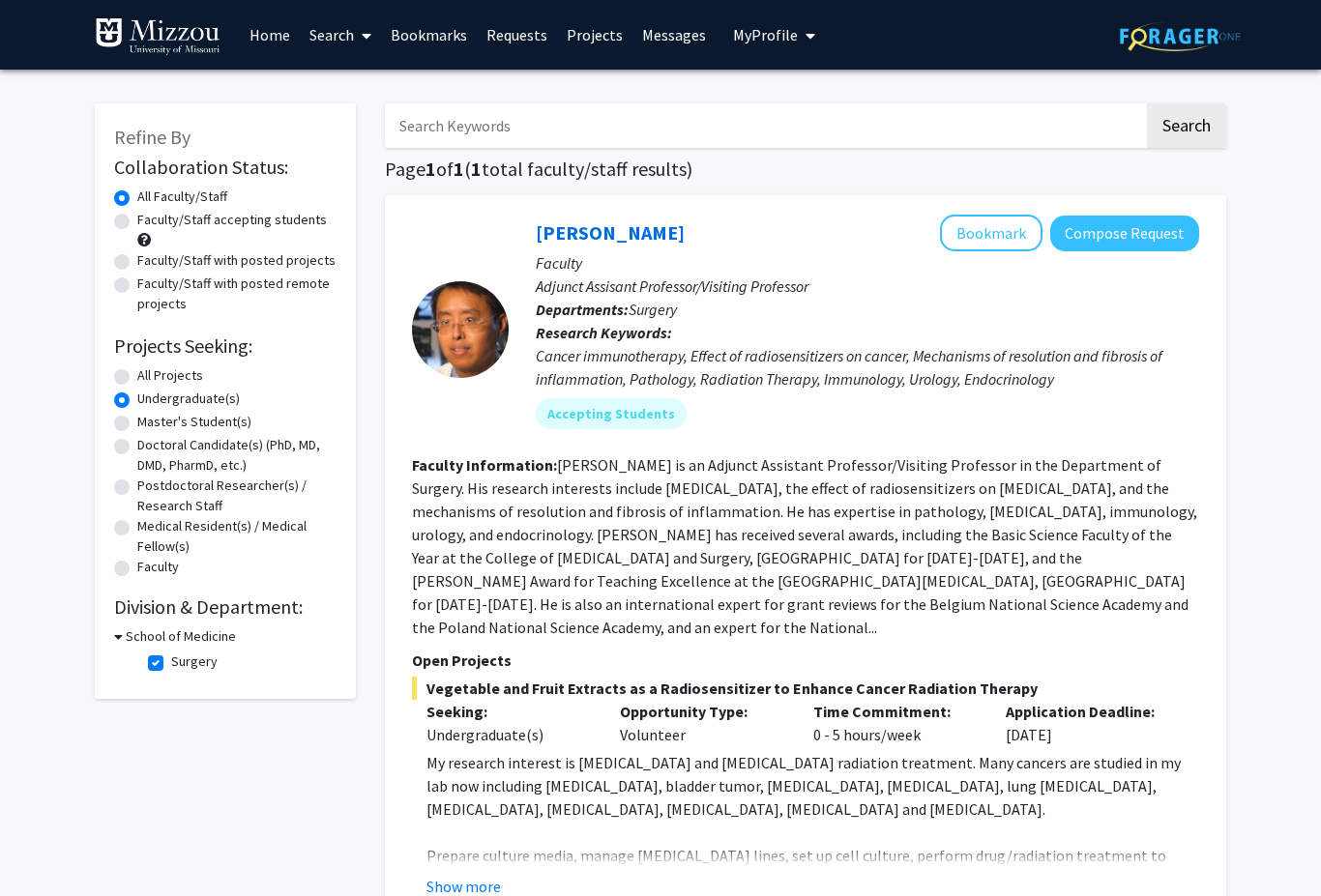
click at [172, 661] on label "Surgery" at bounding box center [194, 661] width 46 height 21
click at [172, 661] on input "Surgery" at bounding box center [177, 657] width 13 height 13
checkbox input "false"
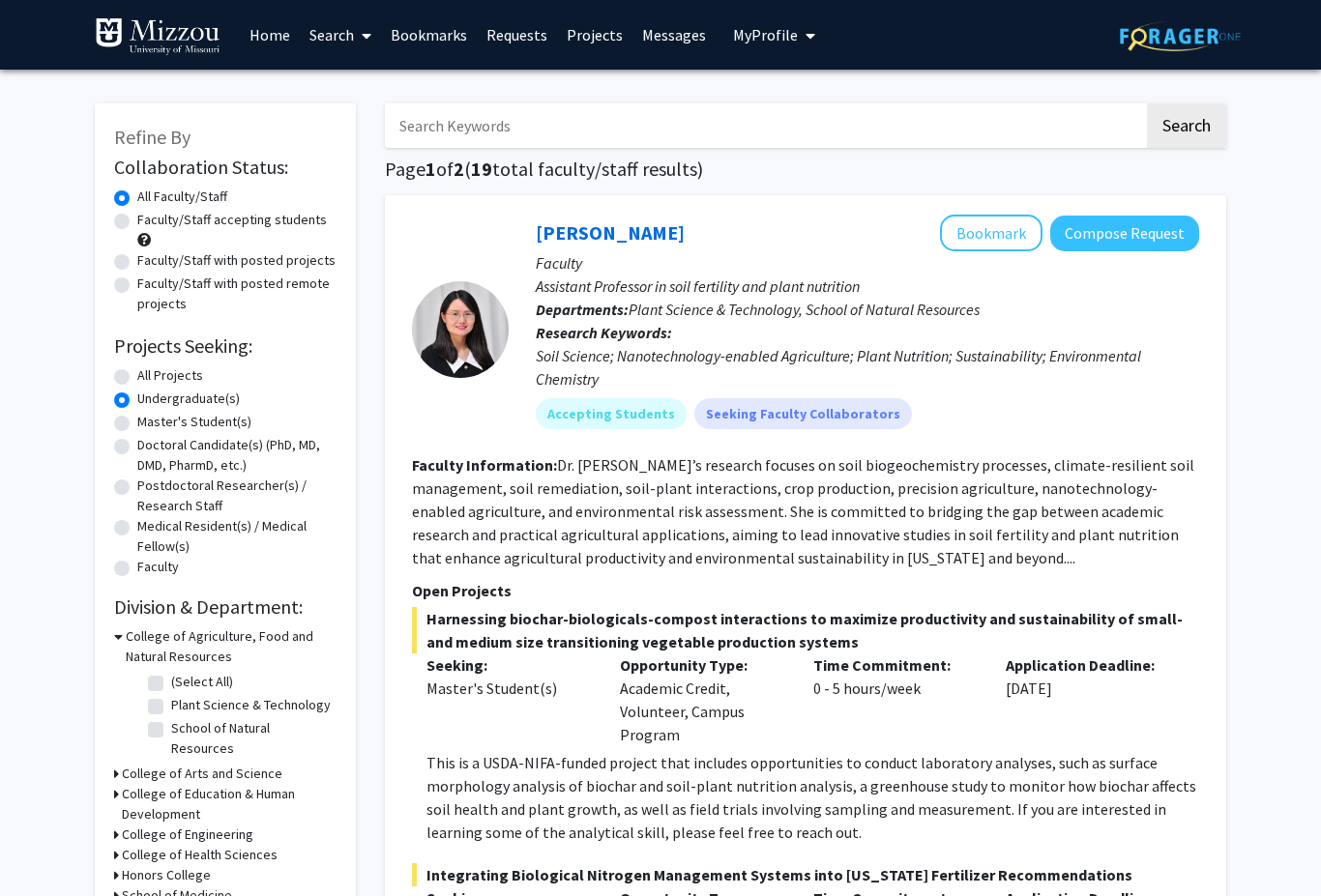
click at [900, 107] on input "Search Keywords" at bounding box center [764, 125] width 759 height 44
type input "Children"
click at [1186, 124] on button "Search" at bounding box center [1186, 125] width 79 height 44
radio input "true"
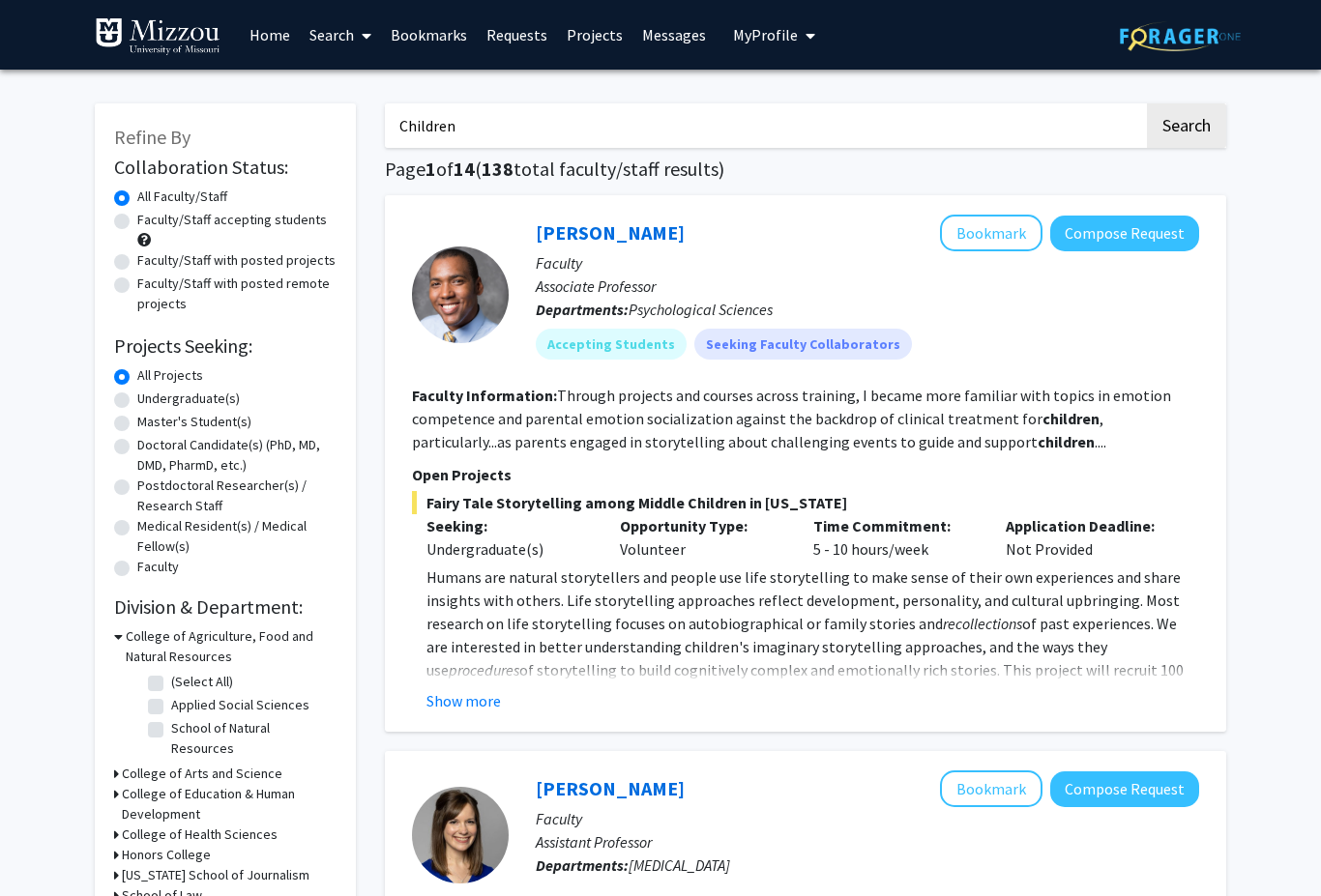
click at [810, 106] on input "Children" at bounding box center [764, 125] width 759 height 44
click at [423, 114] on input "Children" at bounding box center [764, 125] width 759 height 44
type input "Pregnancy"
click at [1186, 124] on button "Search" at bounding box center [1186, 125] width 79 height 44
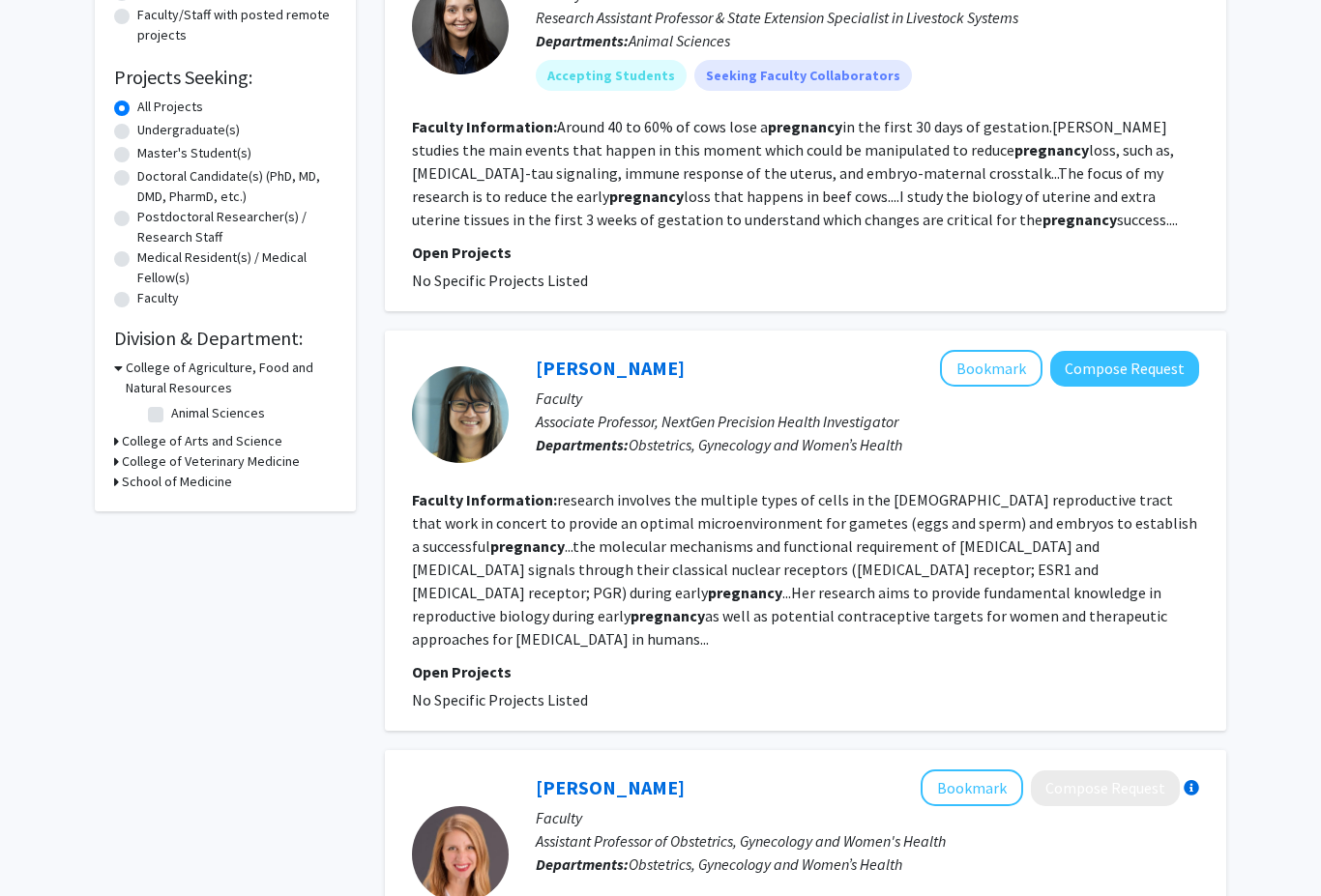
scroll to position [279, 0]
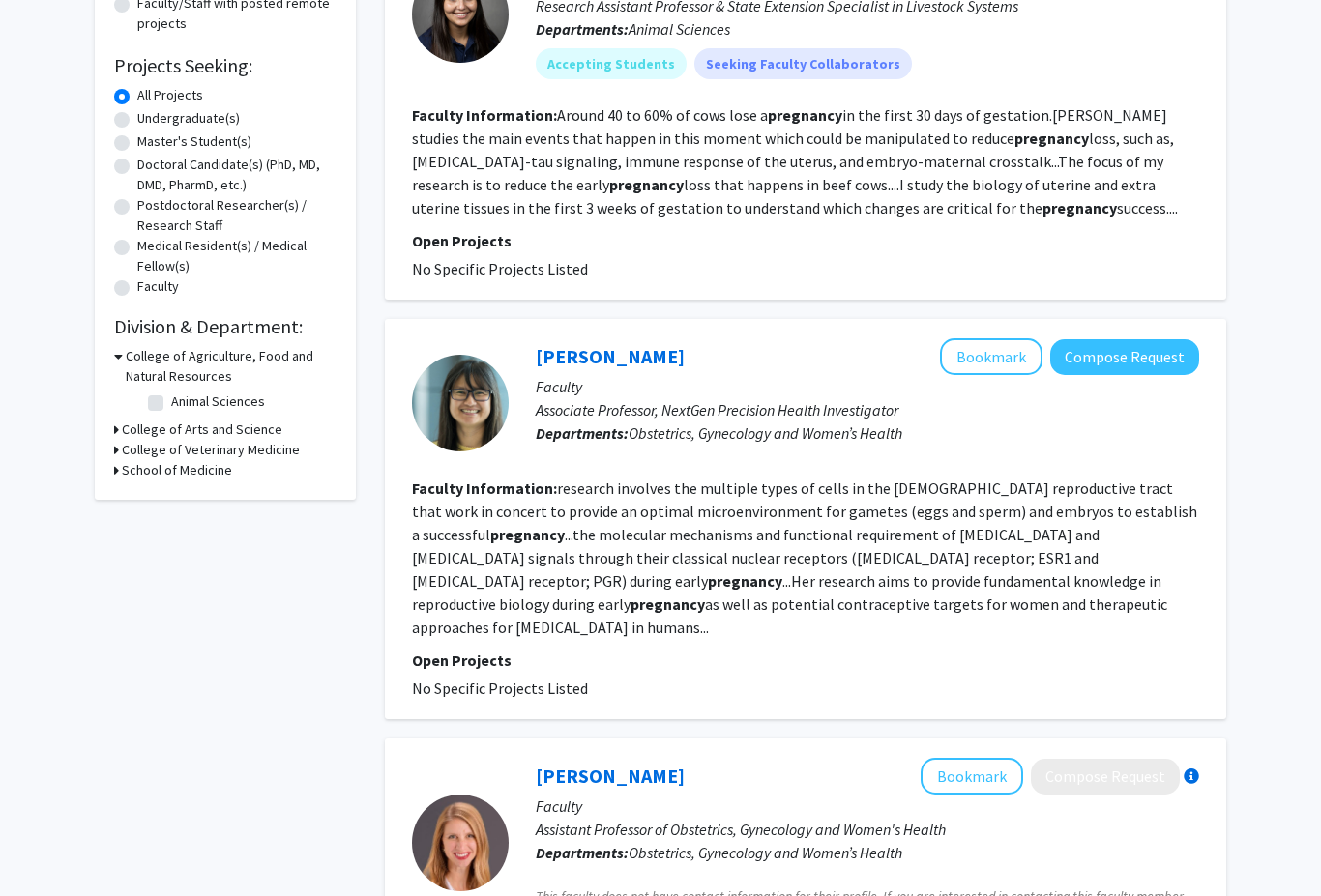
click at [989, 355] on button "Bookmark" at bounding box center [991, 357] width 103 height 36
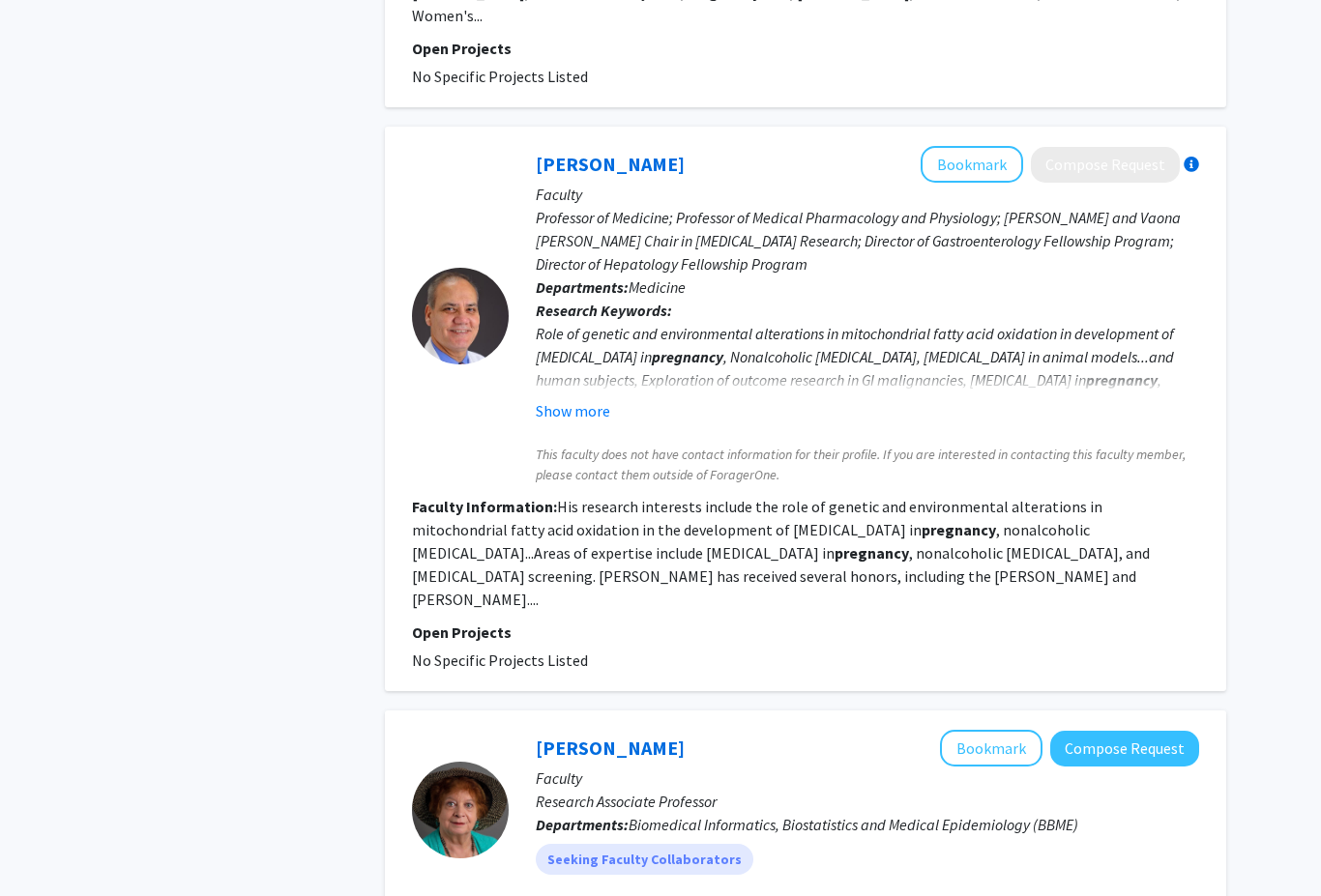
scroll to position [3577, 0]
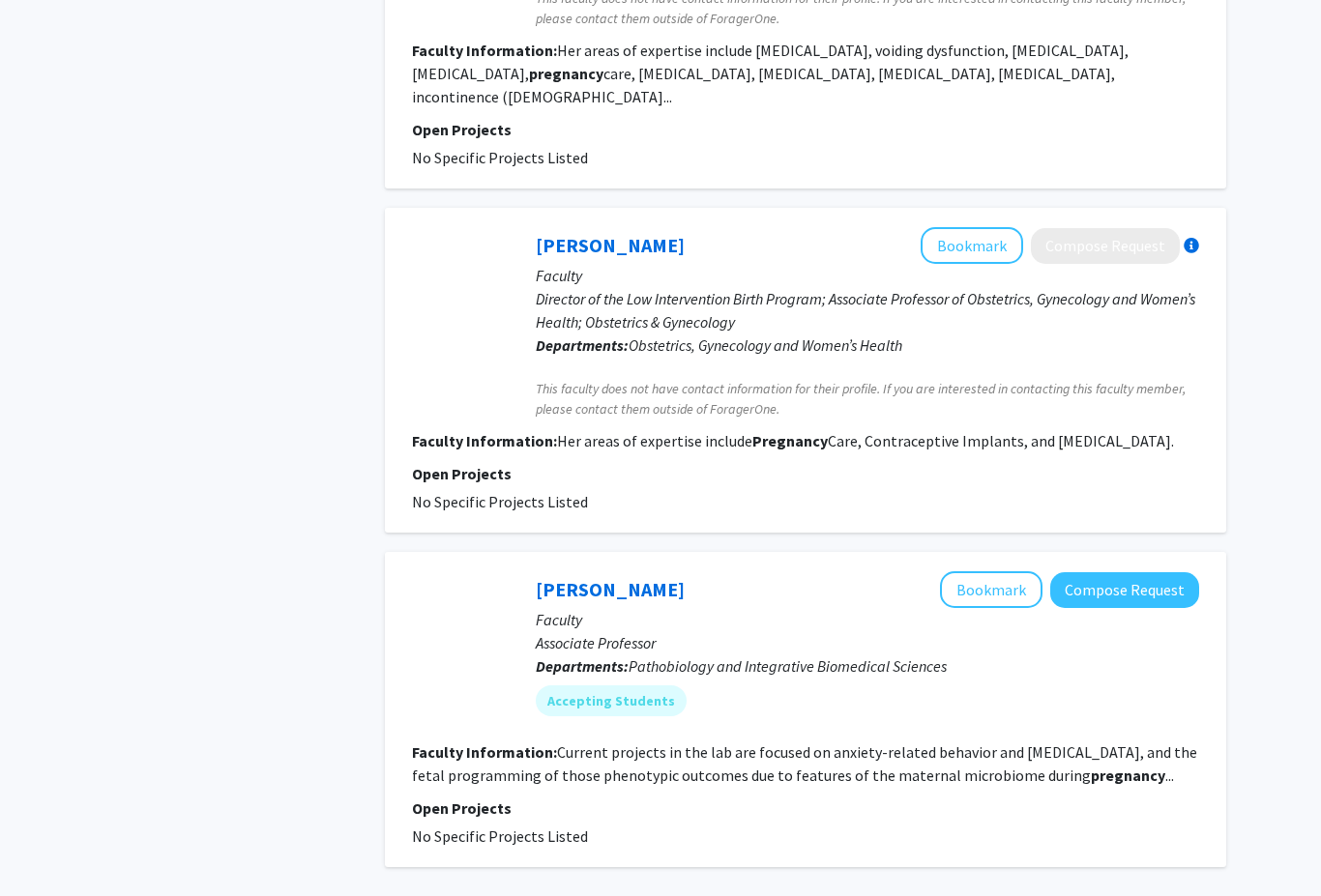
scroll to position [2761, 0]
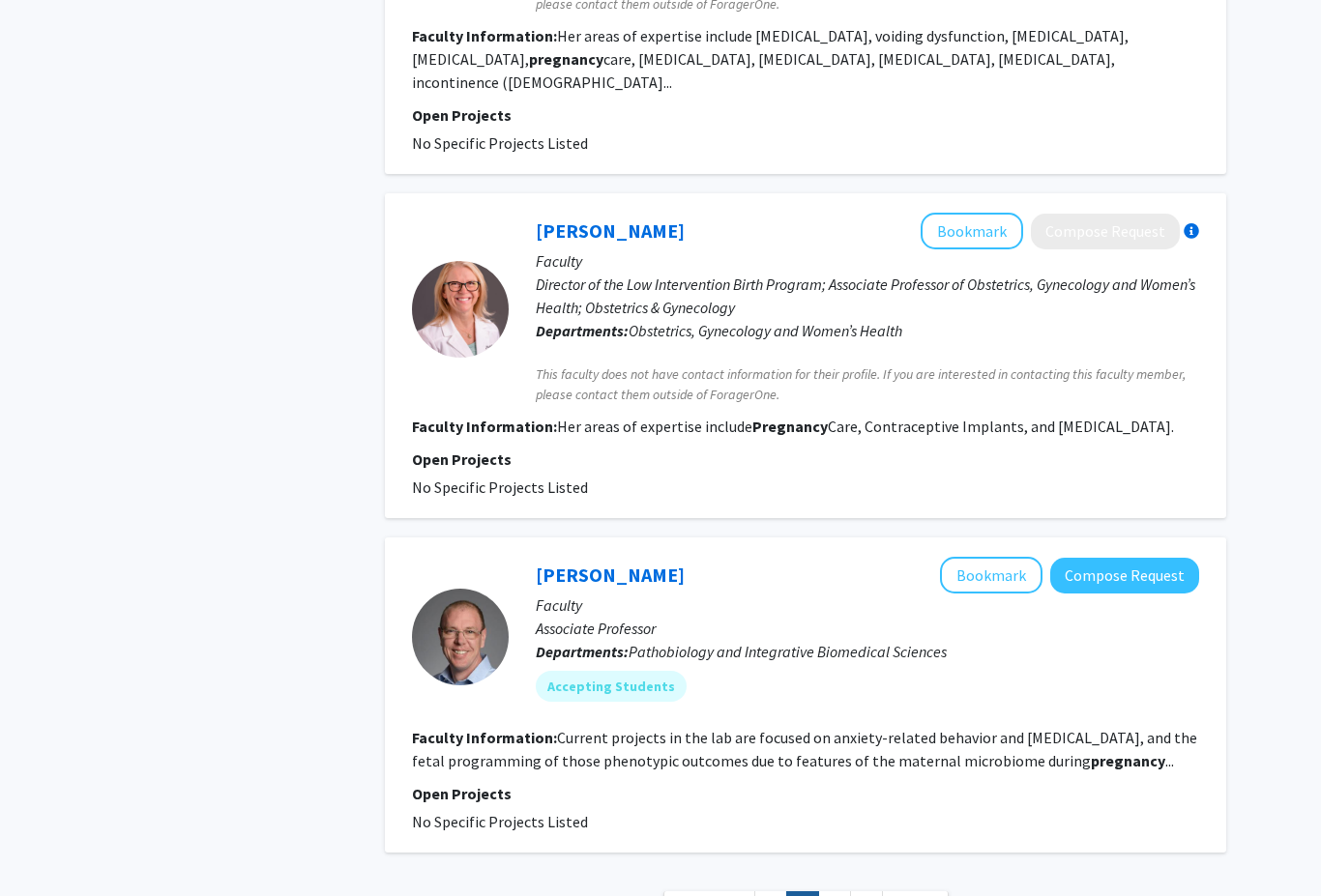
click at [838, 891] on link "3" at bounding box center [834, 908] width 33 height 34
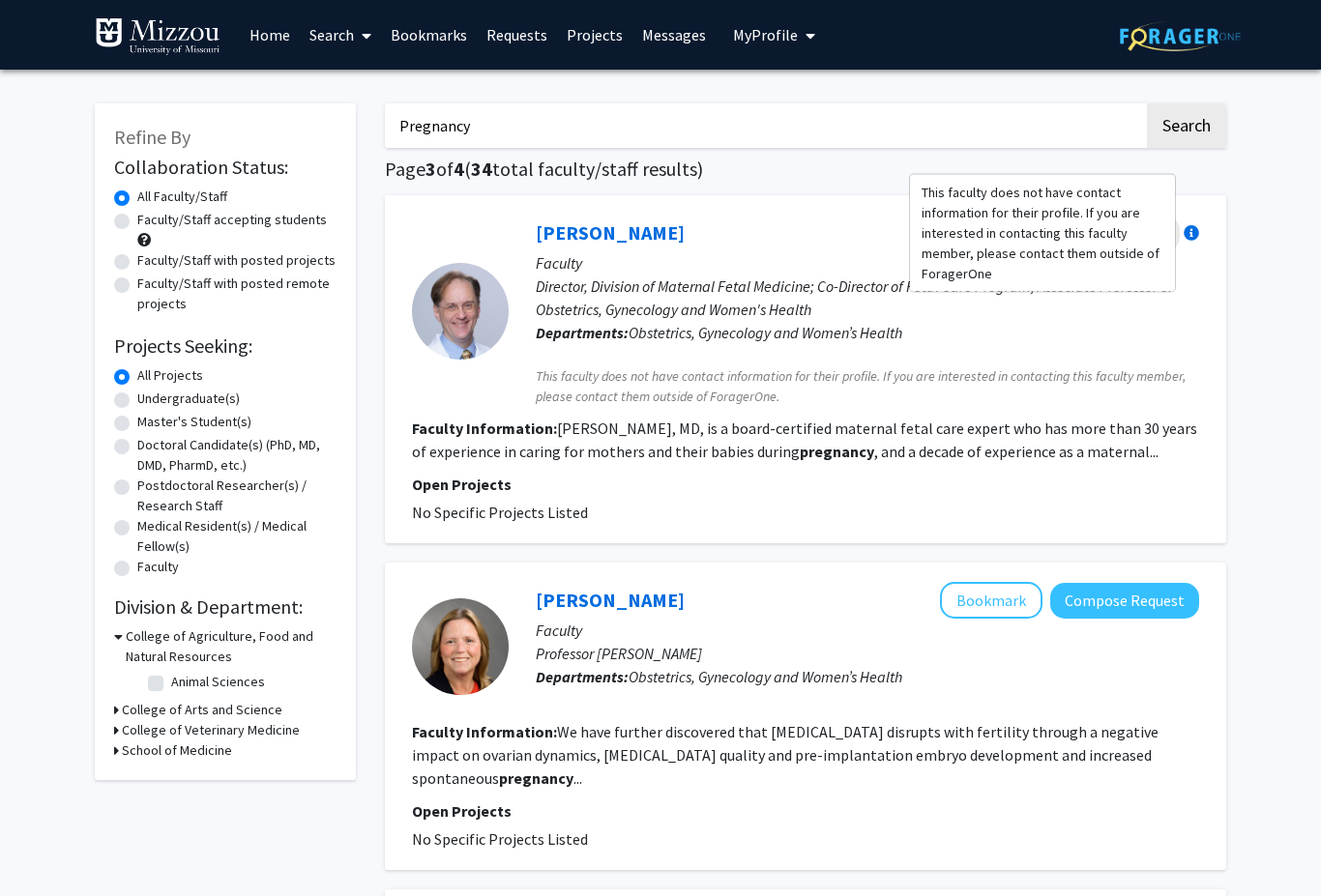
click at [1192, 228] on div at bounding box center [1192, 234] width 16 height 16
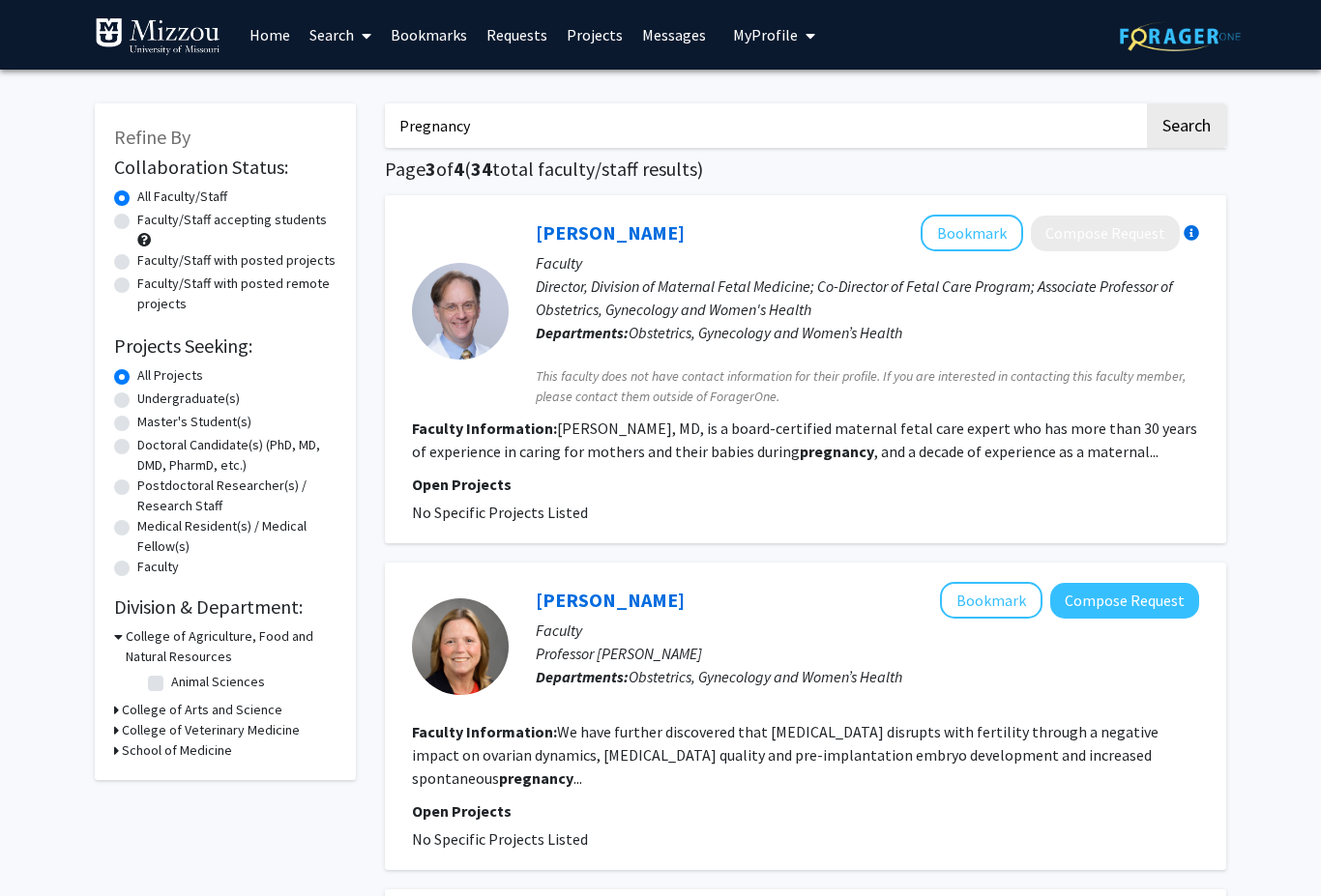
click at [1200, 220] on div "[PERSON_NAME] Bookmark Compose Request Faculty Director, Division of Maternal F…" at bounding box center [804, 369] width 841 height 348
click at [1184, 228] on div at bounding box center [1192, 234] width 16 height 16
click at [1202, 272] on div "[PERSON_NAME] Bookmark Compose Request Faculty Director, Division of Maternal F…" at bounding box center [804, 369] width 841 height 348
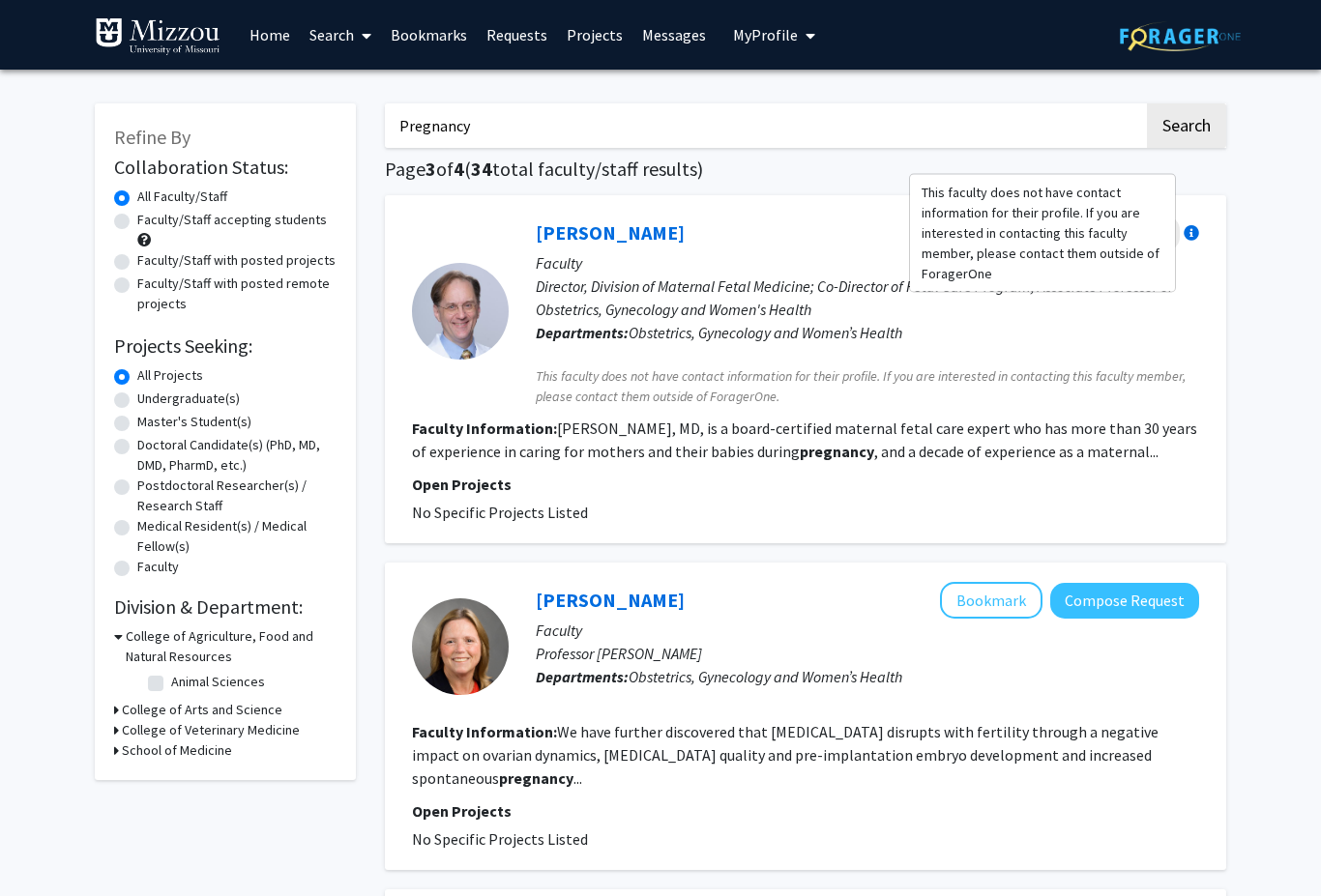
click at [1188, 229] on div at bounding box center [1192, 234] width 16 height 16
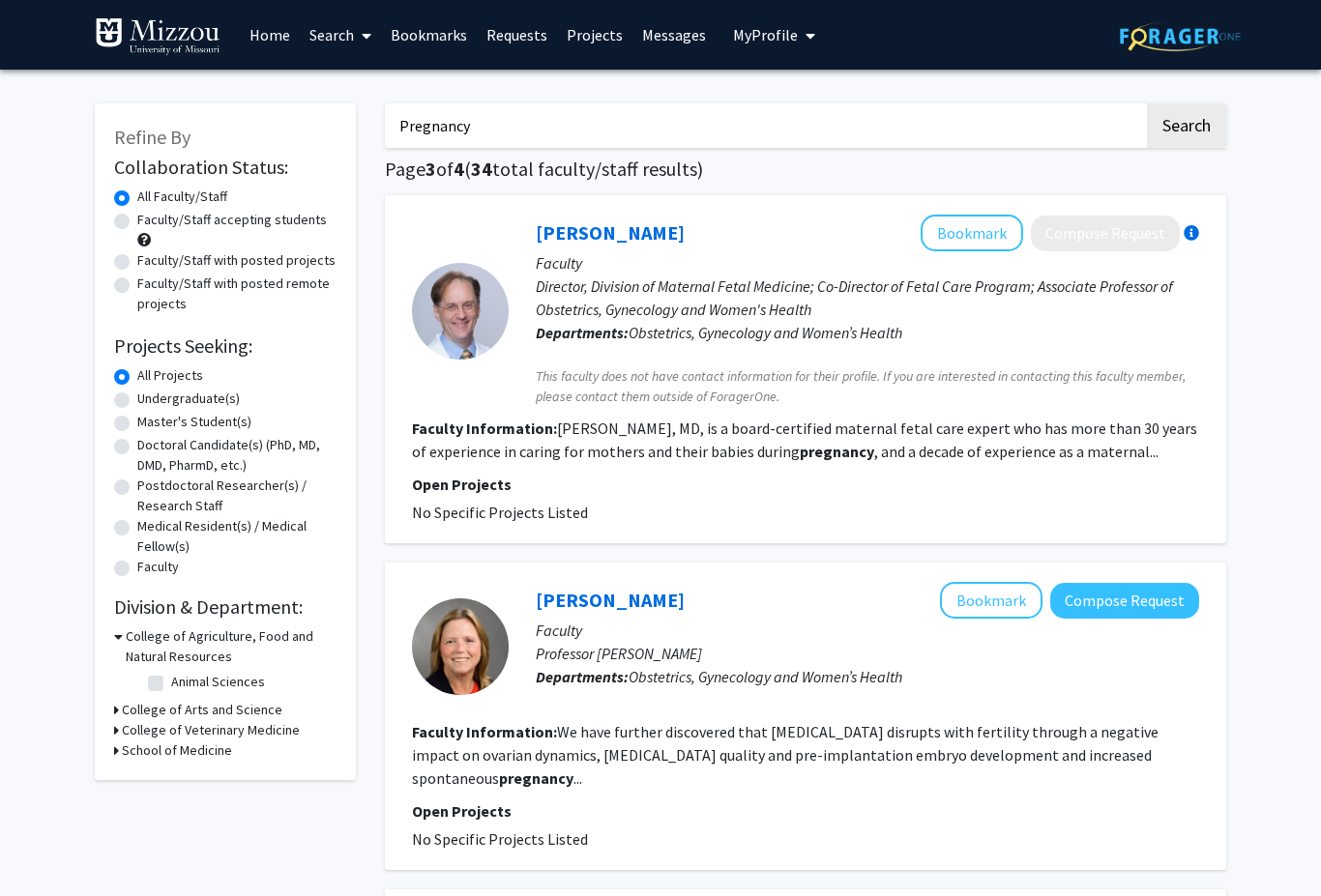
click at [1199, 224] on div "[PERSON_NAME] Bookmark Compose Request Faculty Director, Division of Maternal F…" at bounding box center [804, 369] width 841 height 348
click at [1195, 231] on div at bounding box center [1192, 234] width 16 height 16
click at [1185, 309] on p "Director, Division of Maternal Fetal Medicine; Co-Director of Fetal Care Progra…" at bounding box center [867, 298] width 663 height 46
click at [1197, 217] on fg-popover "Compose Request" at bounding box center [1111, 234] width 176 height 35
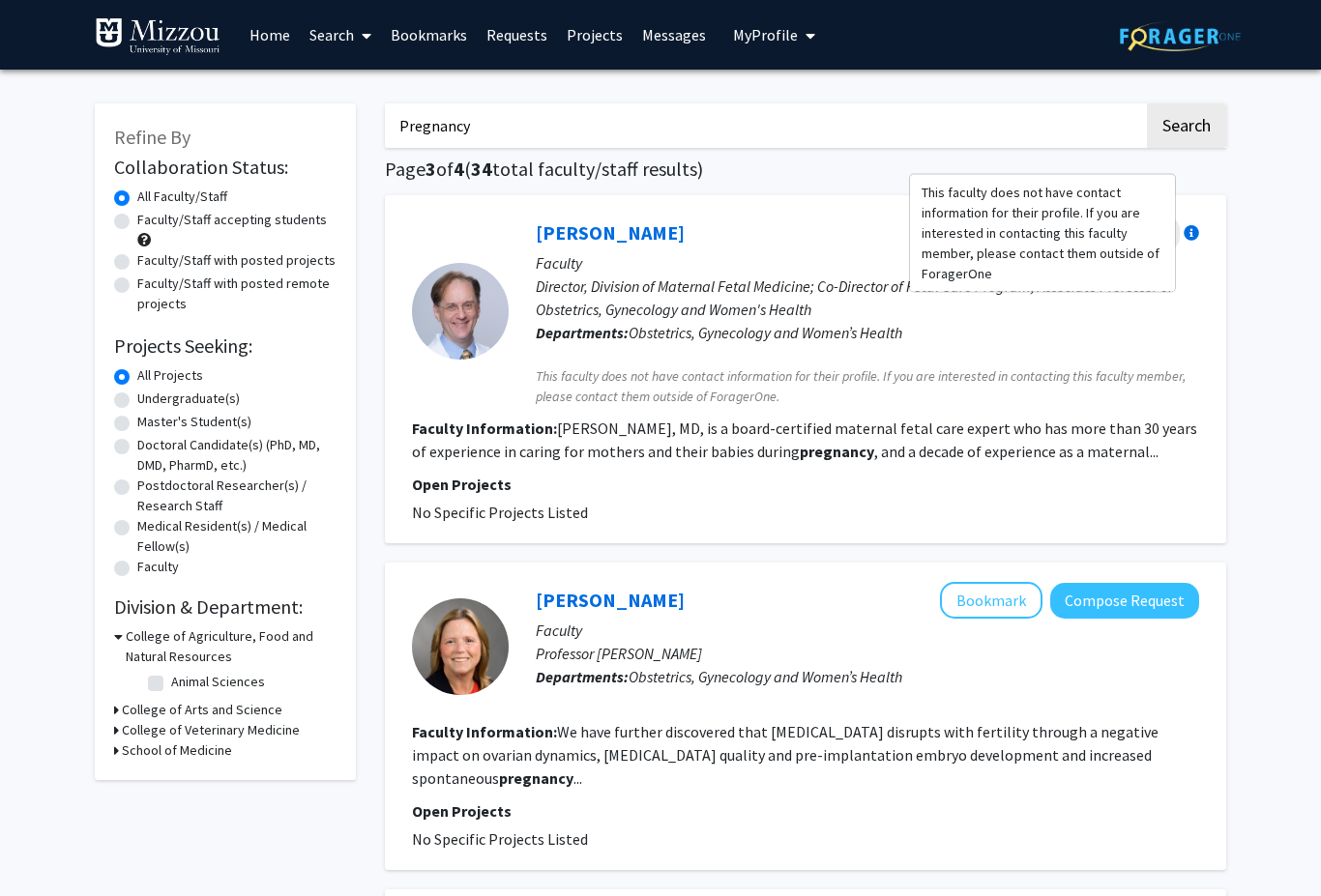
click at [1192, 230] on div at bounding box center [1192, 234] width 16 height 16
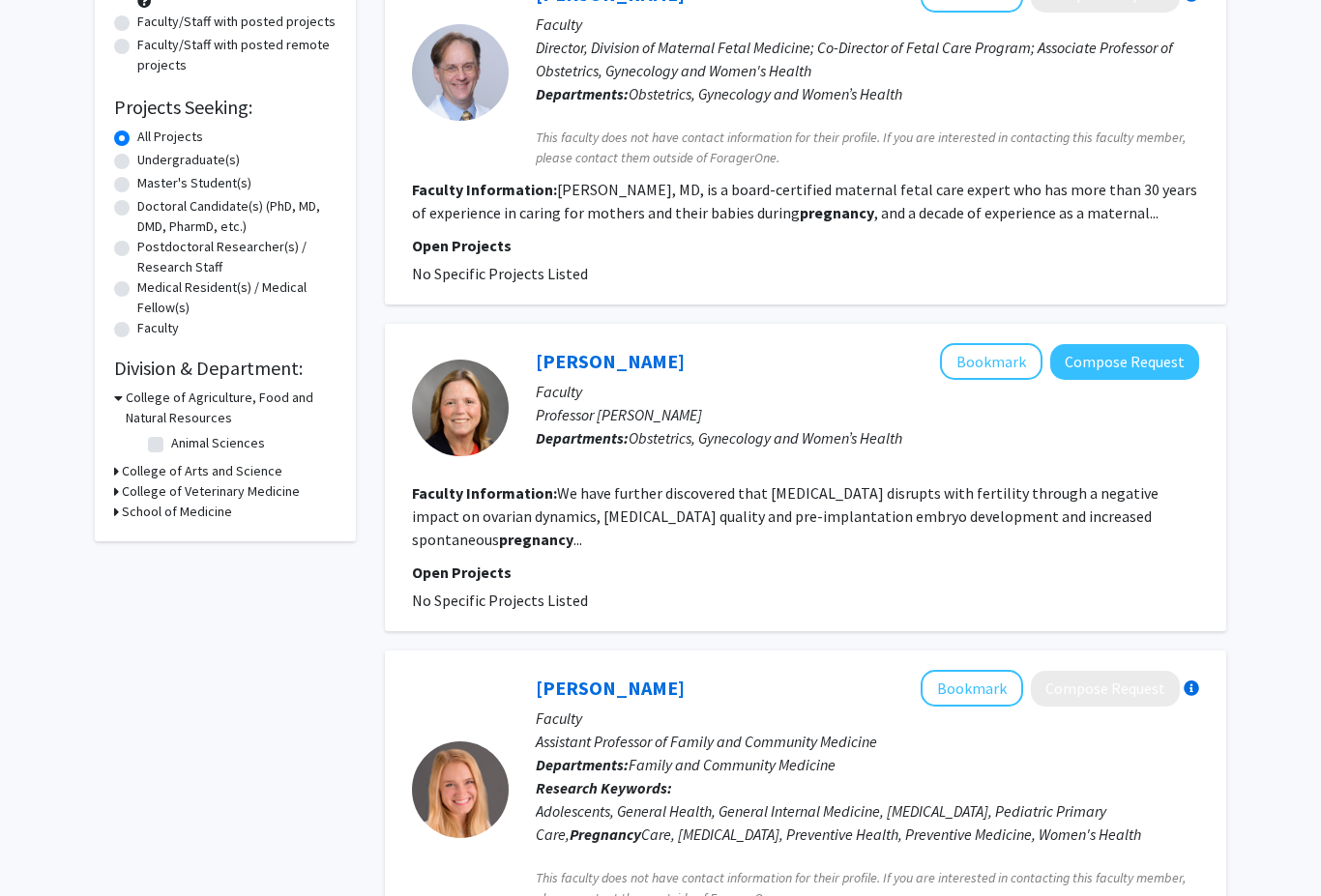
scroll to position [239, 0]
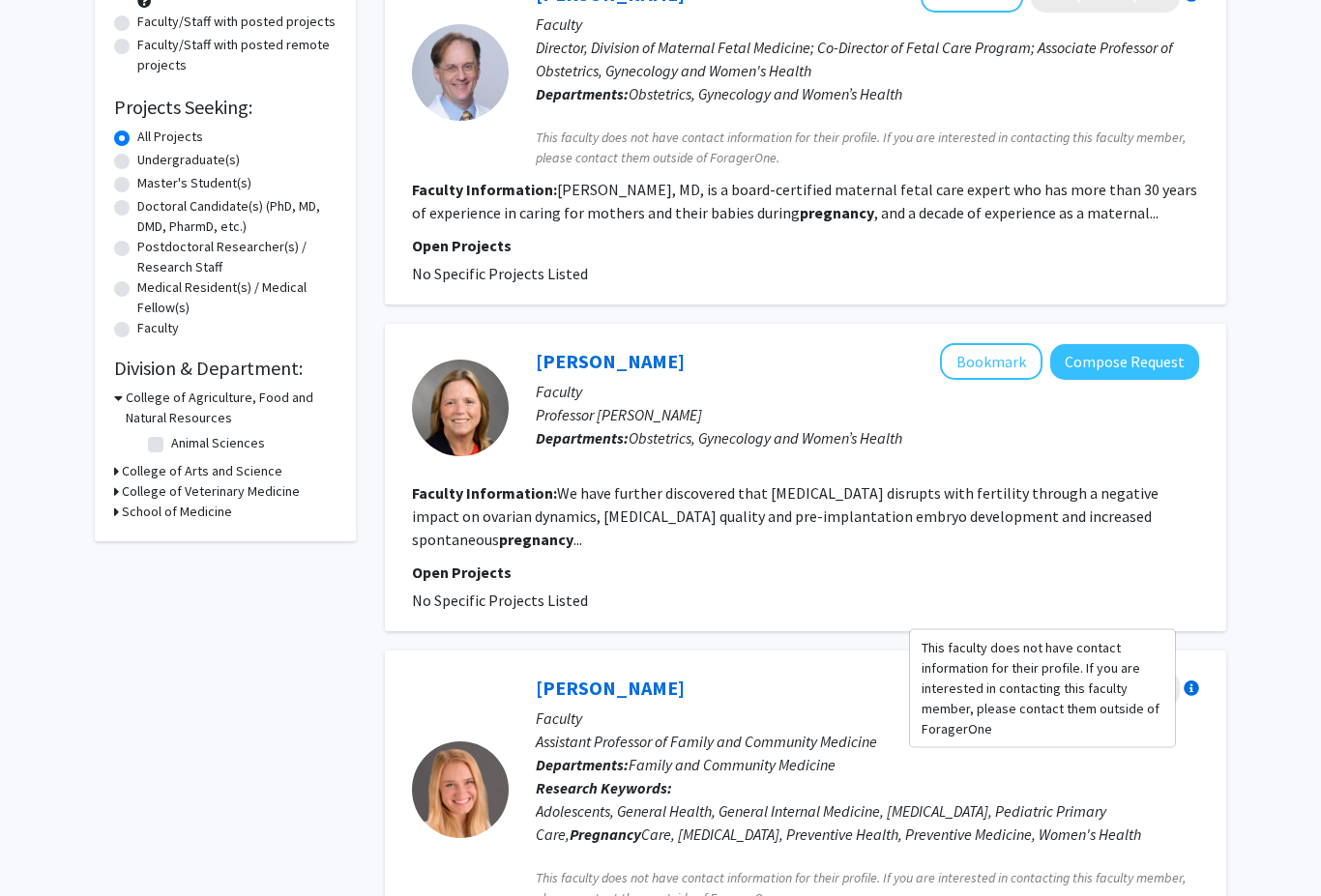
click at [1195, 681] on div at bounding box center [1192, 689] width 16 height 16
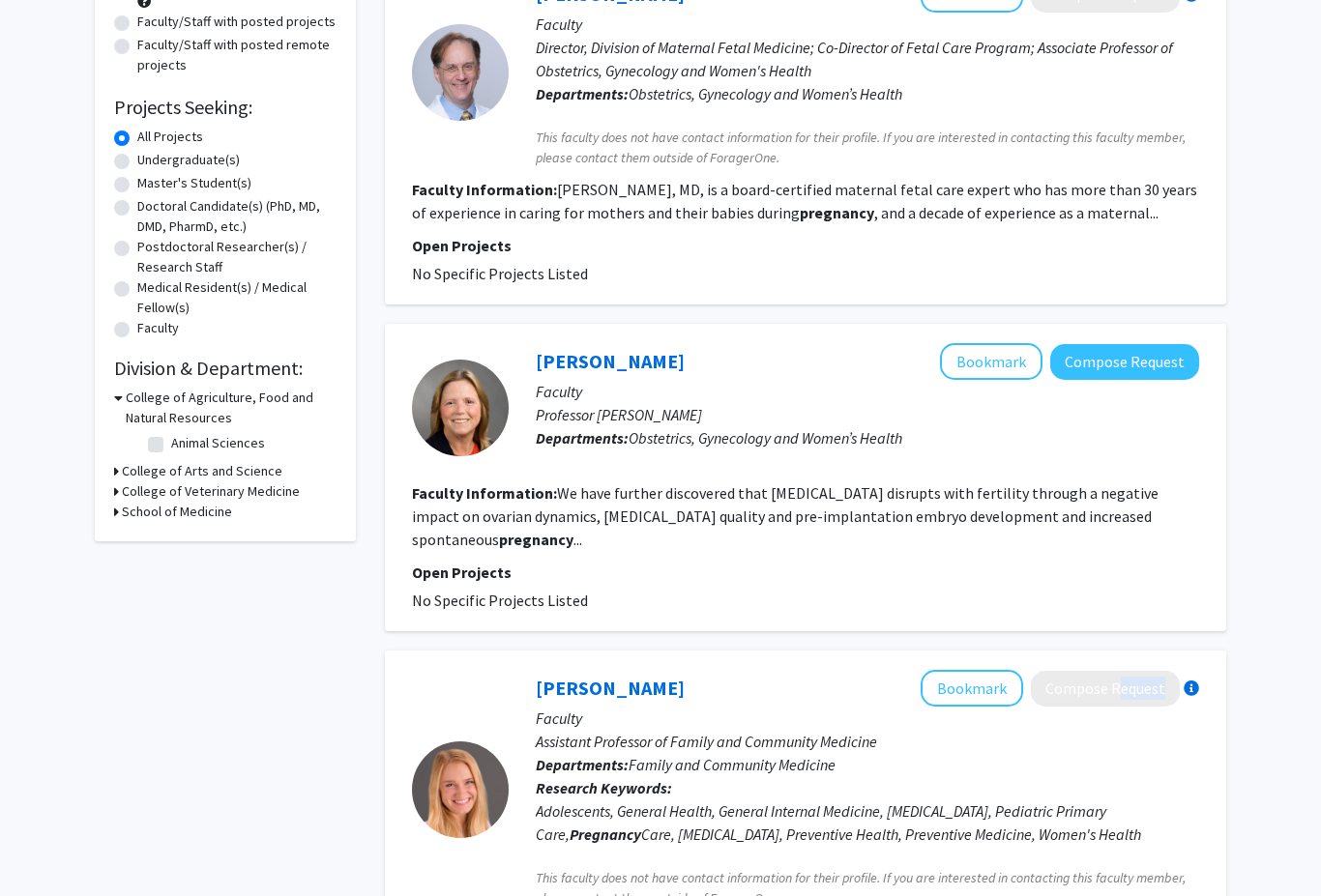
click at [1206, 504] on div "[PERSON_NAME] Bookmark Compose Request Faculty Professor [PERSON_NAME] Departme…" at bounding box center [804, 478] width 841 height 308
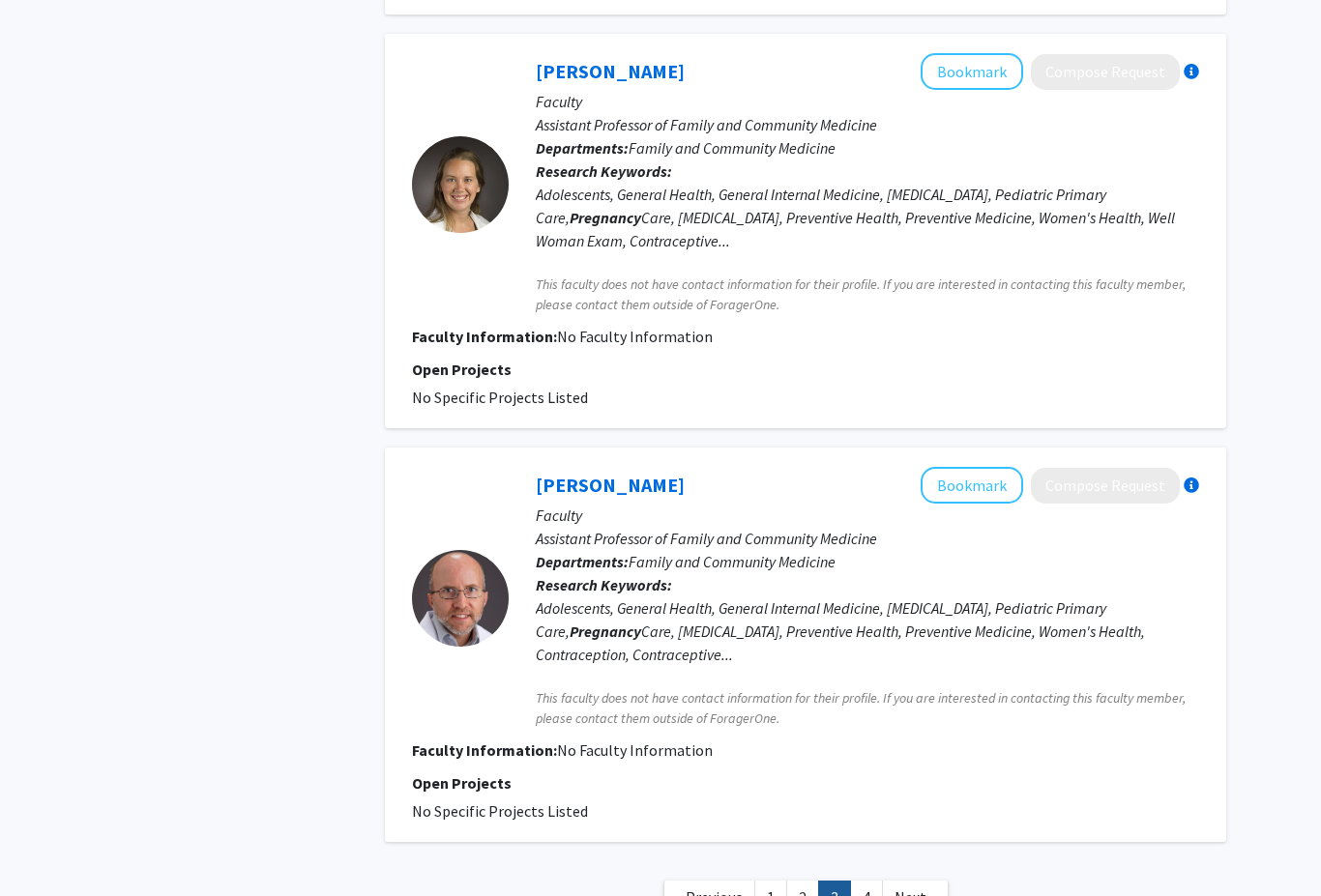
scroll to position [3305, 0]
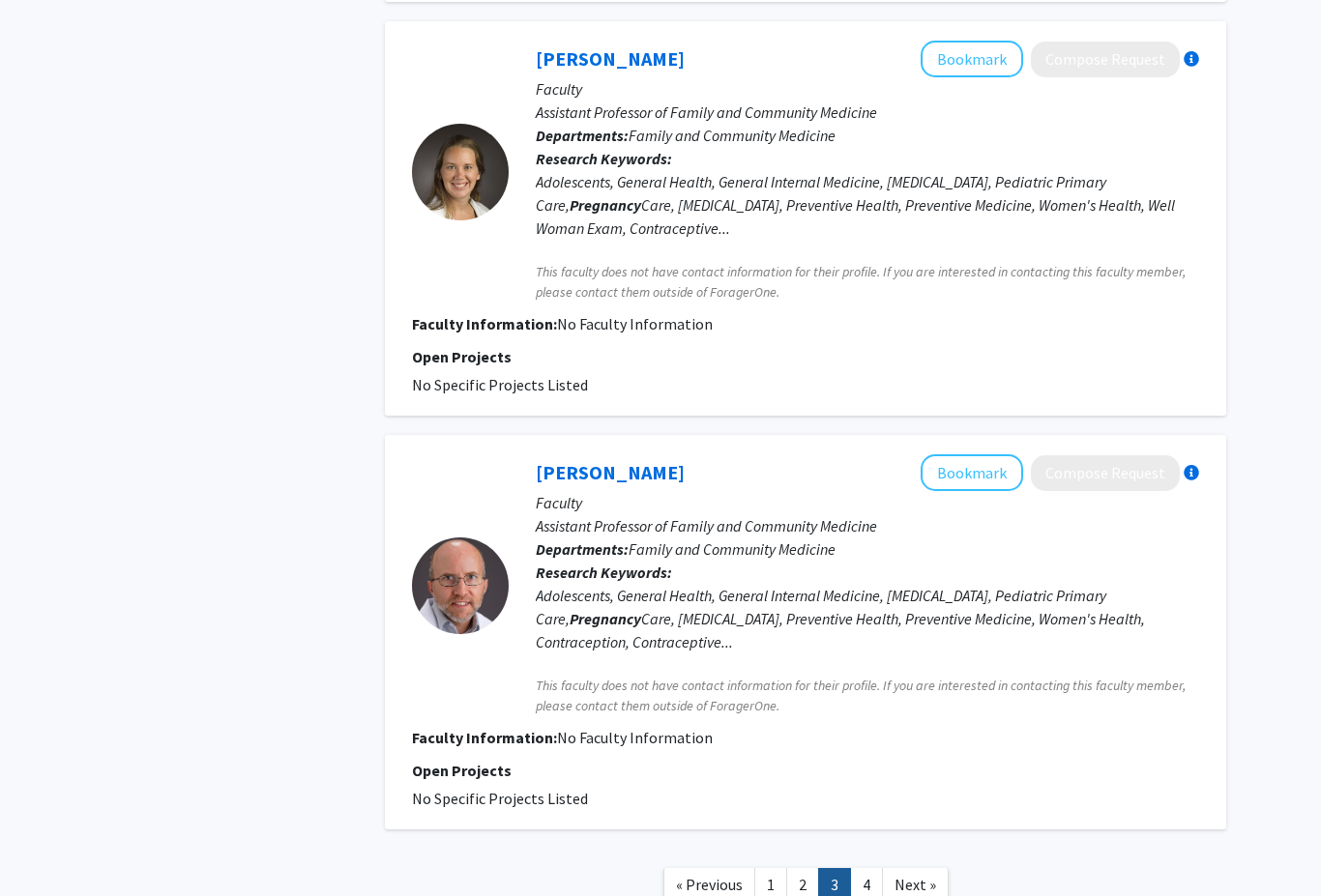
click at [876, 868] on link "4" at bounding box center [866, 885] width 33 height 34
